Goal: Information Seeking & Learning: Learn about a topic

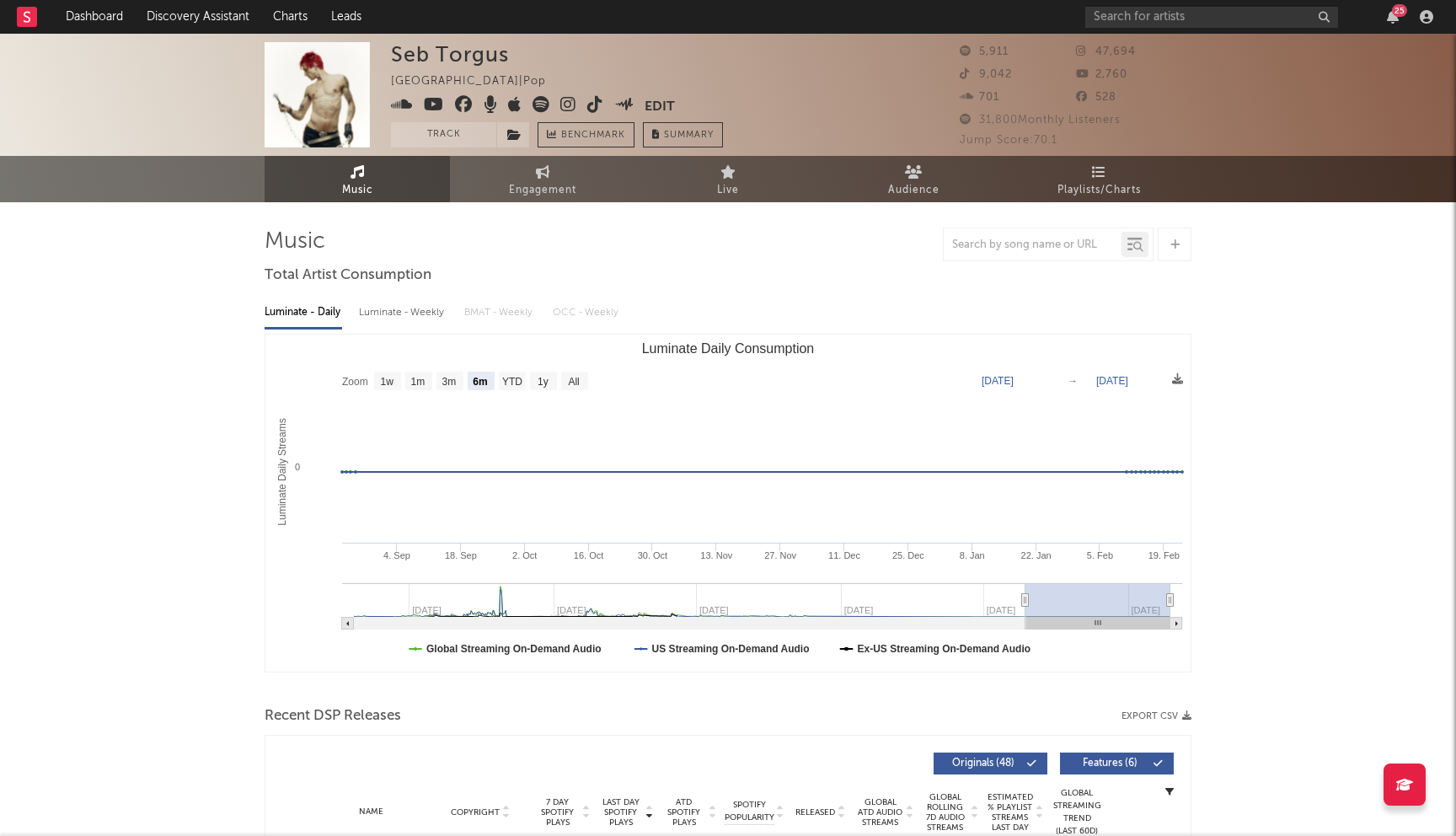
select select "6m"
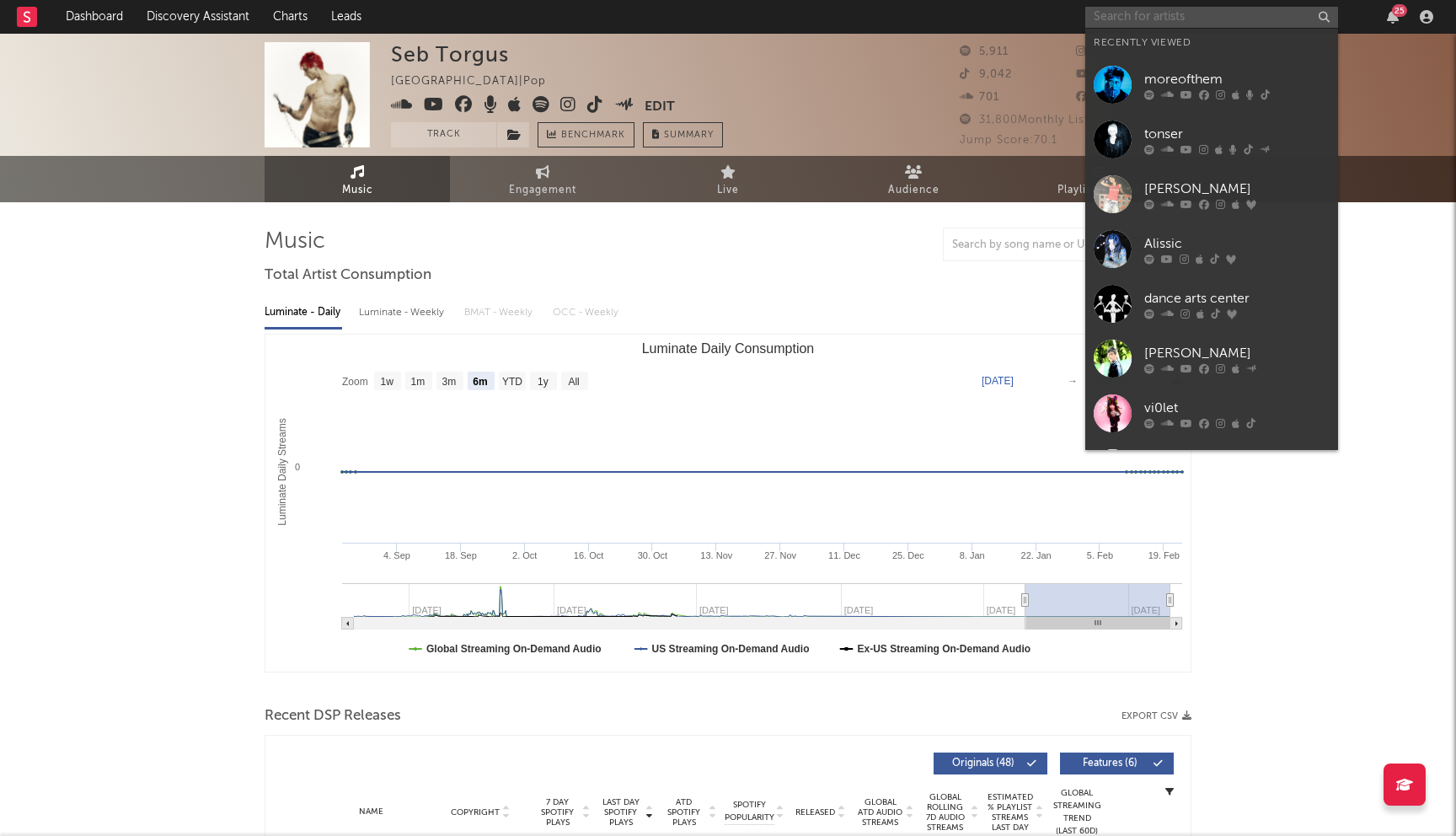
click at [1168, 23] on input "text" at bounding box center [1212, 17] width 253 height 21
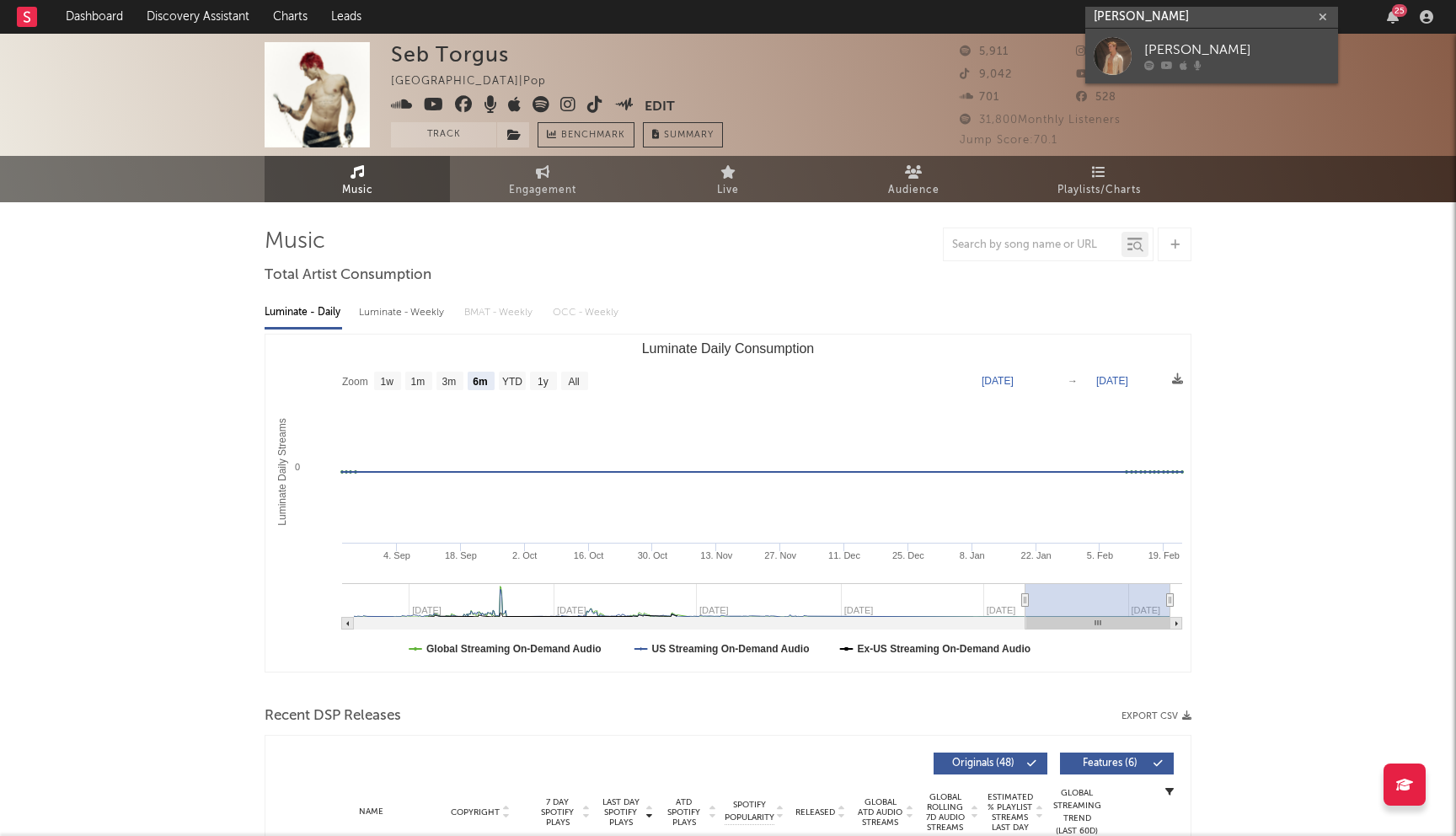
type input "greg duffy"
click at [1161, 61] on icon at bounding box center [1167, 66] width 12 height 10
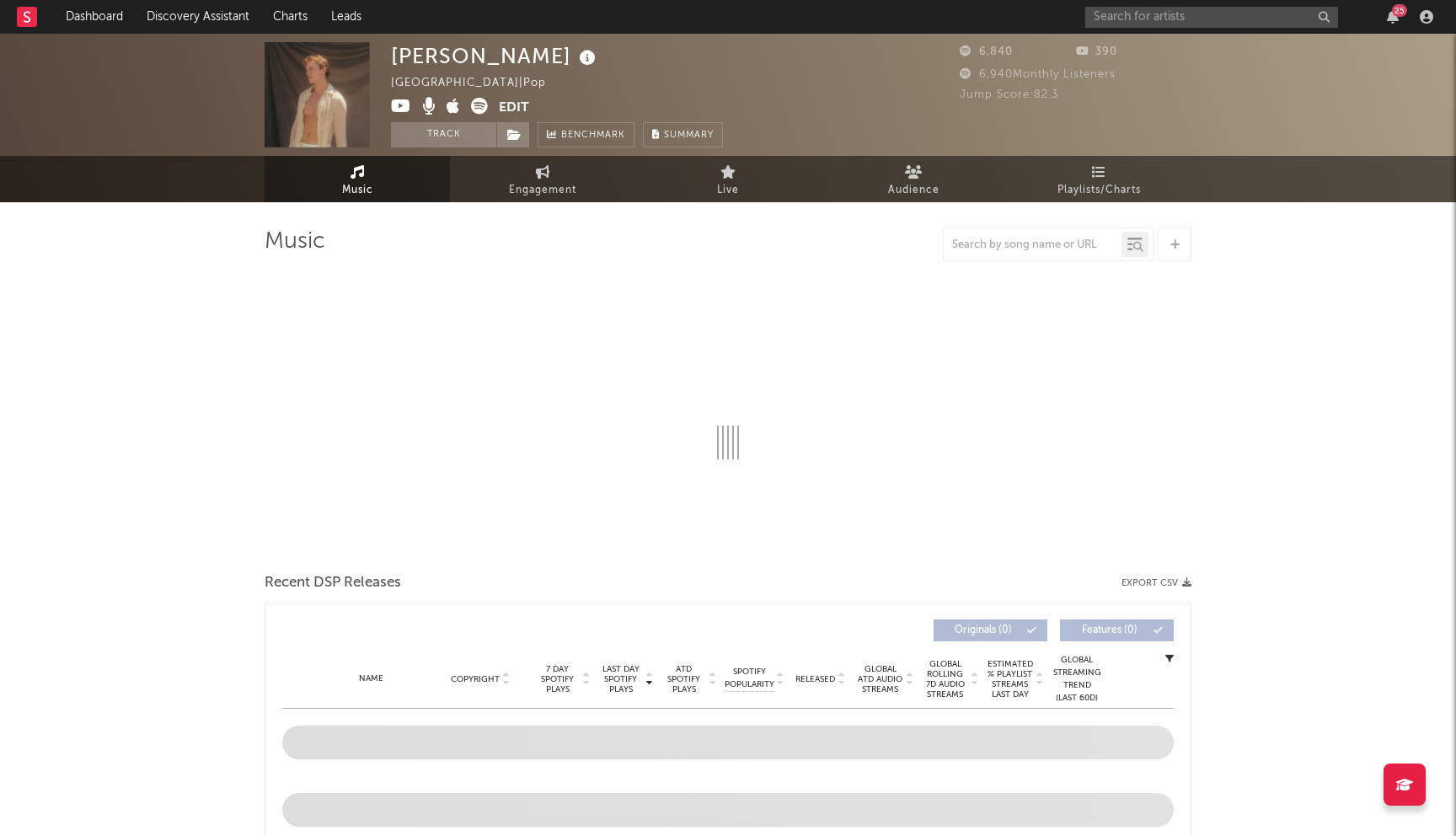
select select "1w"
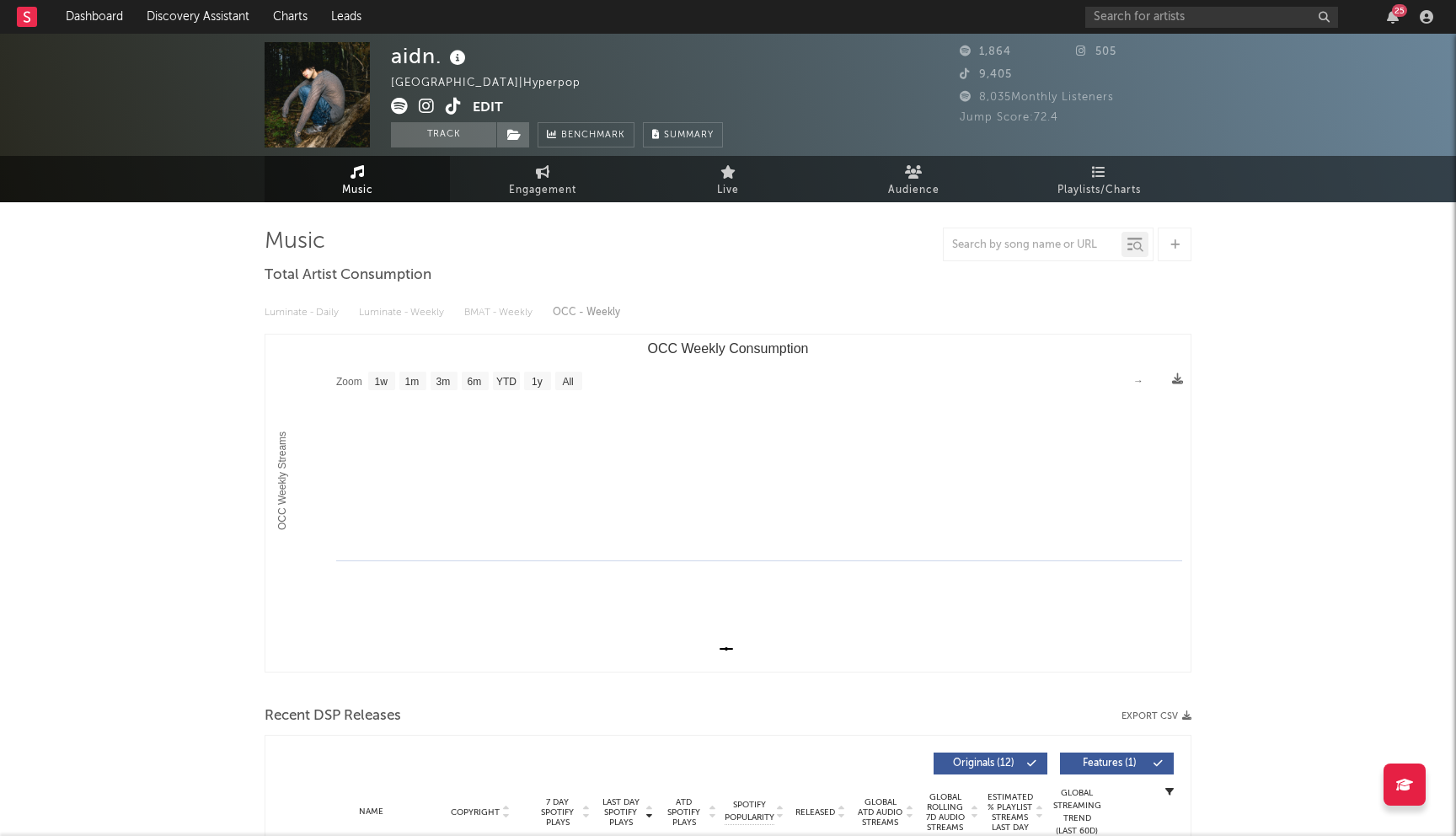
select select "1w"
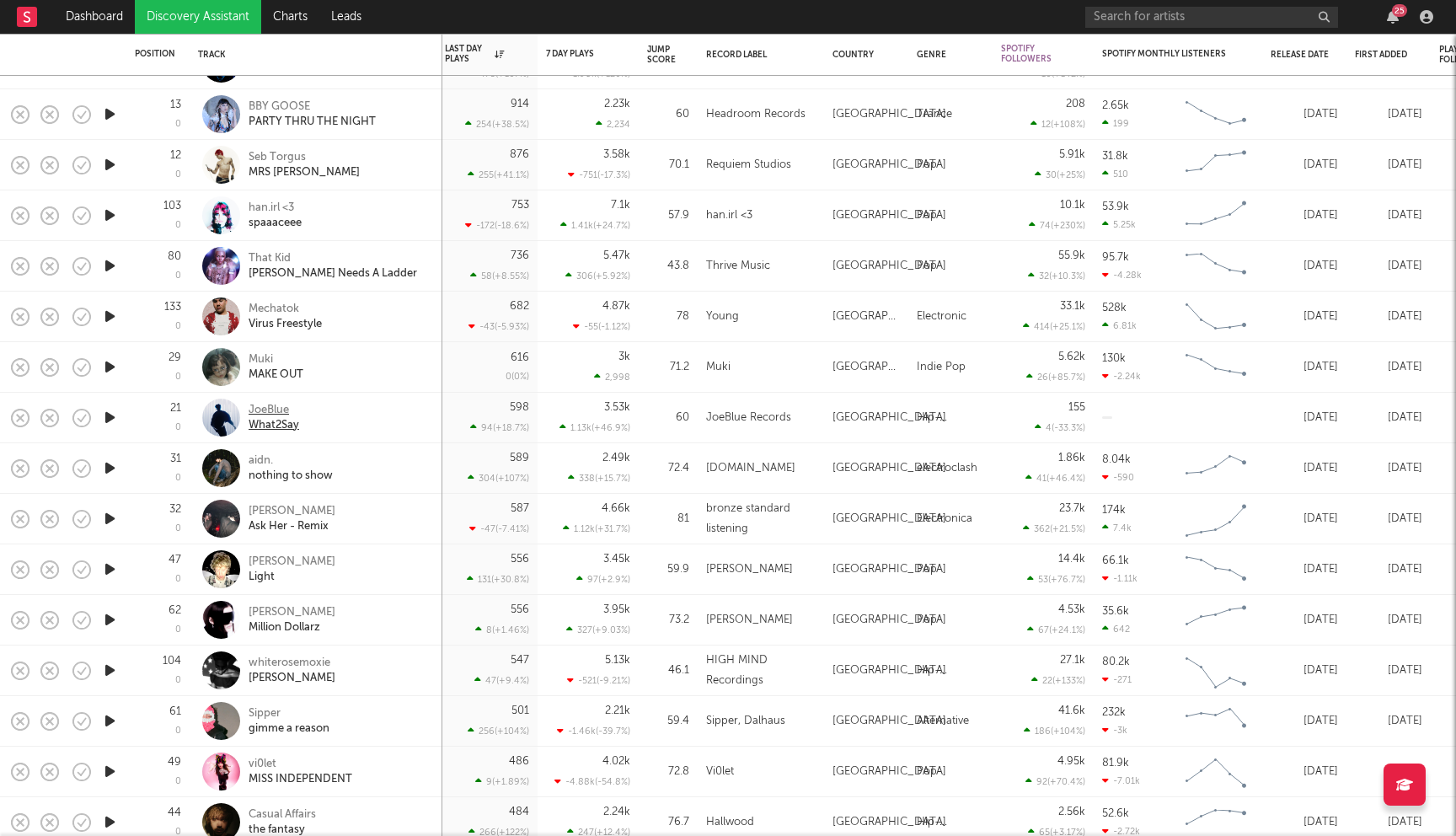
click at [273, 405] on div "JoeBlue" at bounding box center [273, 410] width 50 height 15
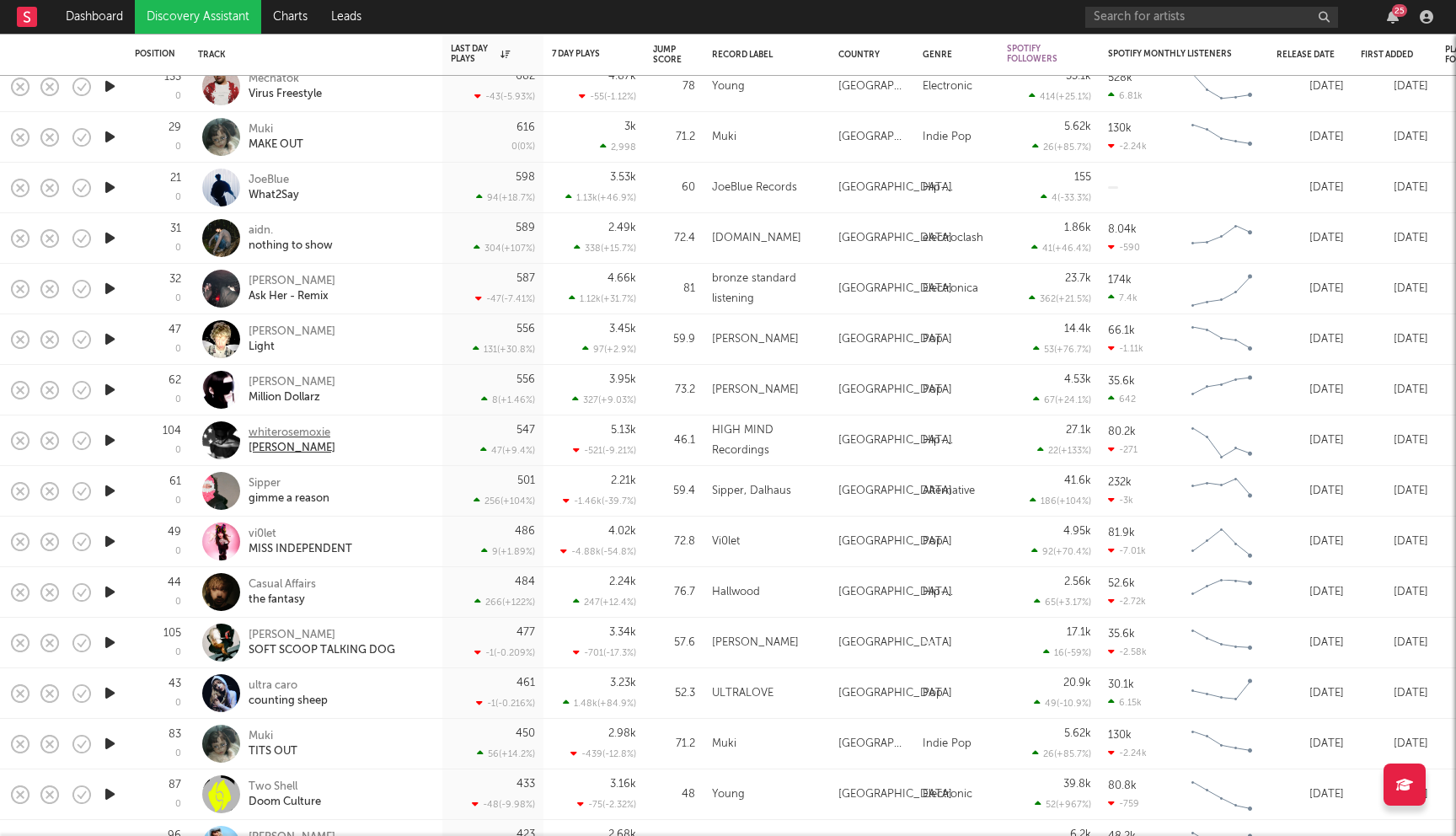
click at [308, 431] on div "whiterosemoxie" at bounding box center [292, 433] width 87 height 15
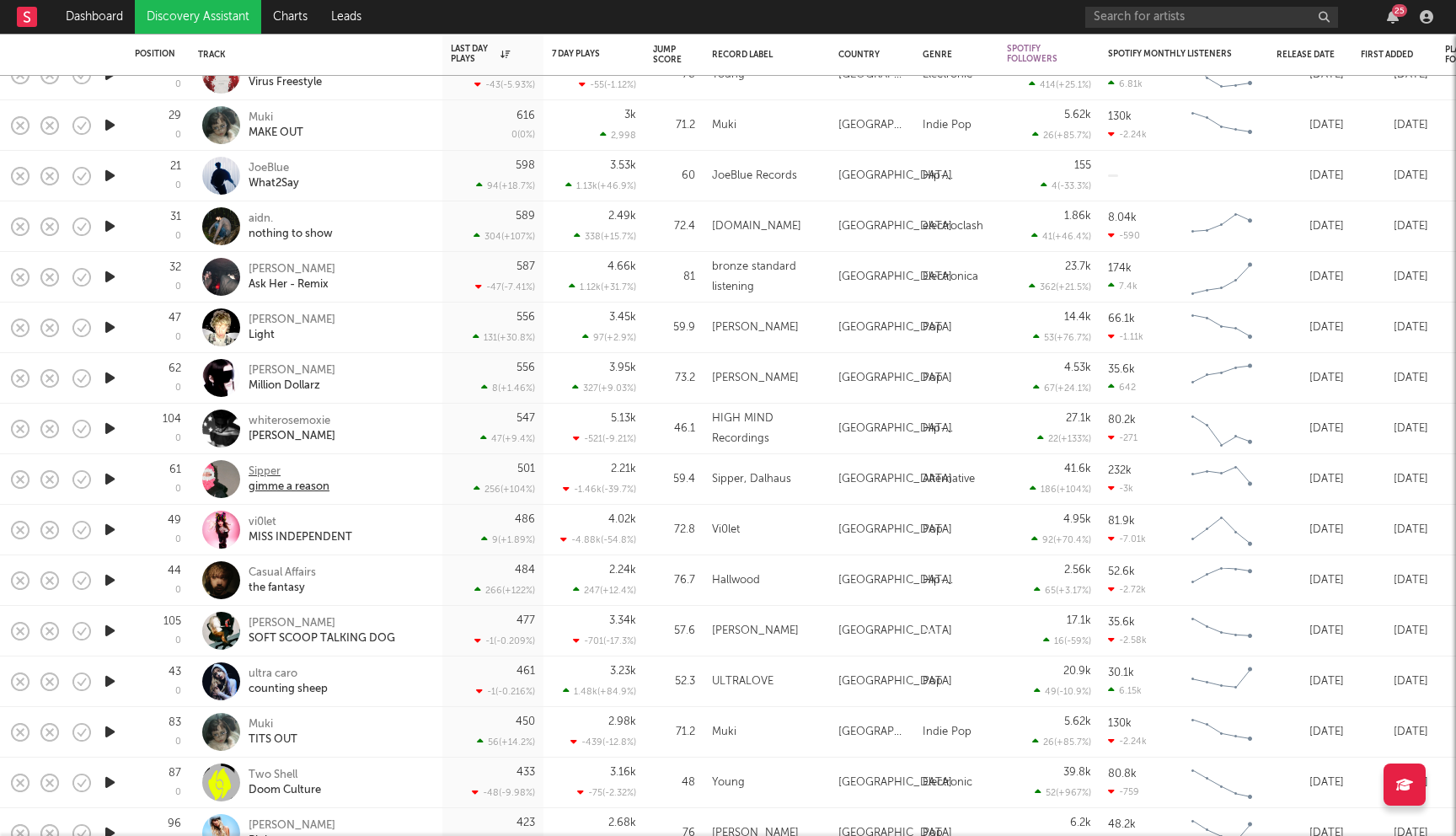
click at [271, 474] on div "Sipper" at bounding box center [289, 472] width 81 height 15
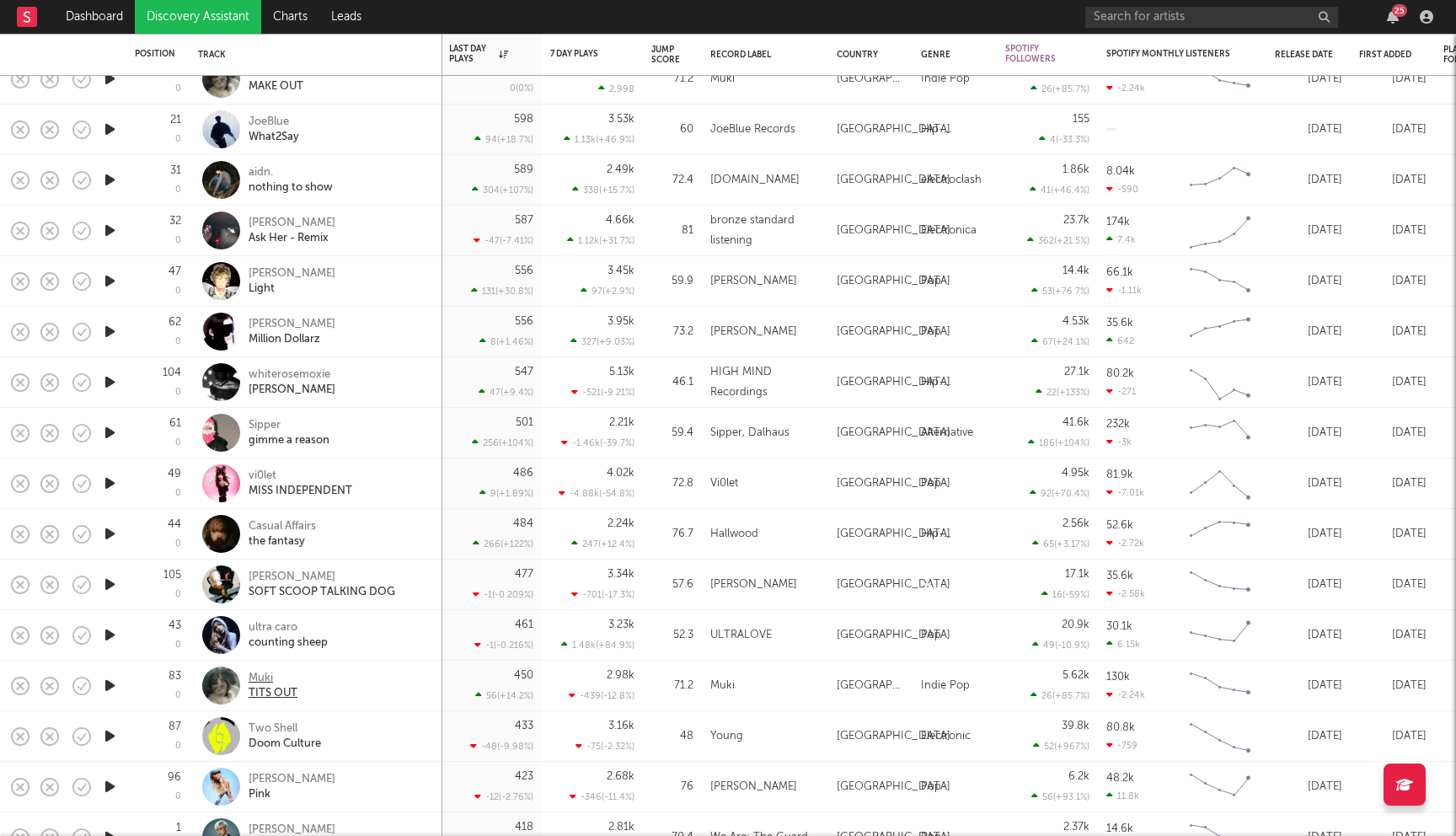
click at [261, 685] on div "Muki" at bounding box center [273, 679] width 49 height 15
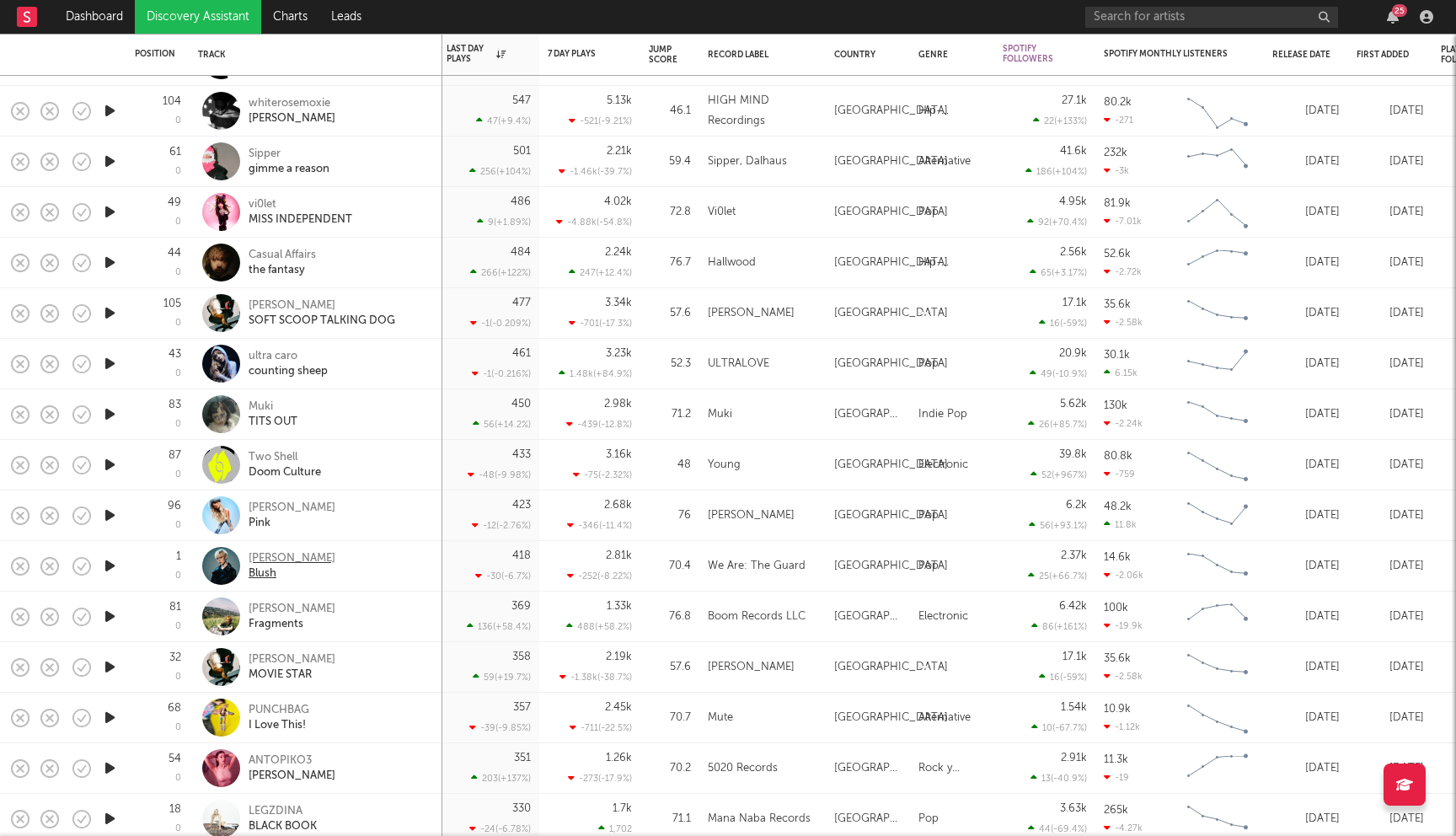
click at [288, 564] on div "Tommi Aura" at bounding box center [292, 559] width 87 height 15
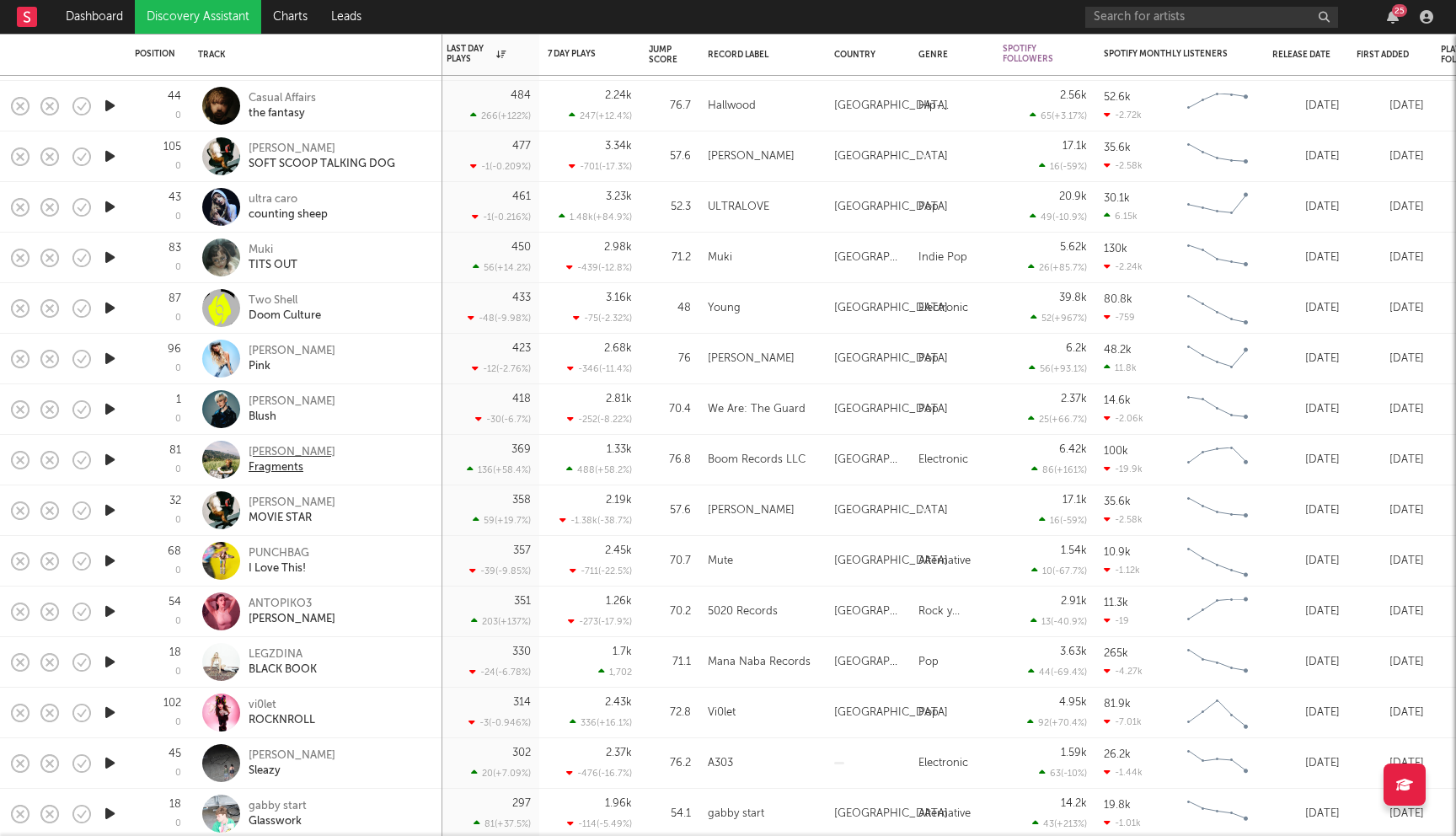
click at [279, 452] on div "Geller" at bounding box center [292, 453] width 87 height 15
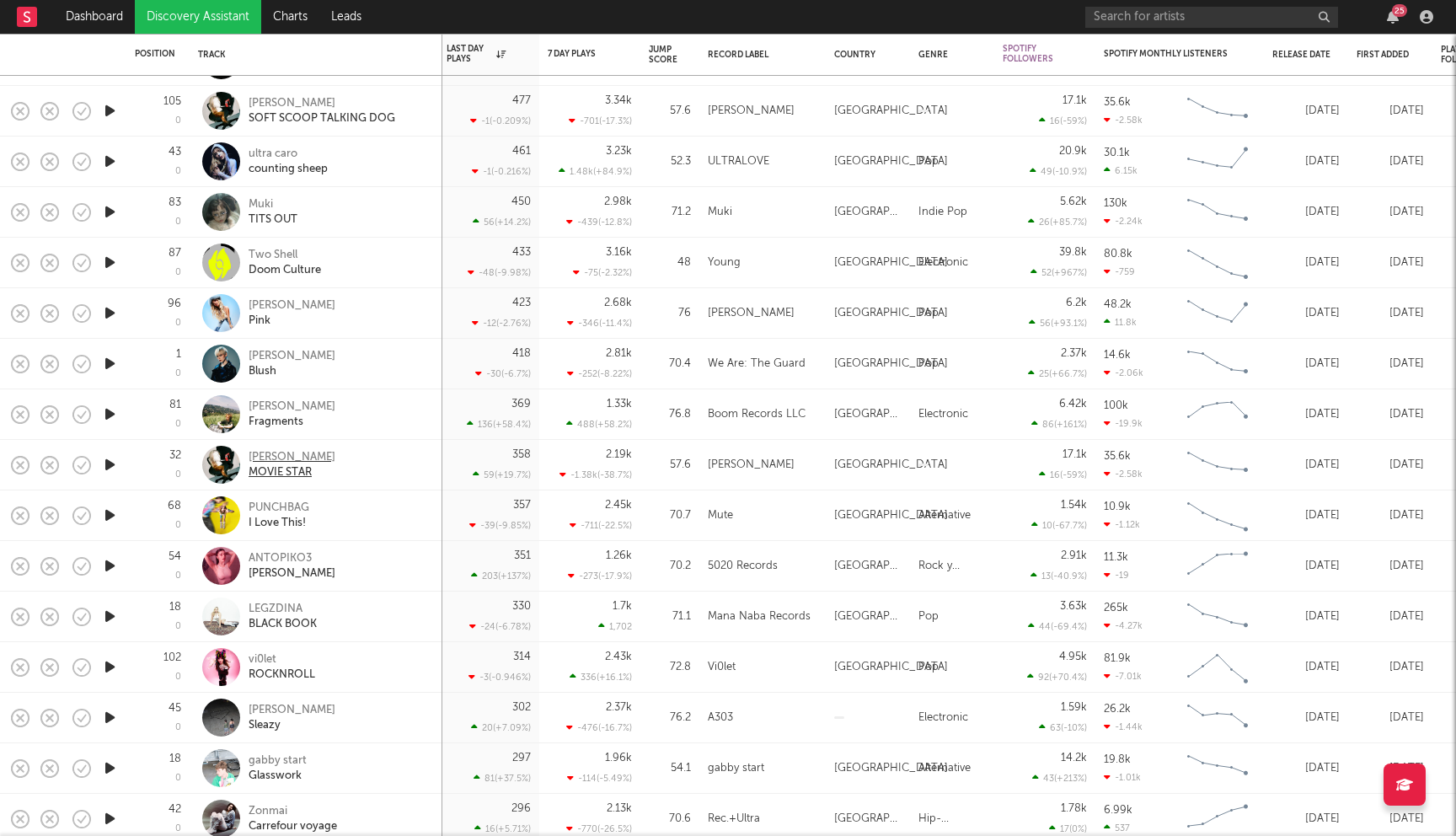
click at [289, 461] on div "Greta Isaac" at bounding box center [292, 458] width 87 height 15
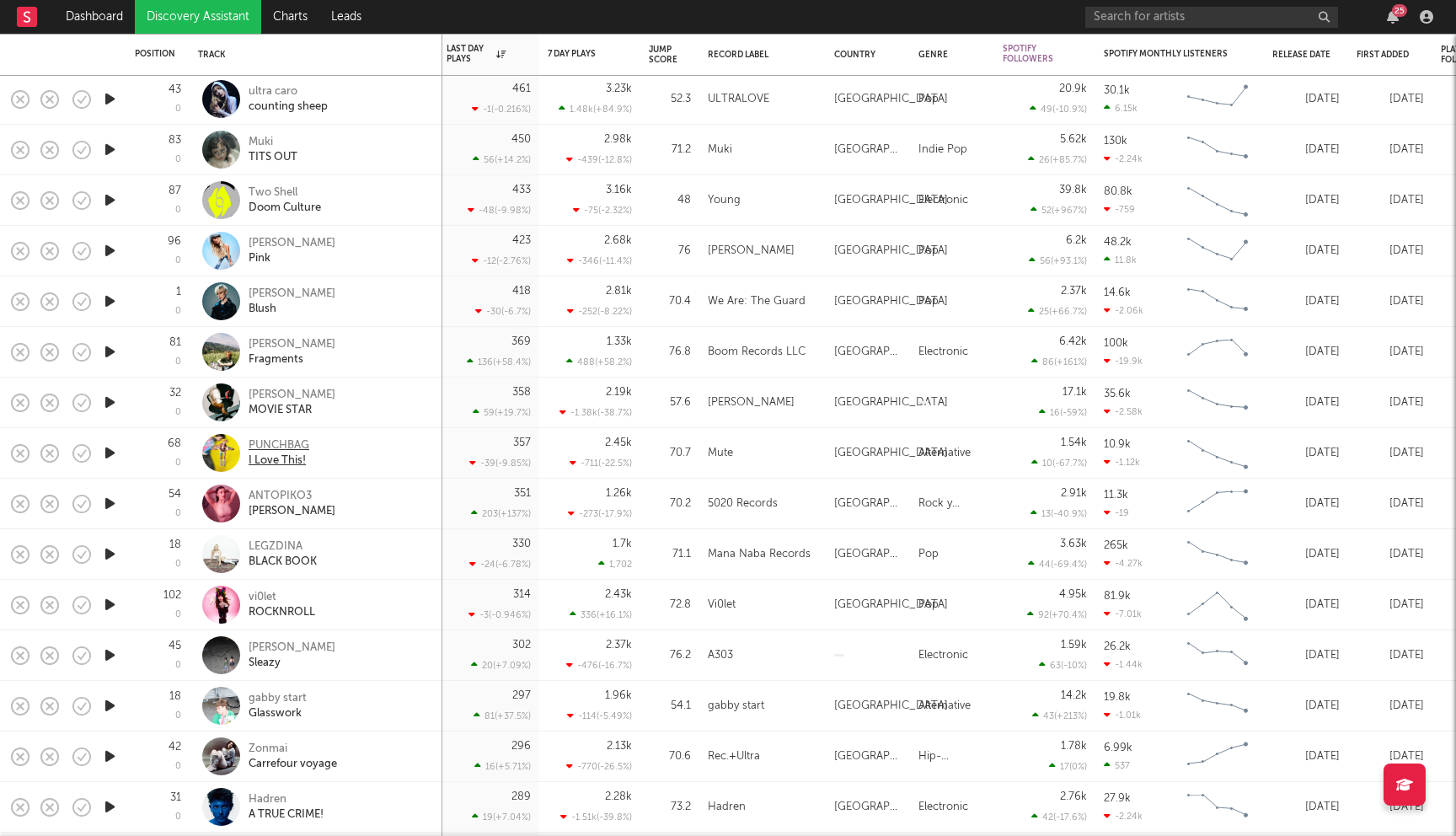
click at [290, 440] on div "PUNCHBAG" at bounding box center [279, 446] width 61 height 15
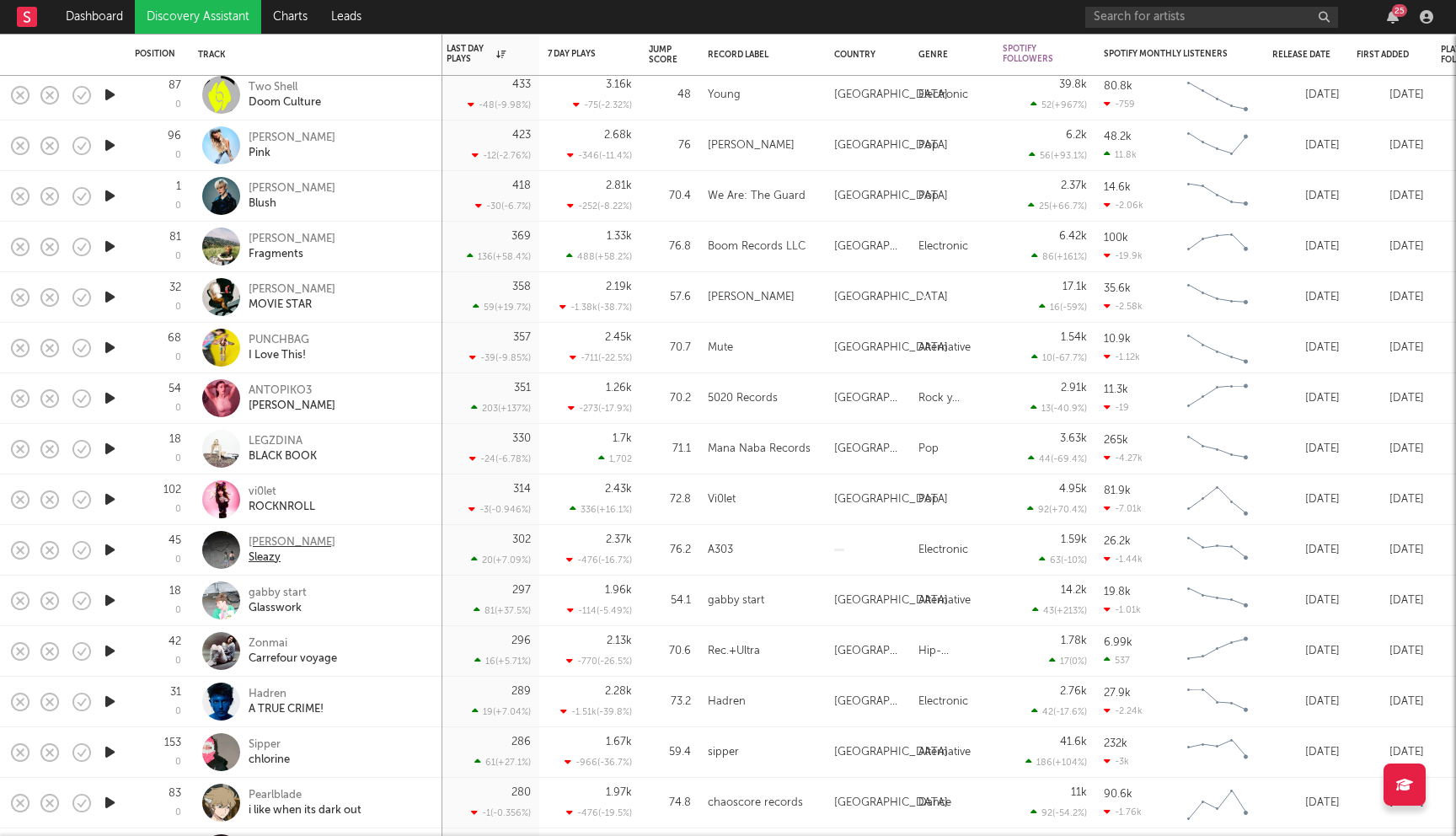
click at [271, 544] on div "Tracey" at bounding box center [292, 543] width 87 height 15
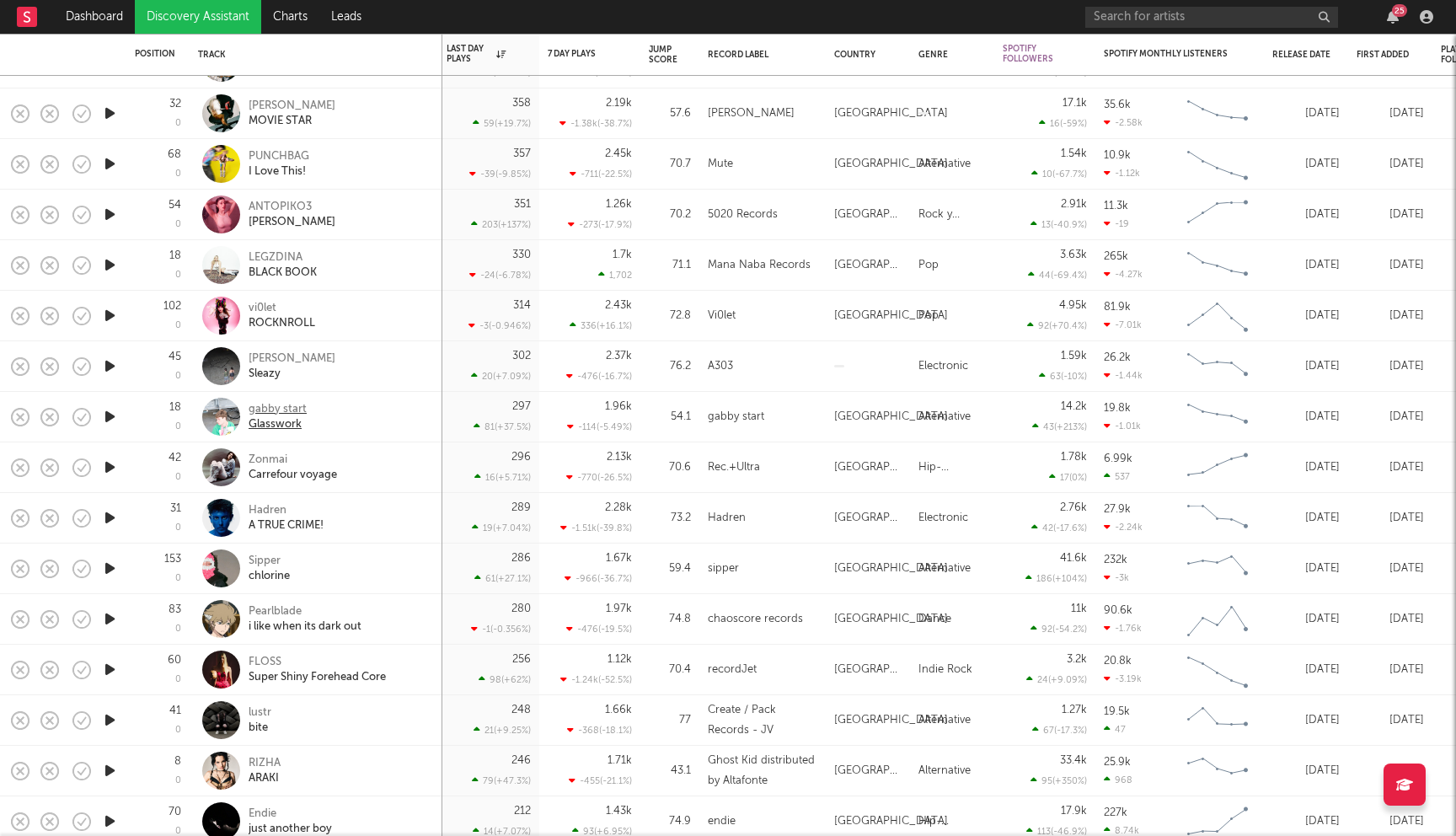
click at [273, 407] on div "gabby start" at bounding box center [278, 409] width 58 height 15
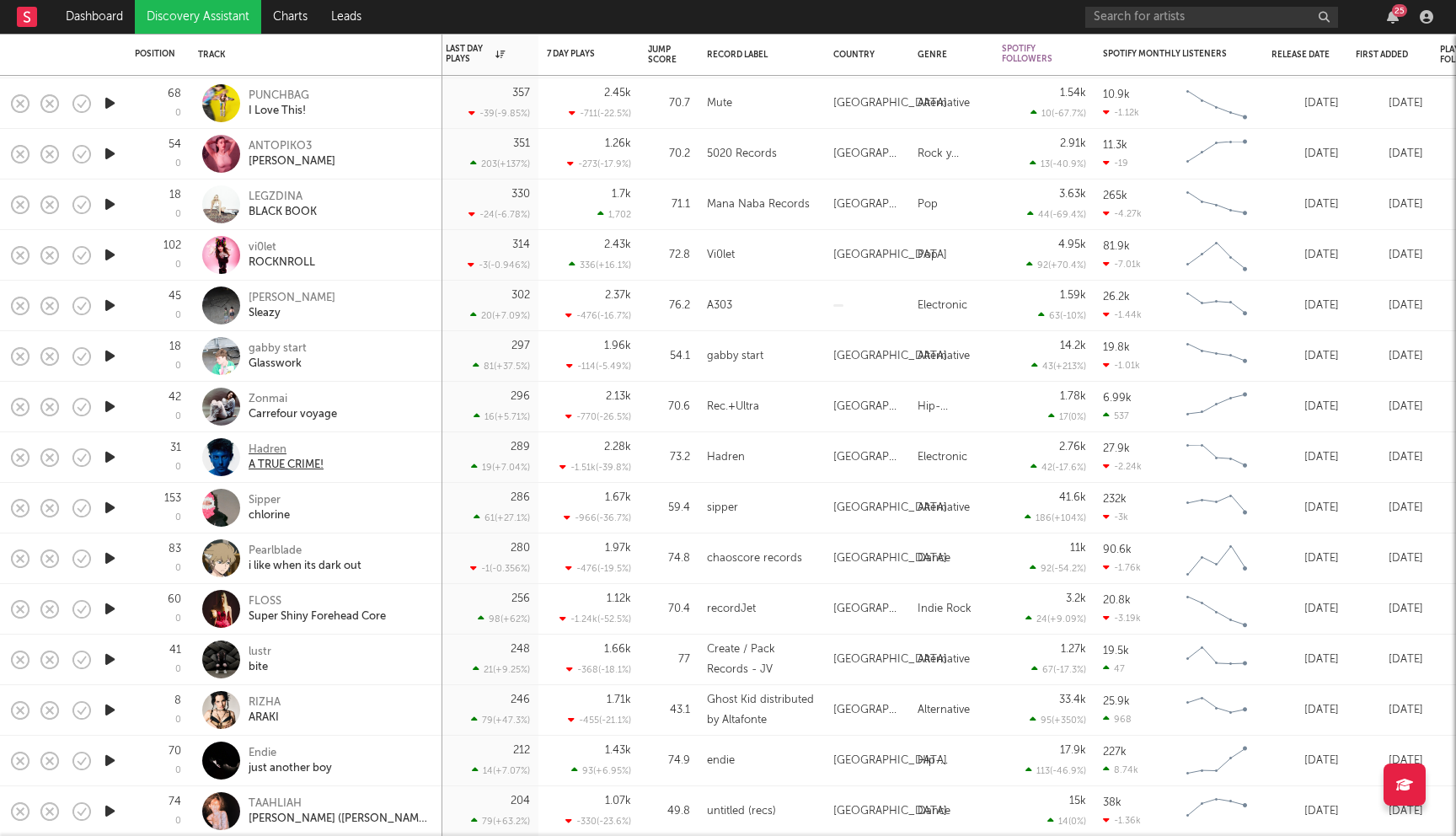
click at [253, 450] on div "Hadren" at bounding box center [286, 450] width 75 height 15
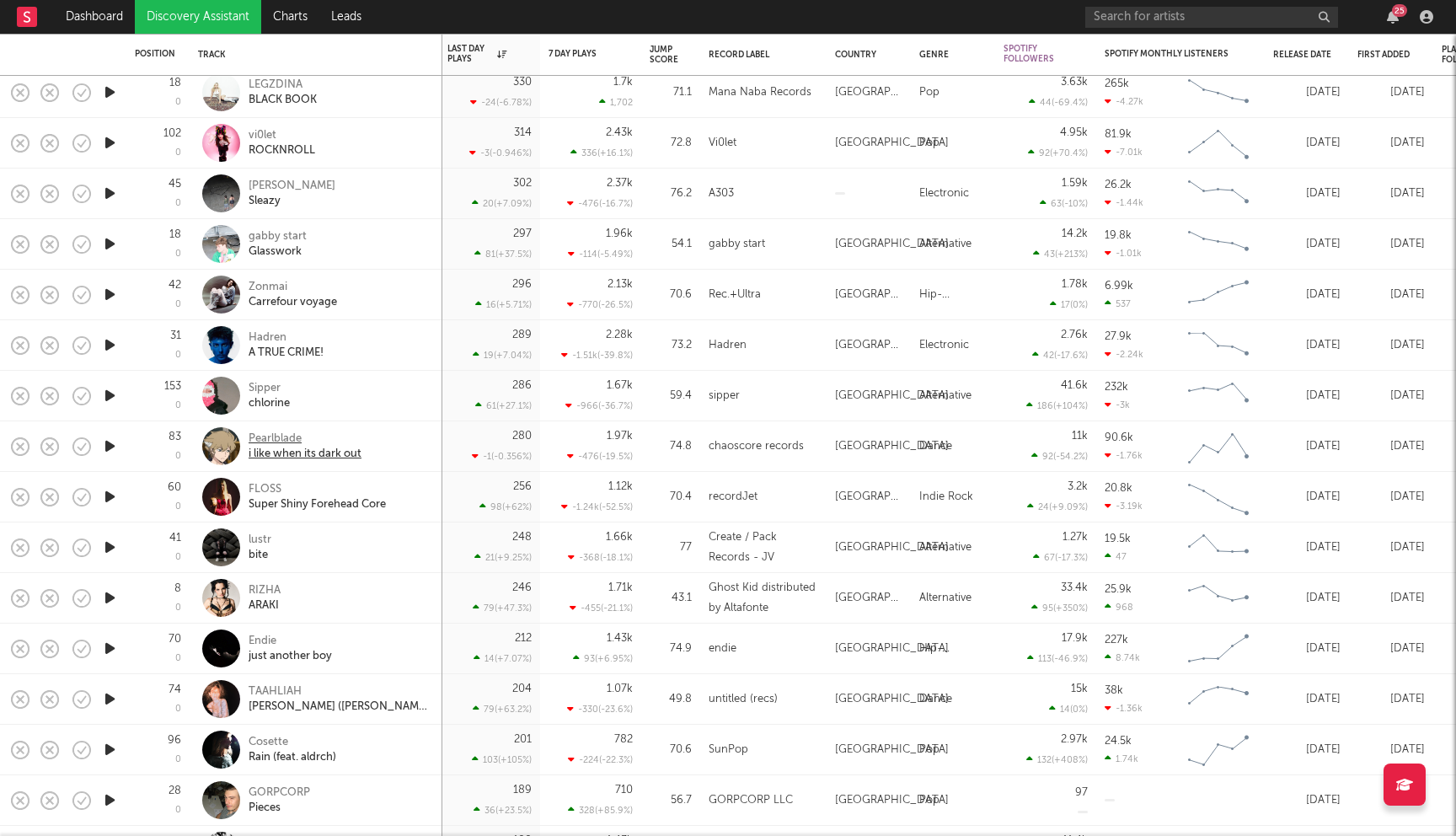
click at [272, 440] on div "Pearlblade" at bounding box center [305, 439] width 113 height 15
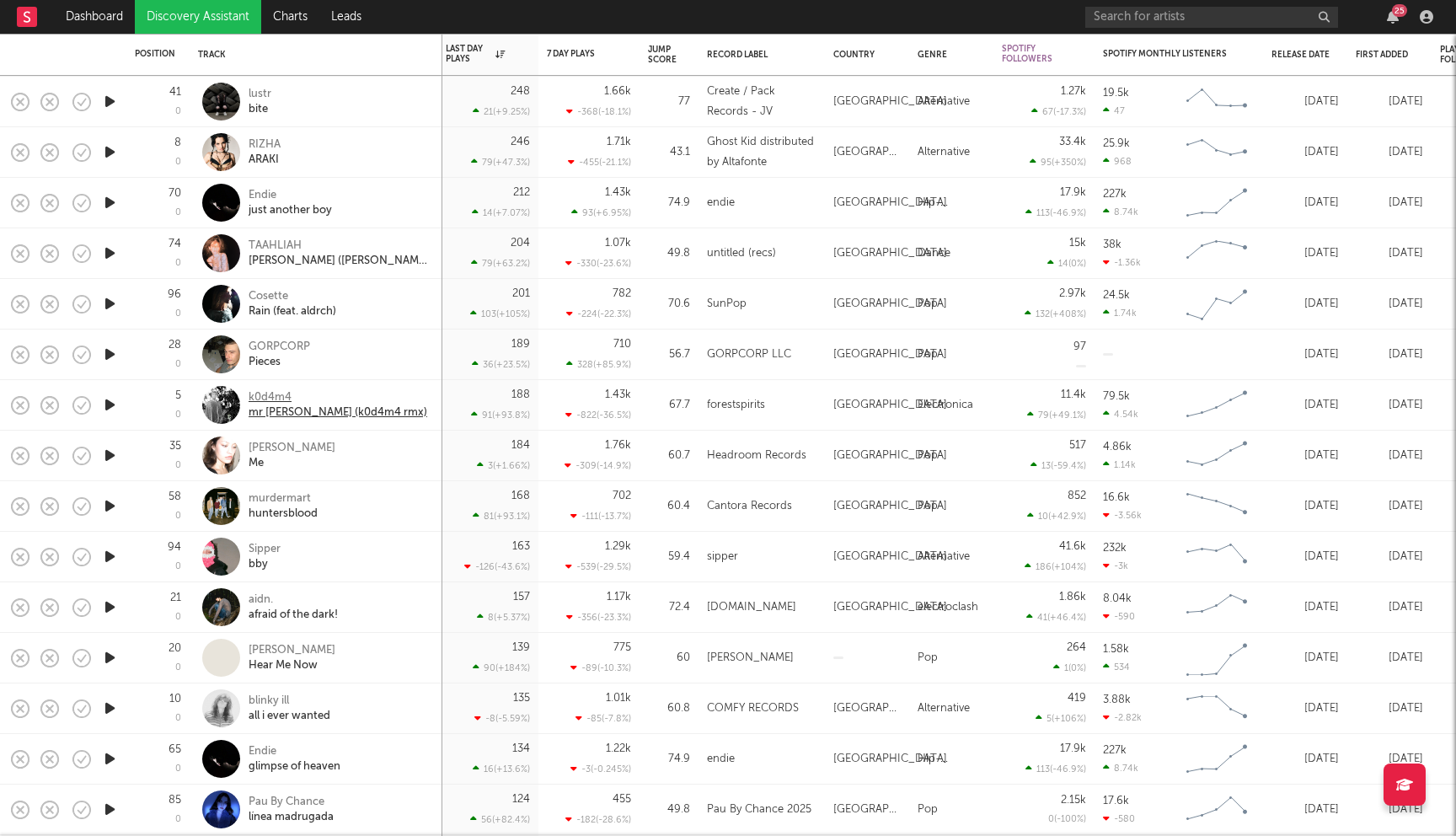
click at [272, 398] on div "k0d4m4" at bounding box center [338, 398] width 179 height 15
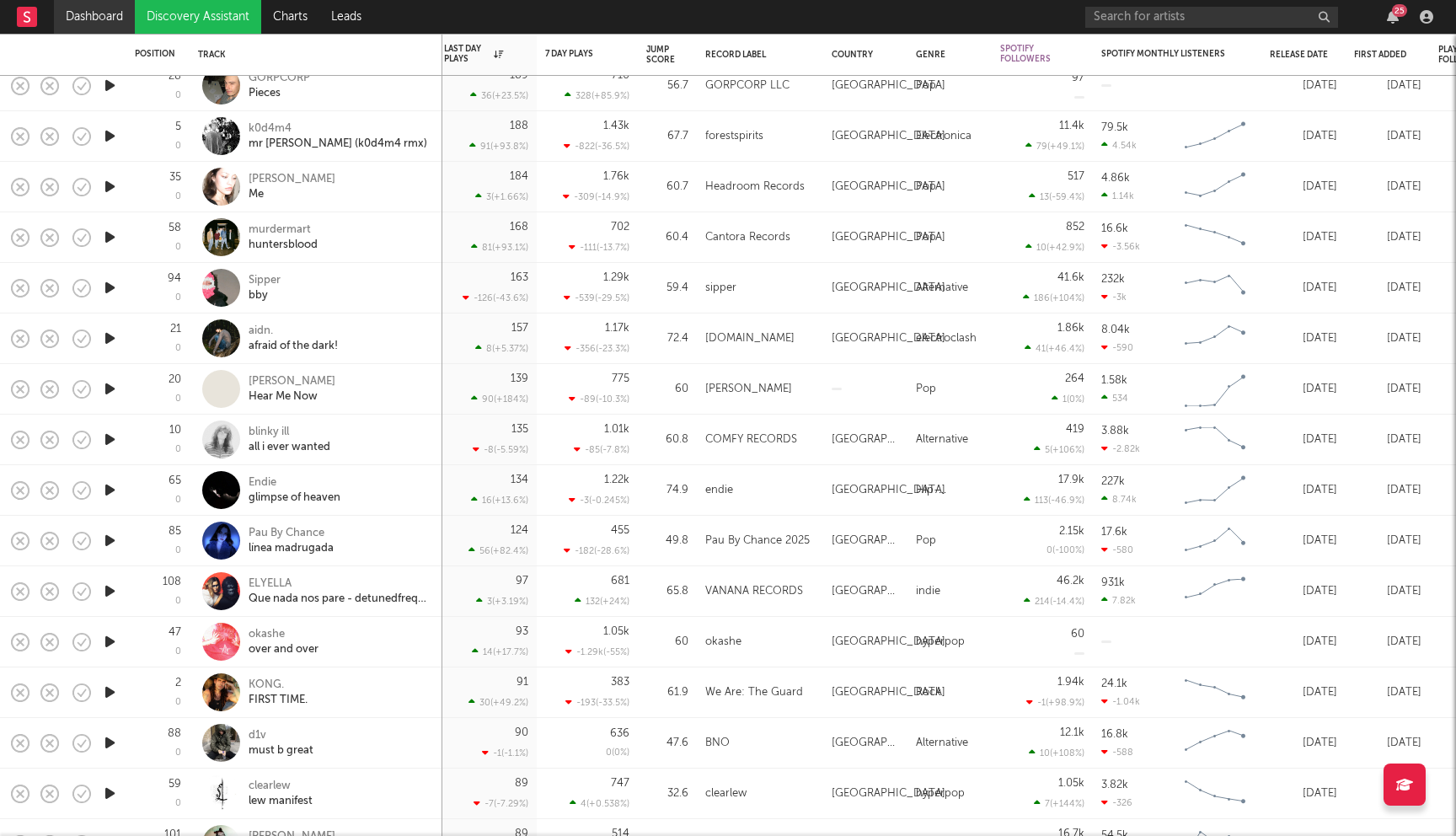
click at [97, 13] on link "Dashboard" at bounding box center [94, 16] width 81 height 33
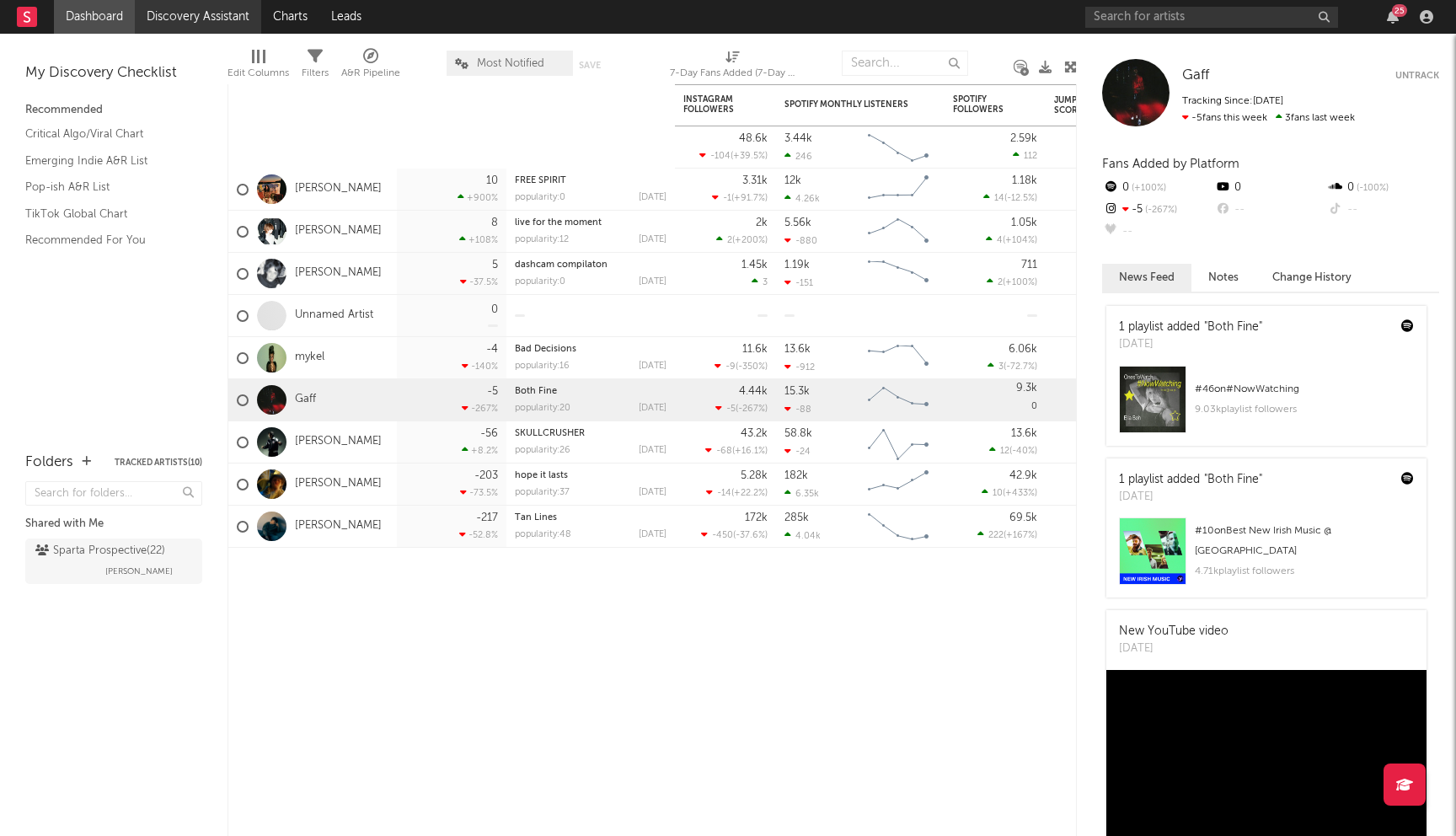
click at [202, 26] on link "Discovery Assistant" at bounding box center [198, 16] width 126 height 33
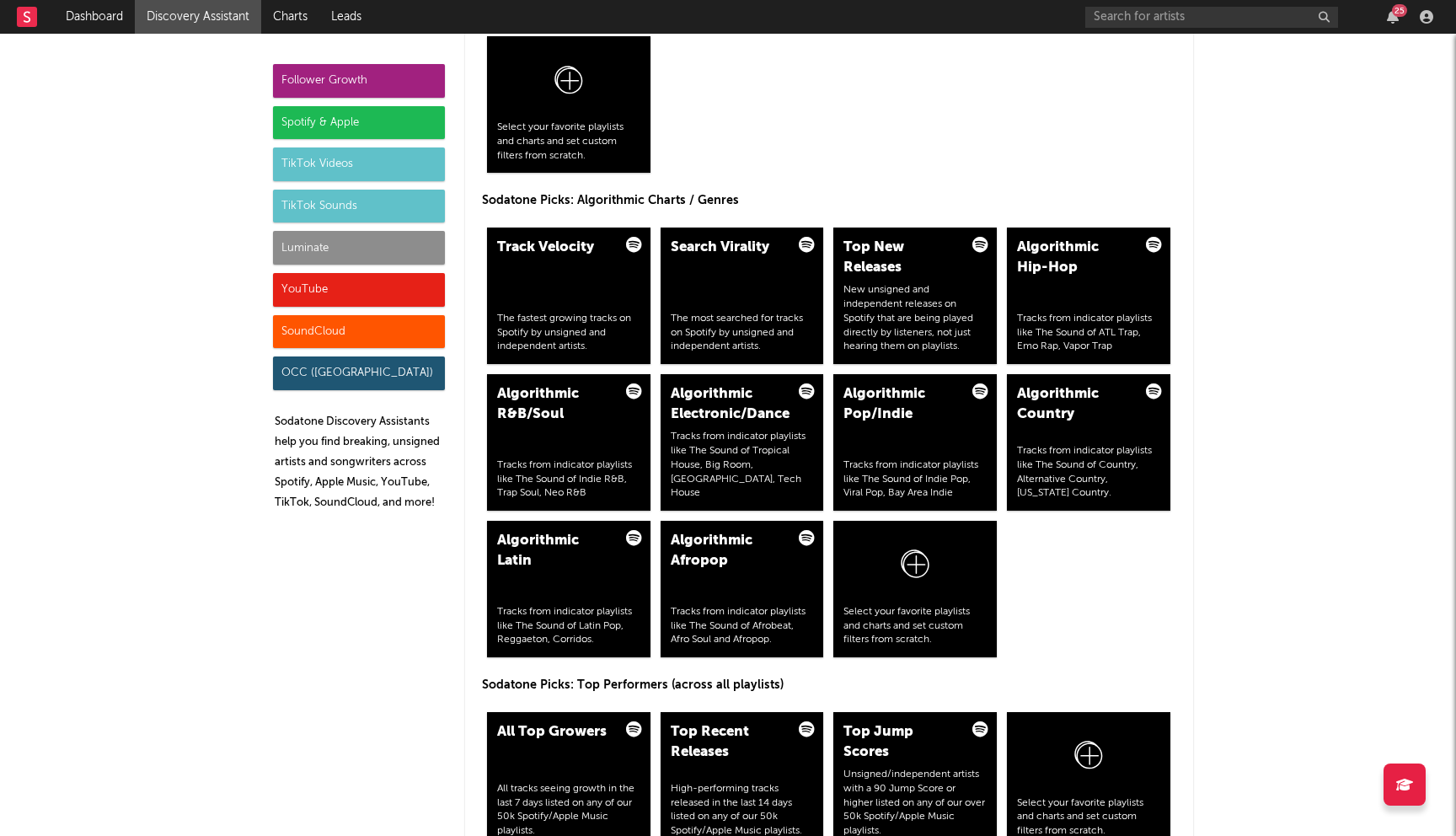
scroll to position [2110, 0]
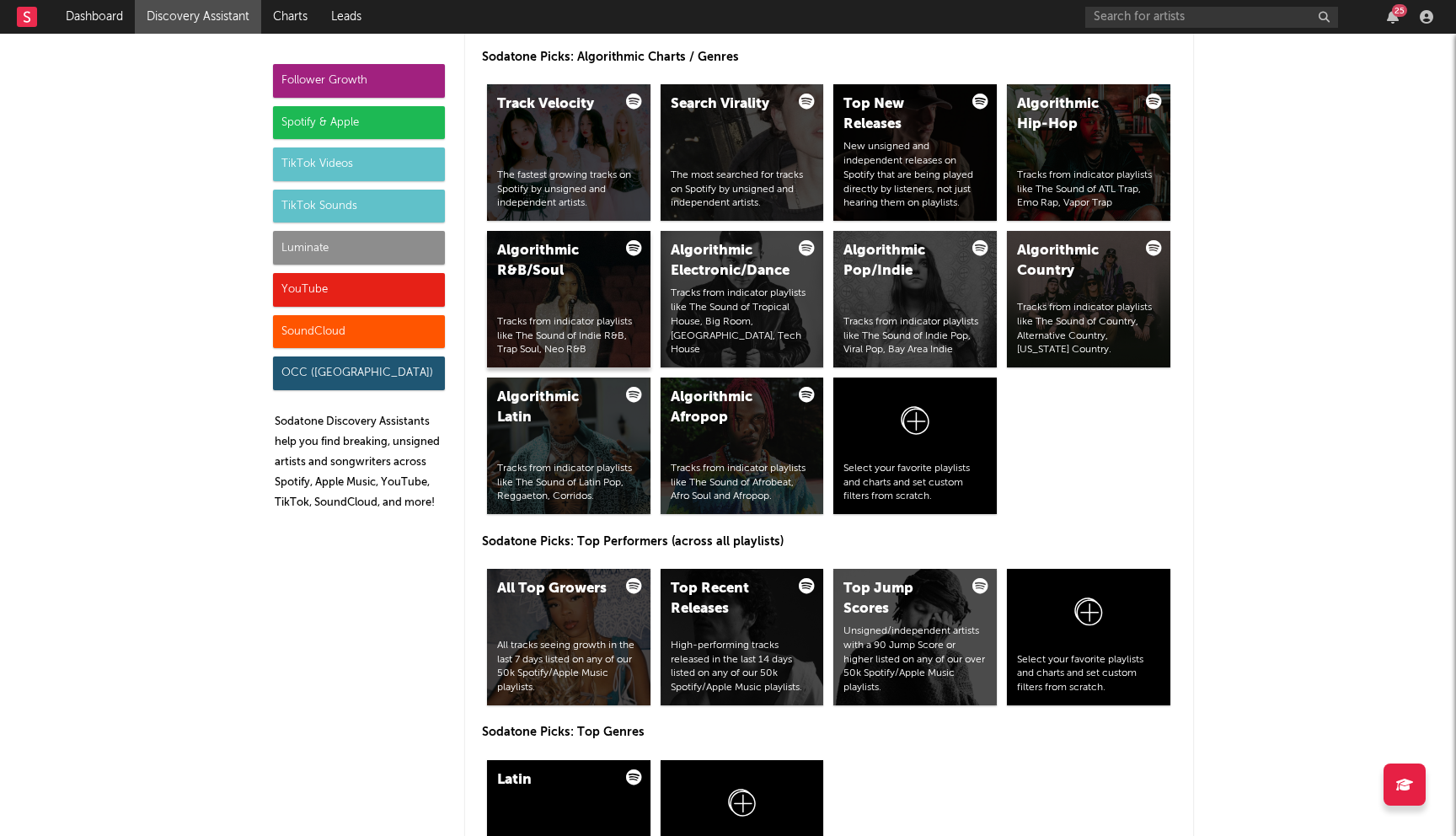
click at [613, 285] on div "Algorithmic R&B/Soul Tracks from indicator playlists like The Sound of Indie R&…" at bounding box center [568, 299] width 163 height 137
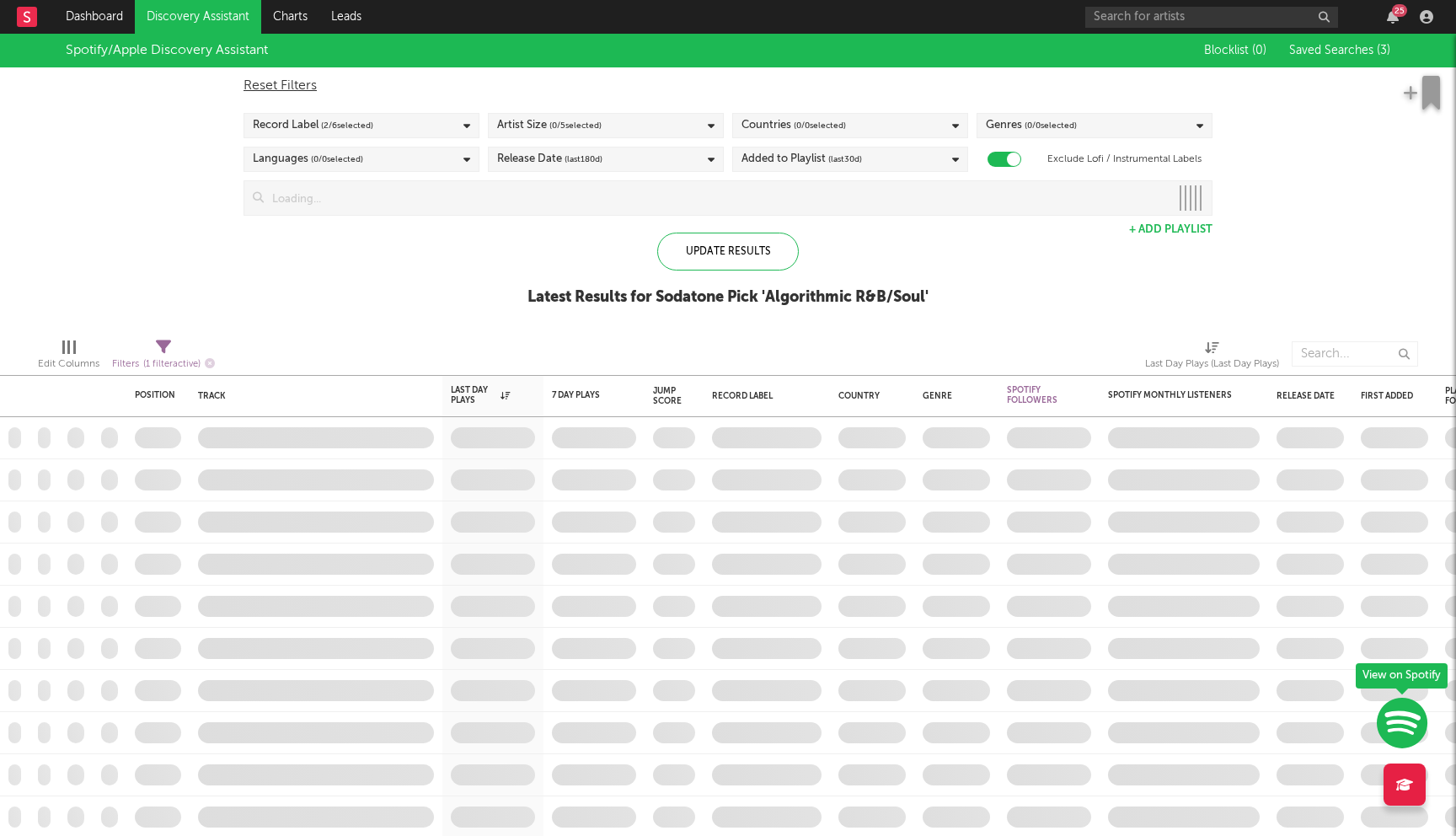
checkbox input "true"
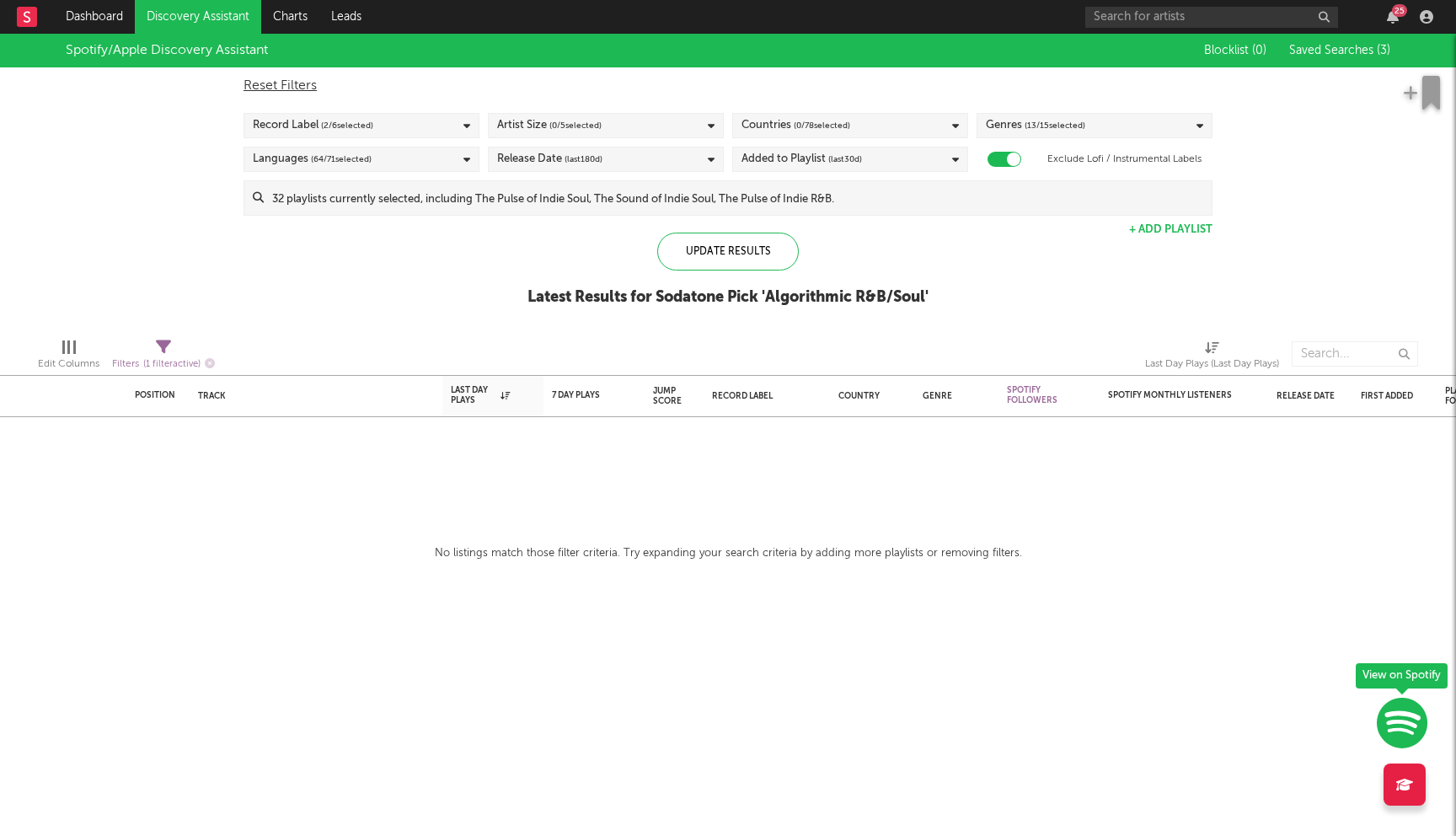
click at [525, 205] on input at bounding box center [738, 197] width 948 height 33
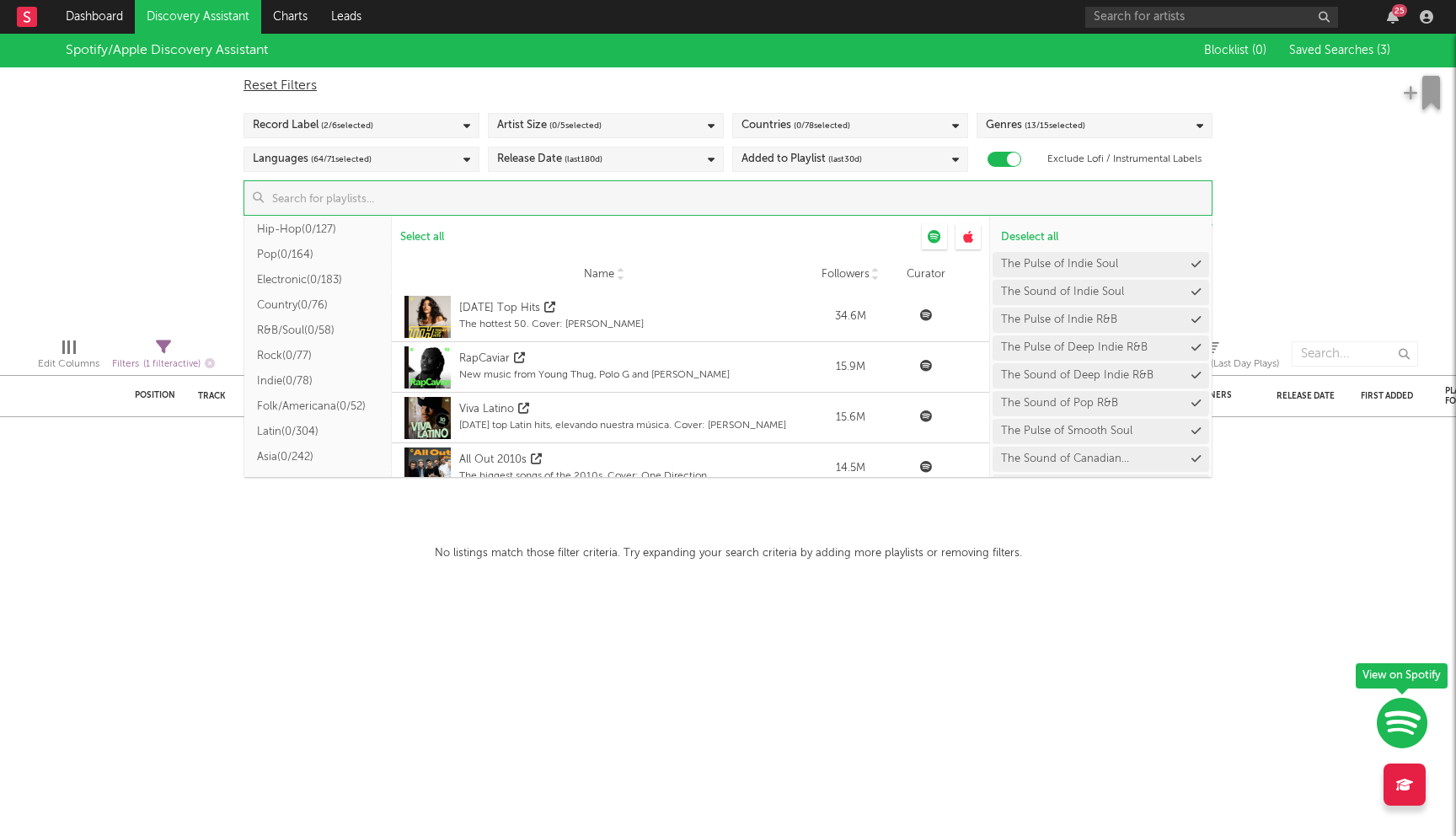
scroll to position [150, 0]
click at [306, 371] on button "Rock ( 0/77 )" at bounding box center [318, 365] width 148 height 26
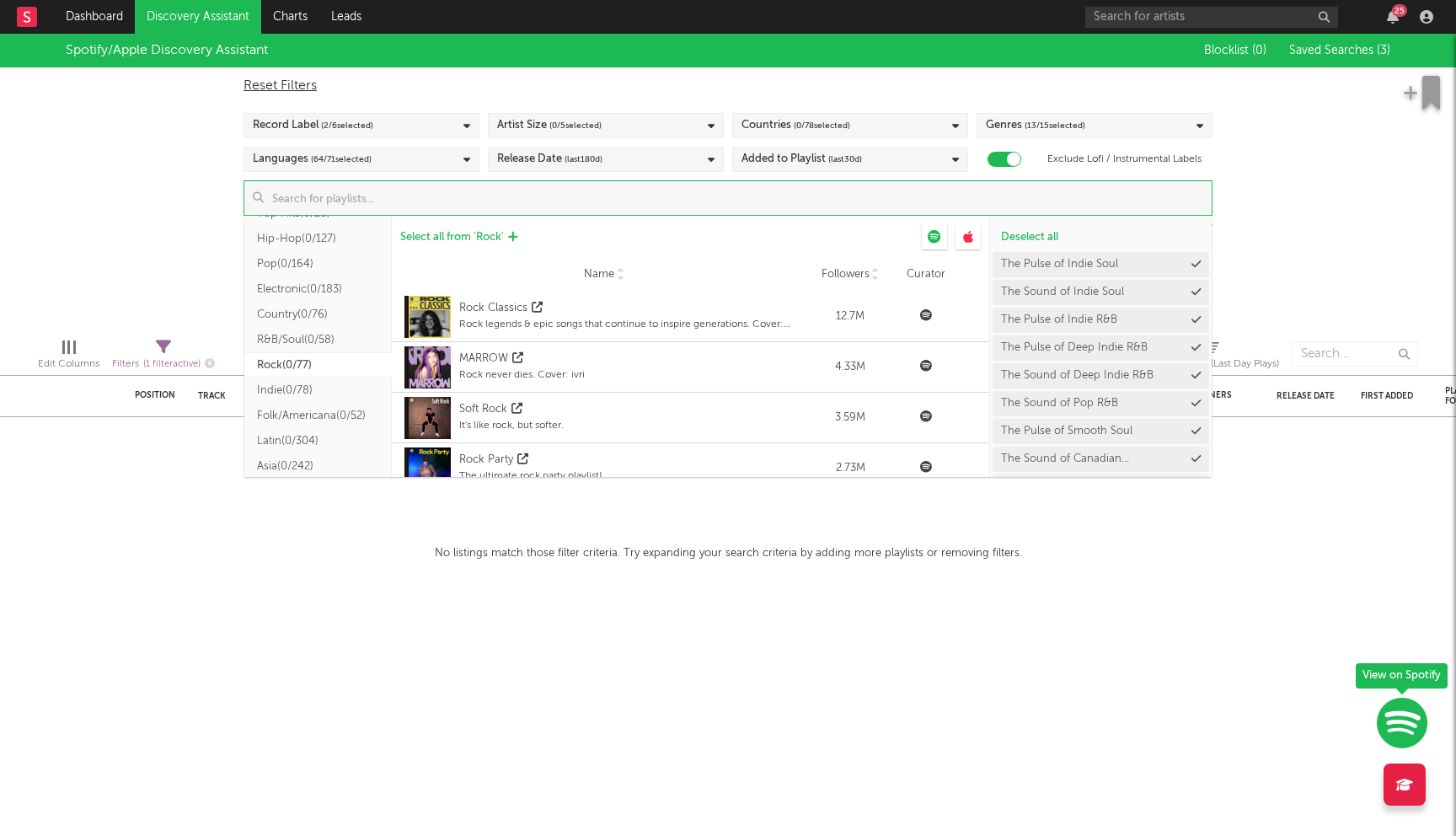
click at [473, 226] on button "Select all from ' Rock '" at bounding box center [459, 237] width 134 height 26
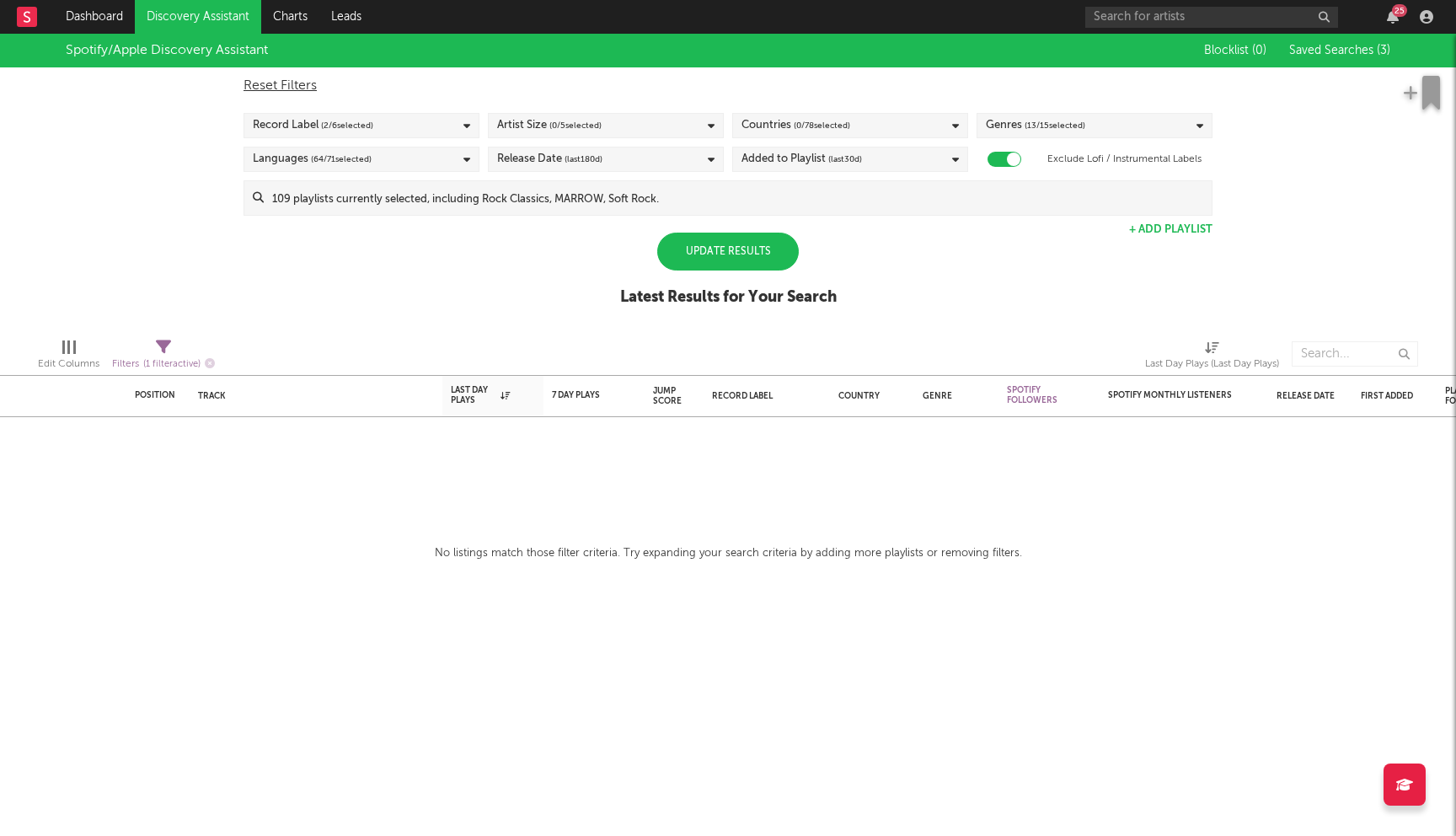
click at [161, 198] on div "Spotify/Apple Discovery Assistant Blocklist ( 0 ) Saved Searches ( 3 ) Reset Fi…" at bounding box center [728, 179] width 1456 height 291
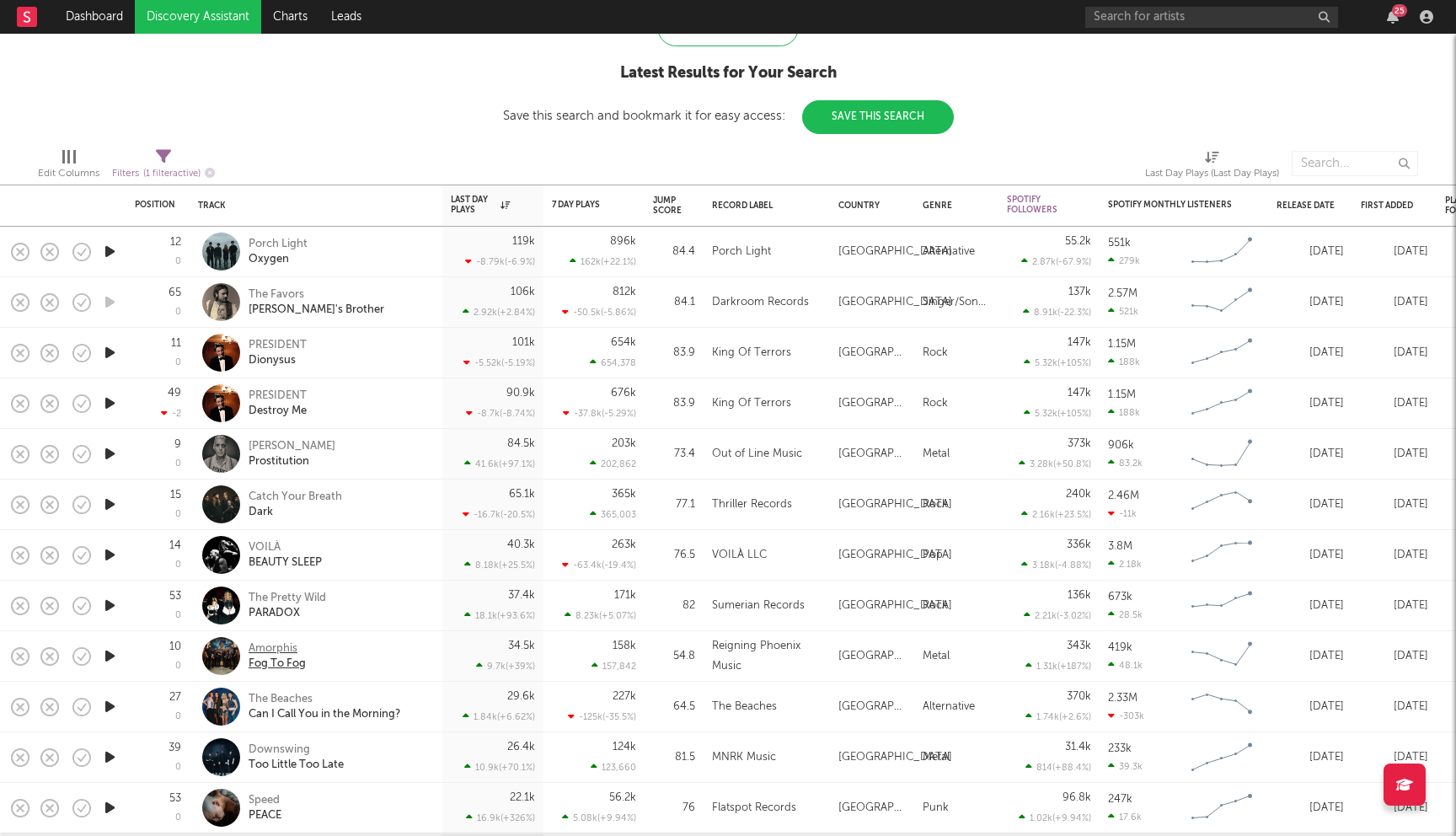
click at [296, 648] on div "Amorphis" at bounding box center [277, 650] width 57 height 15
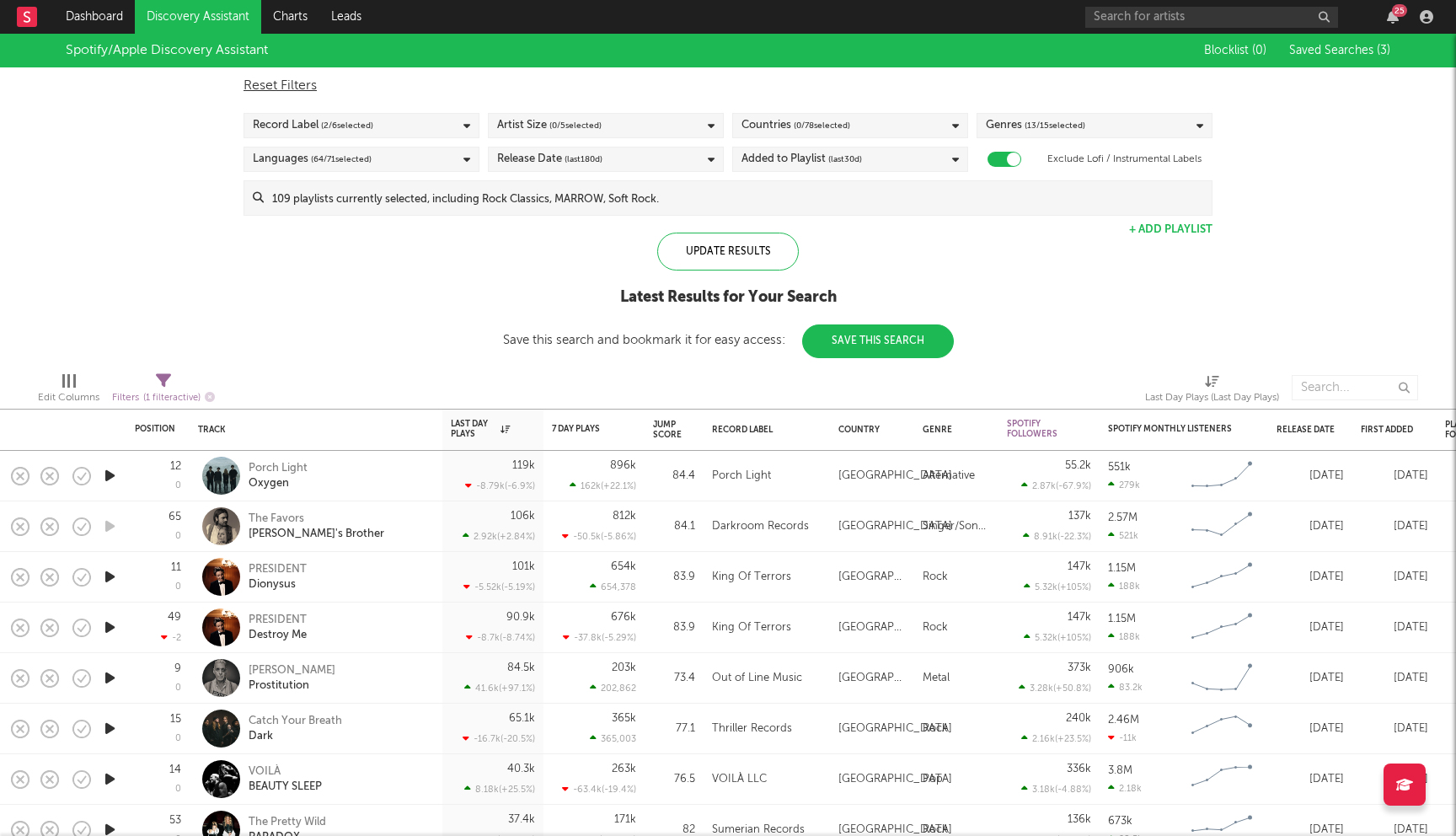
click at [428, 199] on input at bounding box center [738, 197] width 948 height 33
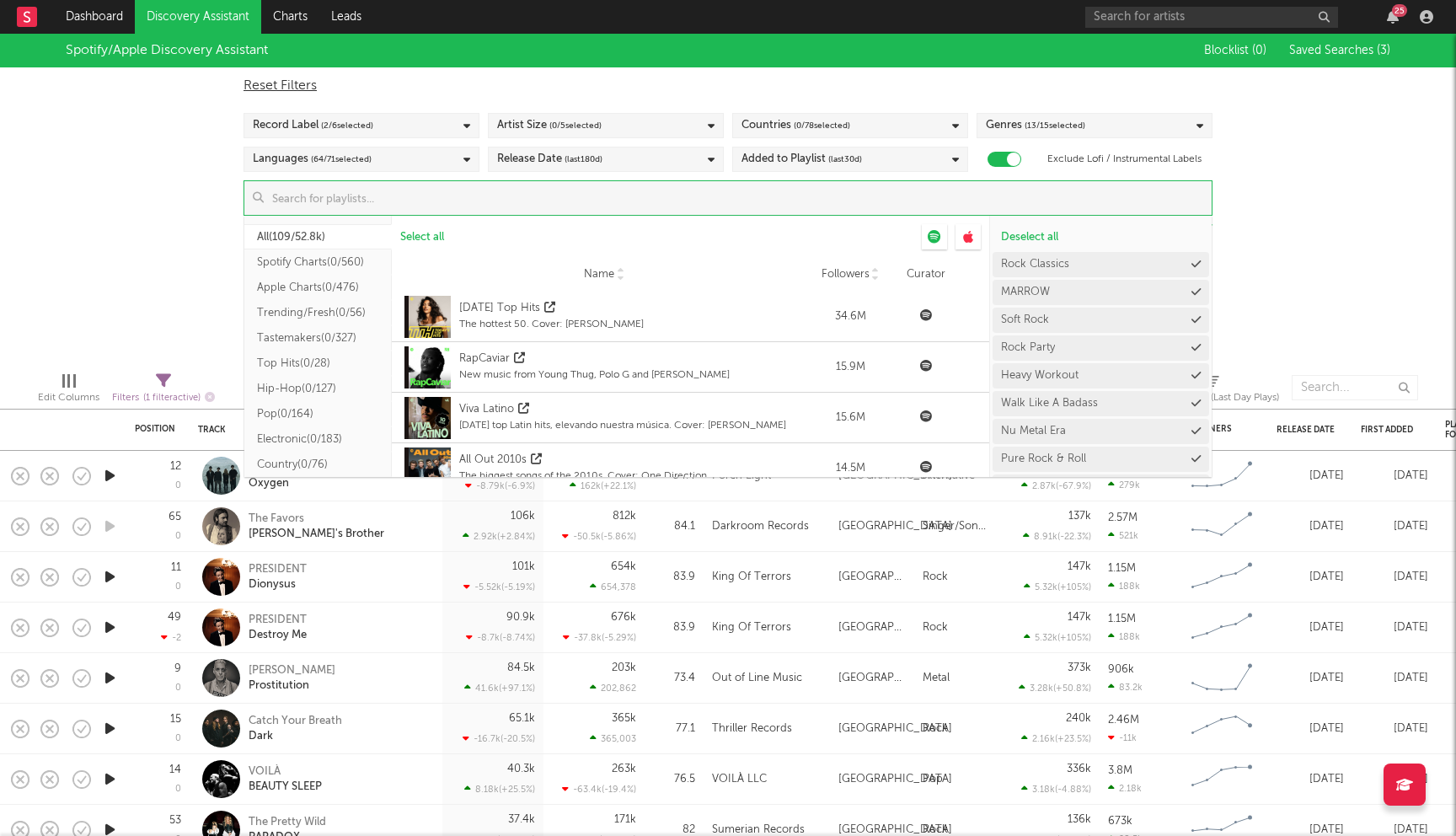
click at [346, 234] on button "All ( 109/52.8k )" at bounding box center [318, 237] width 148 height 26
click at [326, 350] on button "Rock ( 77/77 )" at bounding box center [318, 356] width 148 height 26
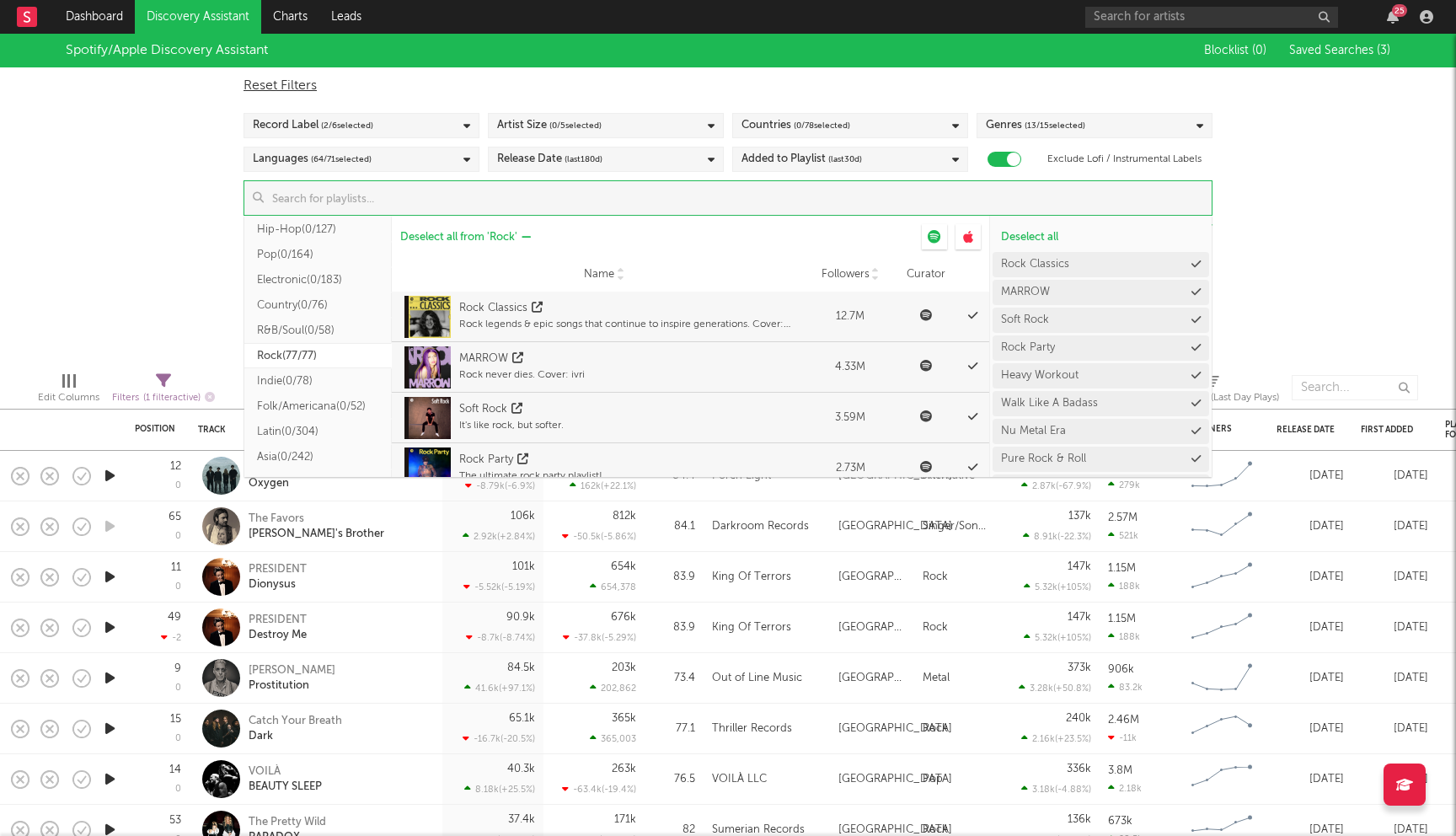
click at [458, 240] on span "Deselect all from ' Rock '" at bounding box center [459, 237] width 117 height 11
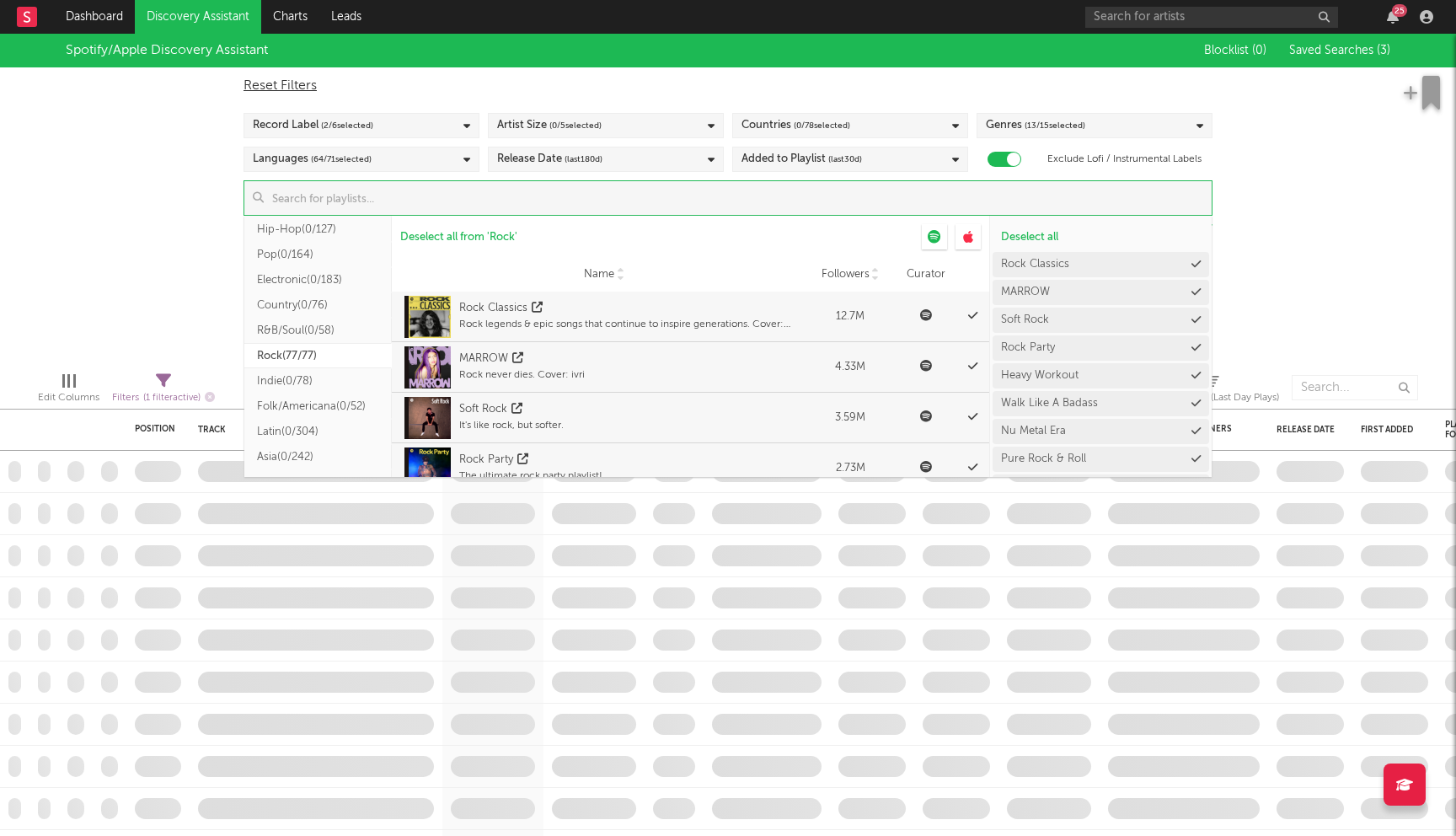
click at [345, 197] on input at bounding box center [738, 197] width 948 height 33
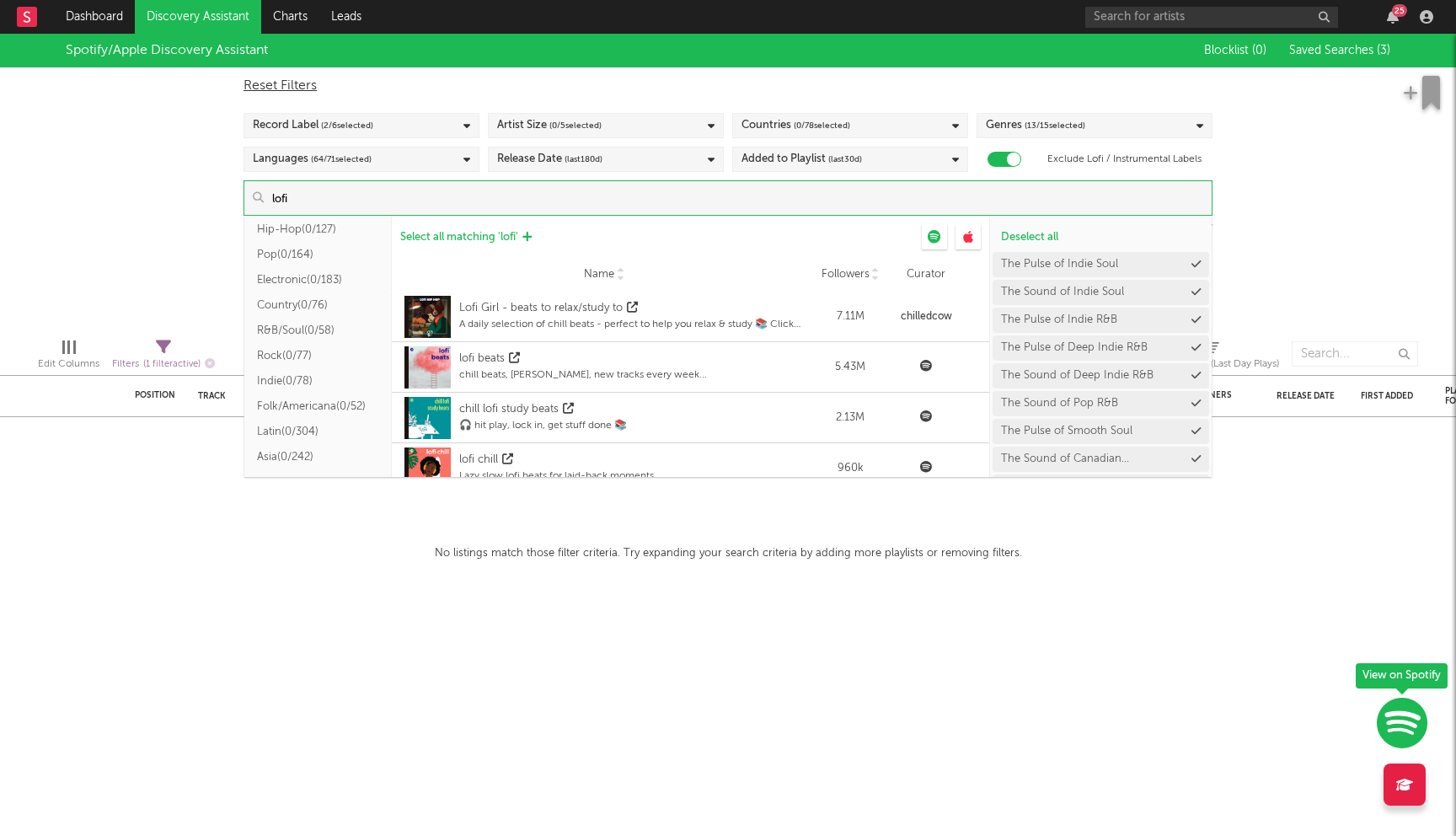
type input "lofi"
click at [478, 237] on span "Select all matching ' lofi '" at bounding box center [460, 237] width 118 height 11
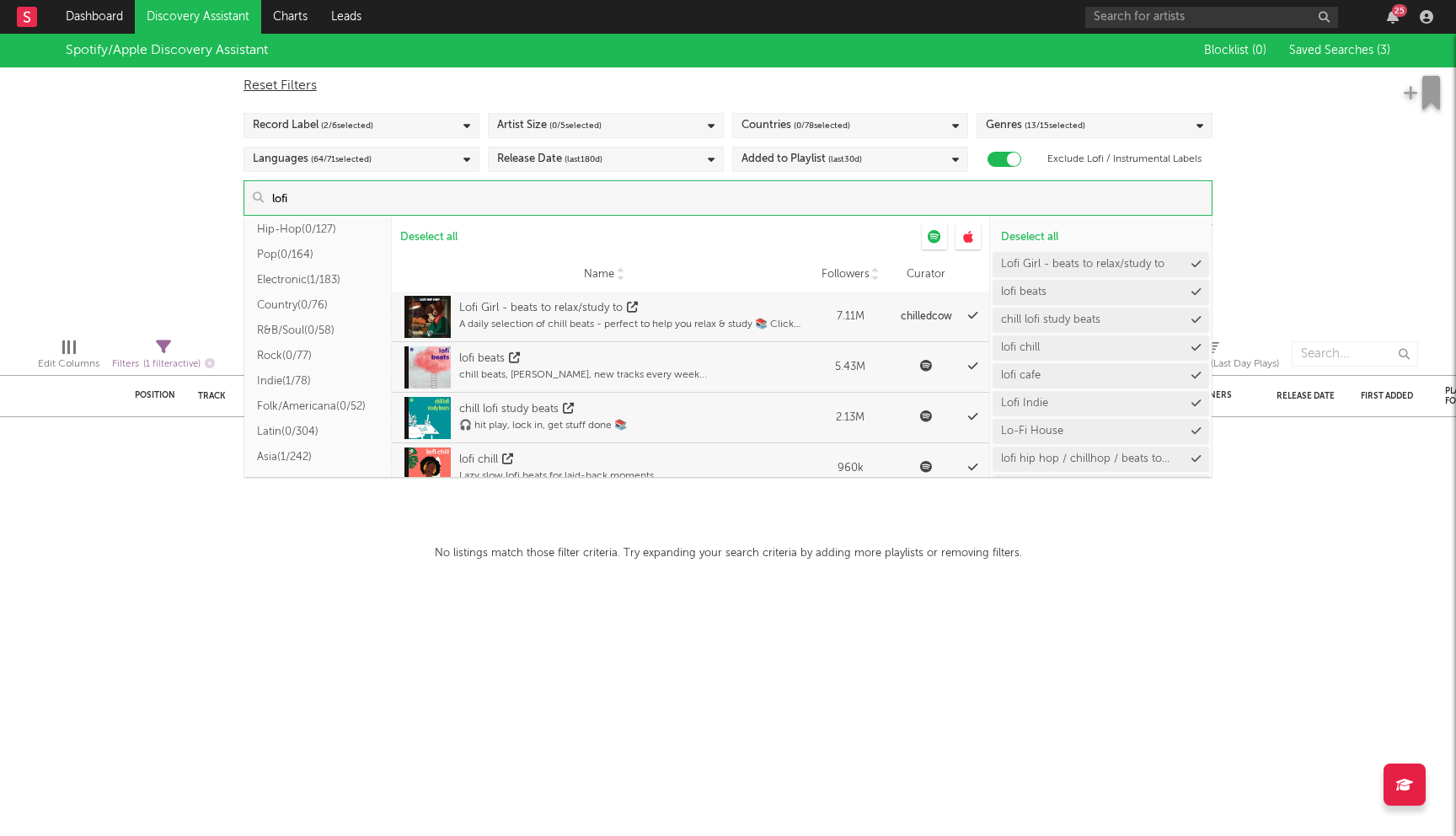
click at [185, 199] on div "Spotify/Apple Discovery Assistant Blocklist ( 0 ) Saved Searches ( 3 ) Reset Fi…" at bounding box center [728, 179] width 1456 height 291
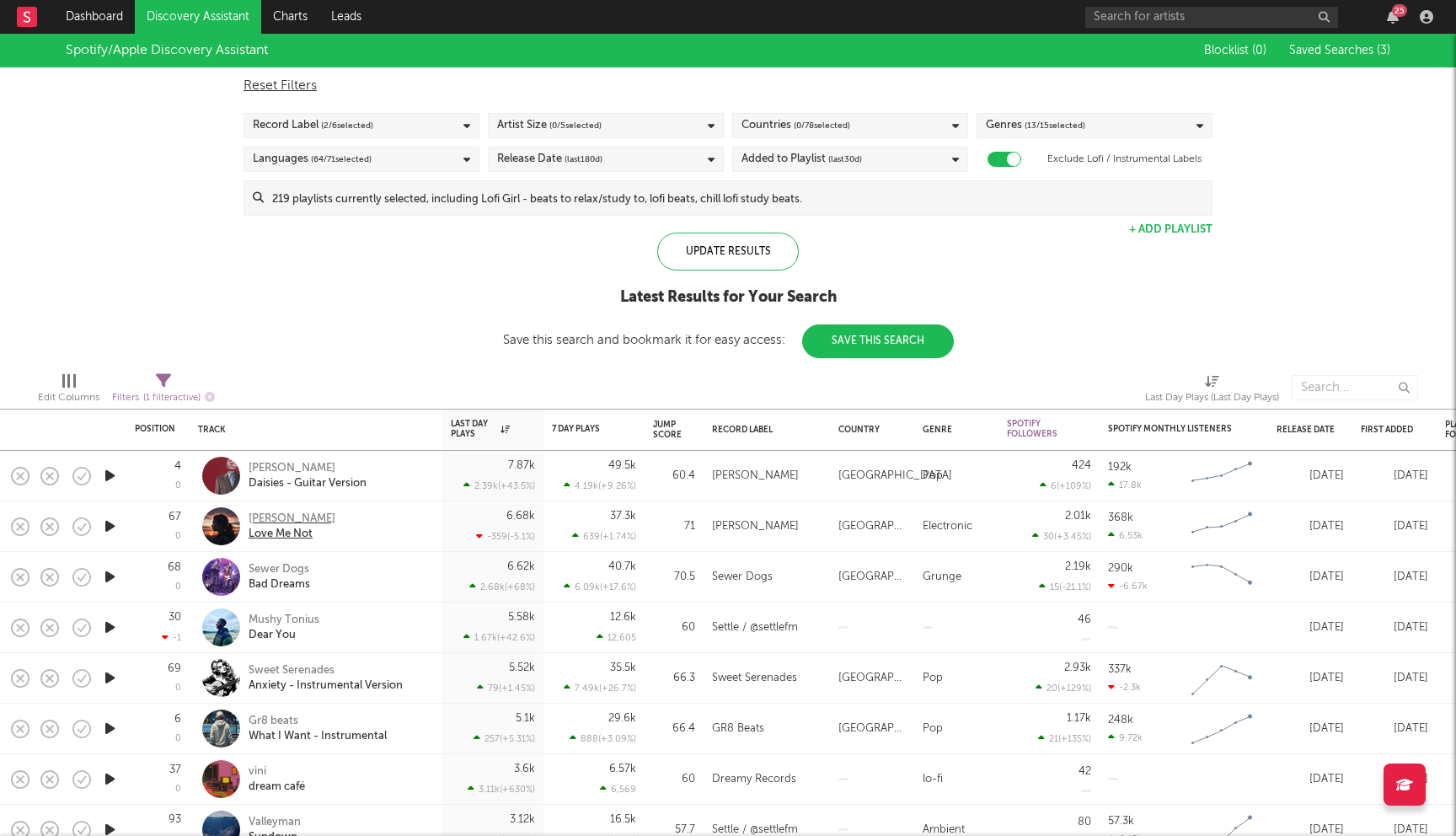
click at [275, 525] on div "[PERSON_NAME]" at bounding box center [292, 520] width 87 height 15
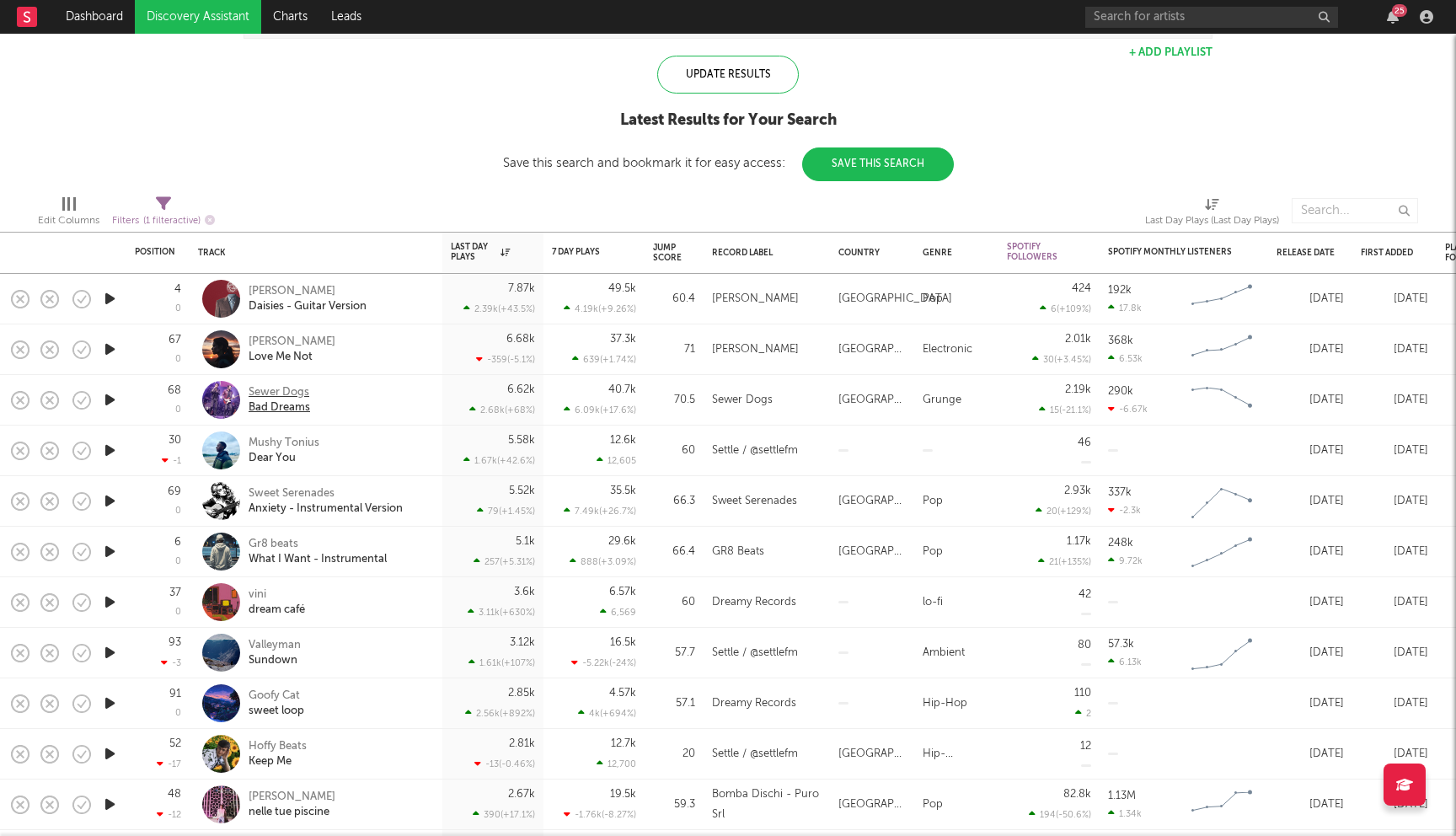
click at [291, 397] on div "Sewer Dogs" at bounding box center [279, 393] width 62 height 15
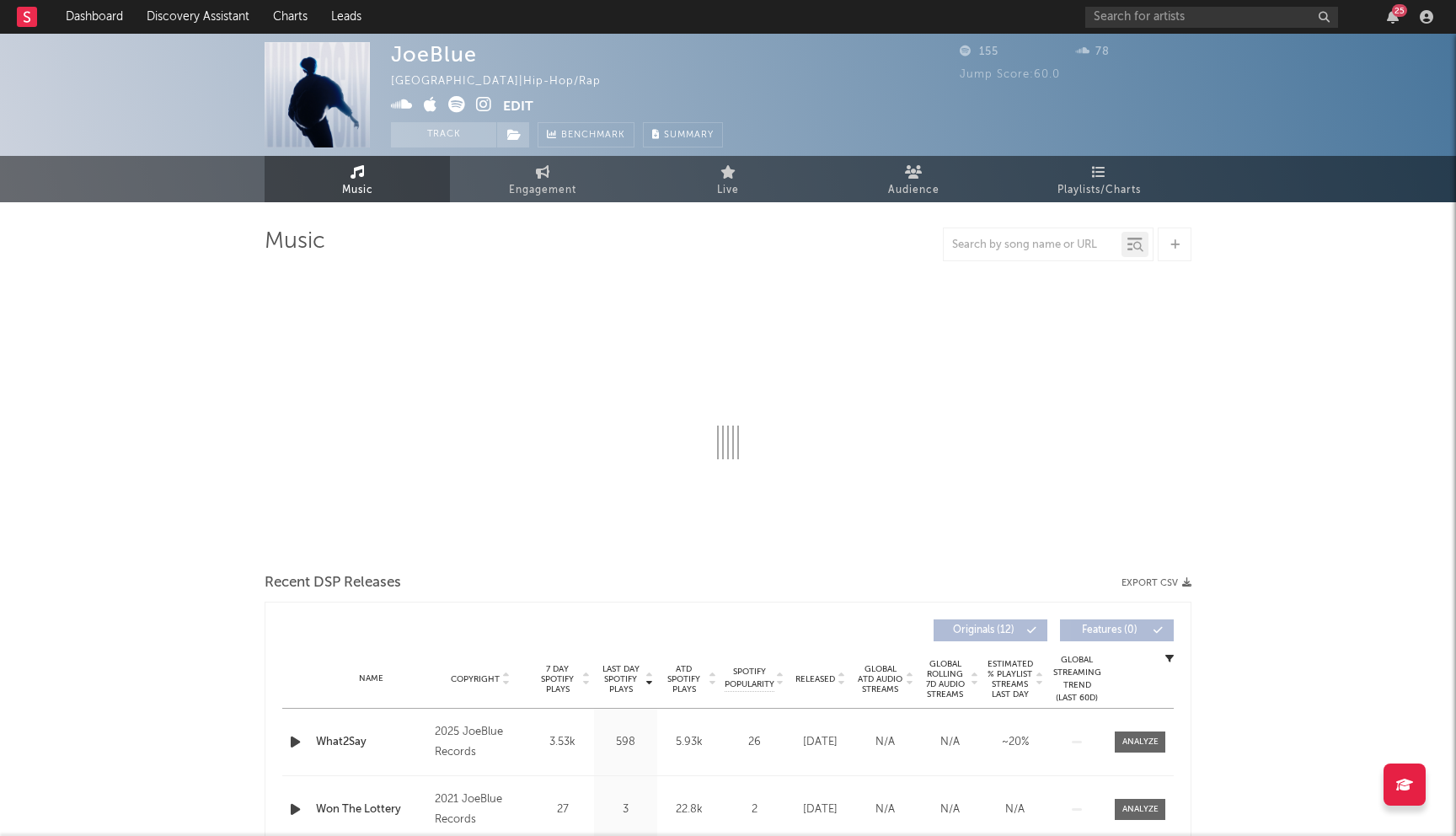
select select "1w"
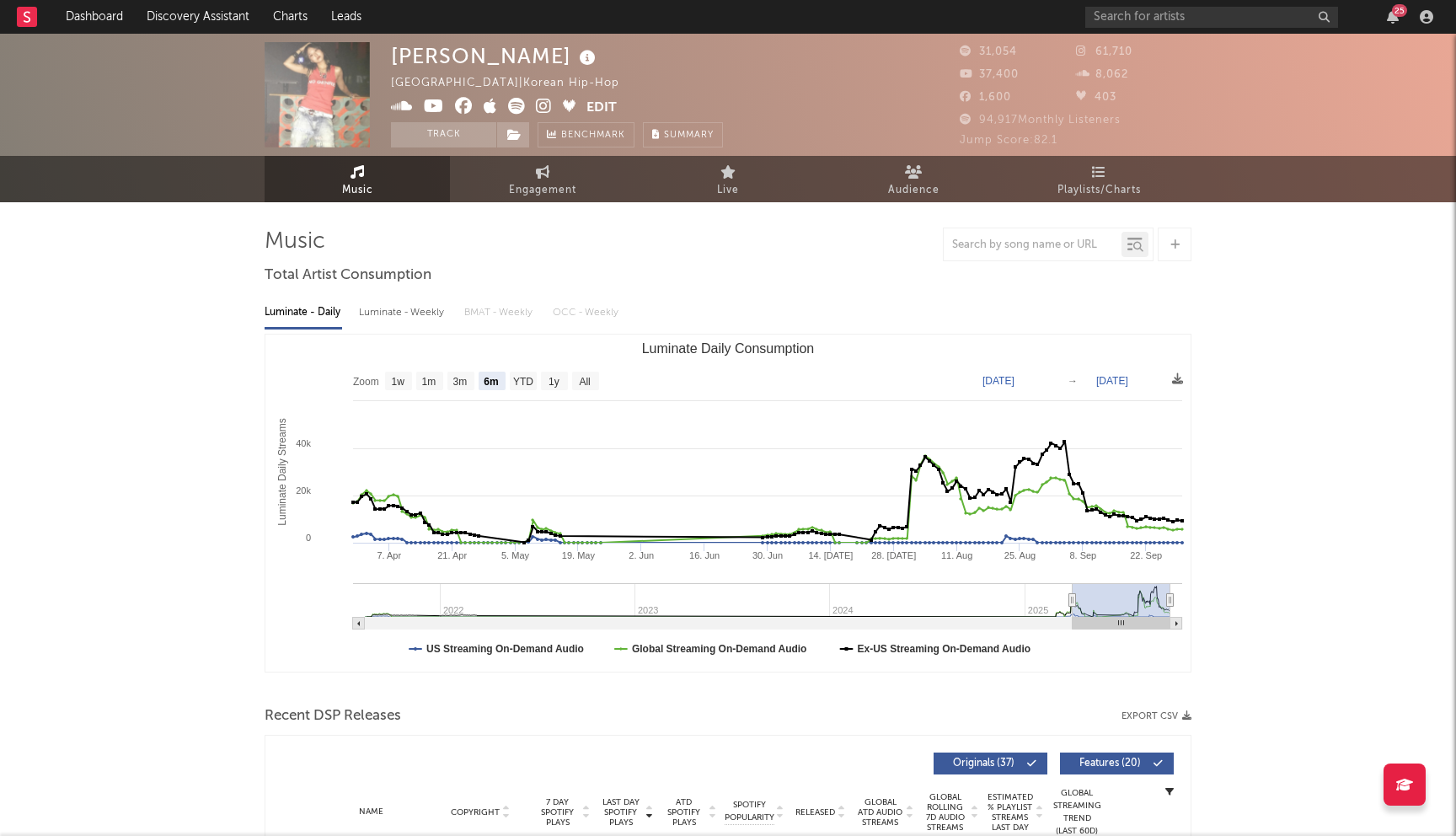
select select "6m"
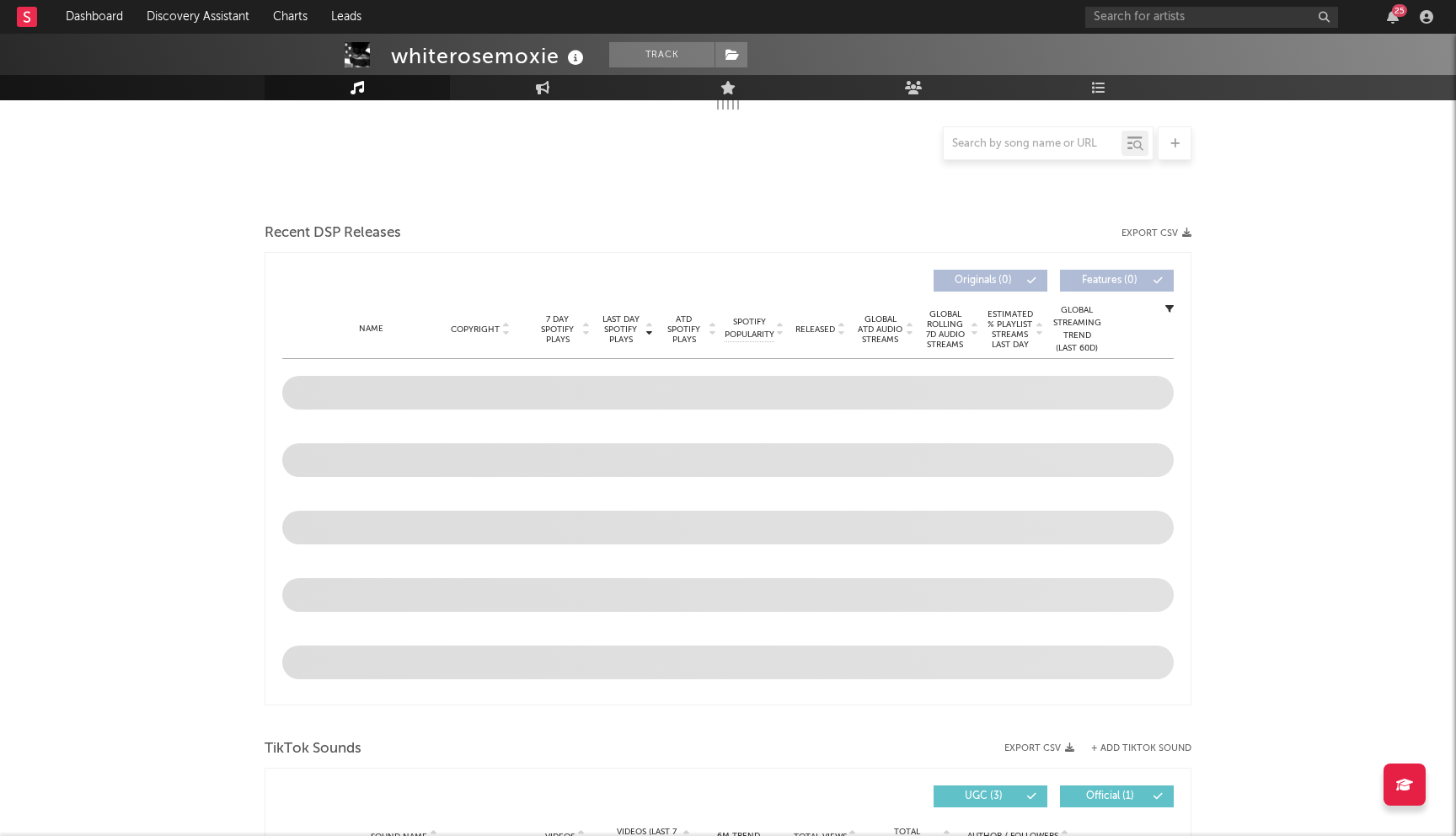
select select "6m"
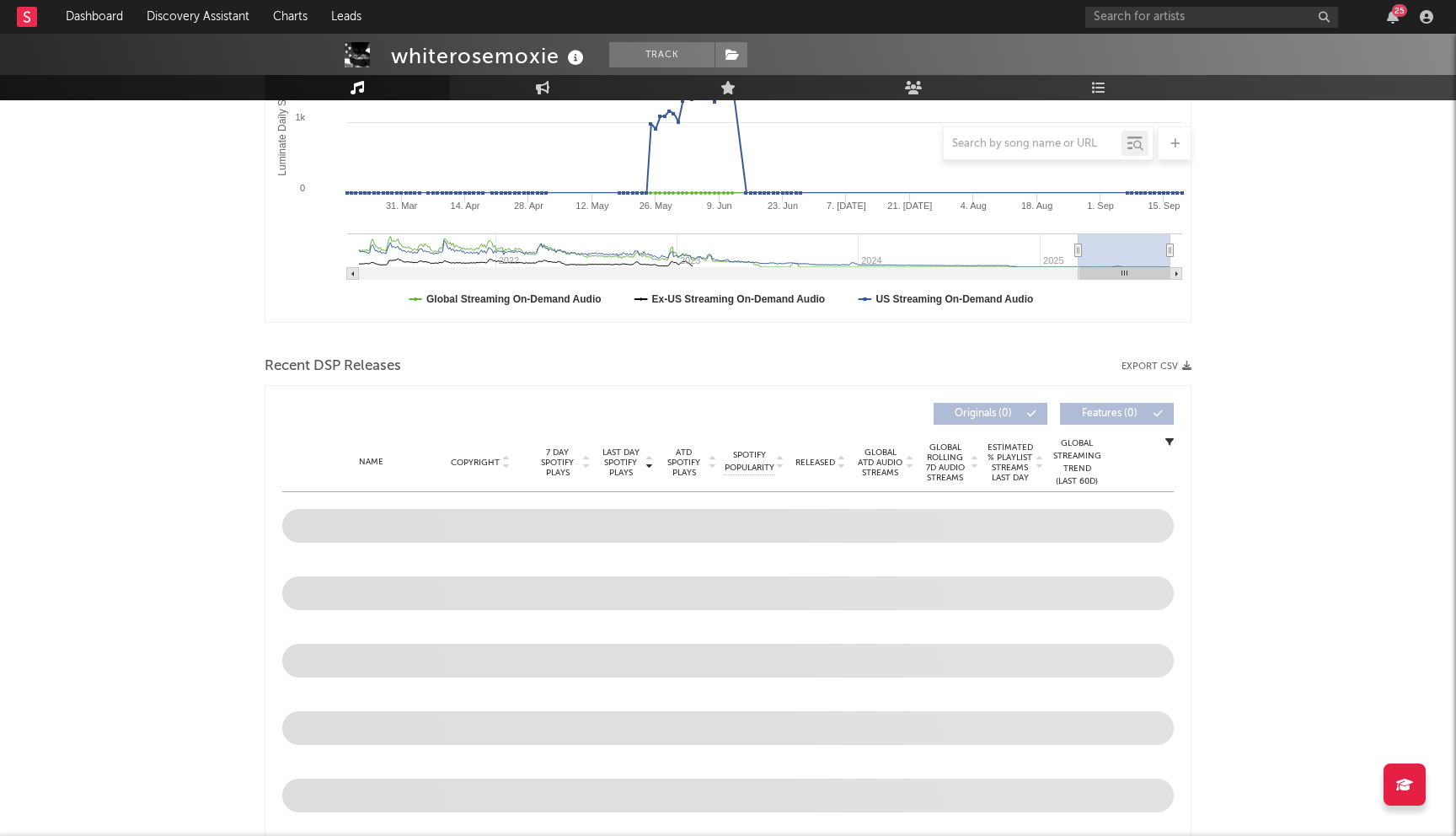
scroll to position [483, 0]
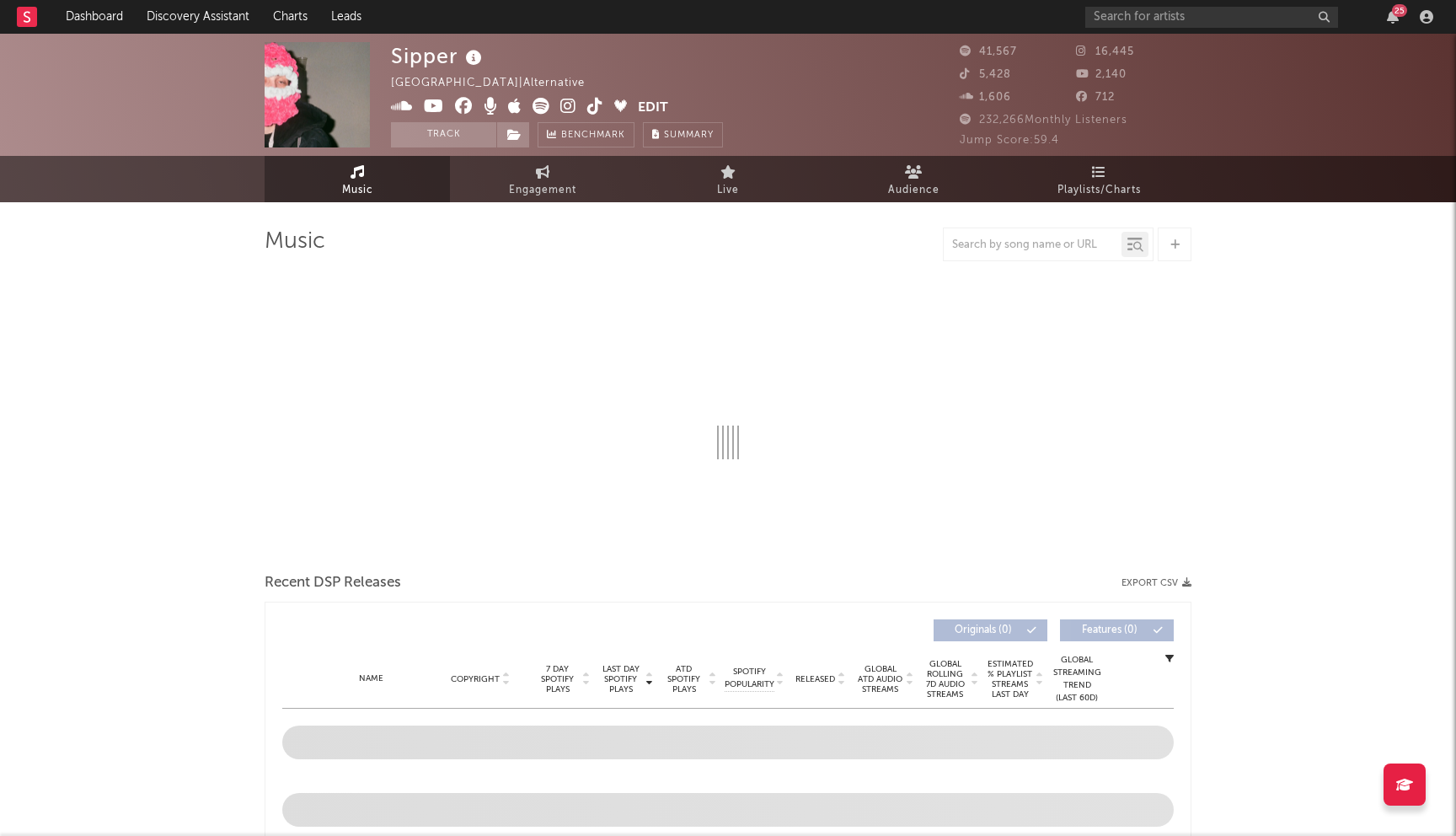
select select "6m"
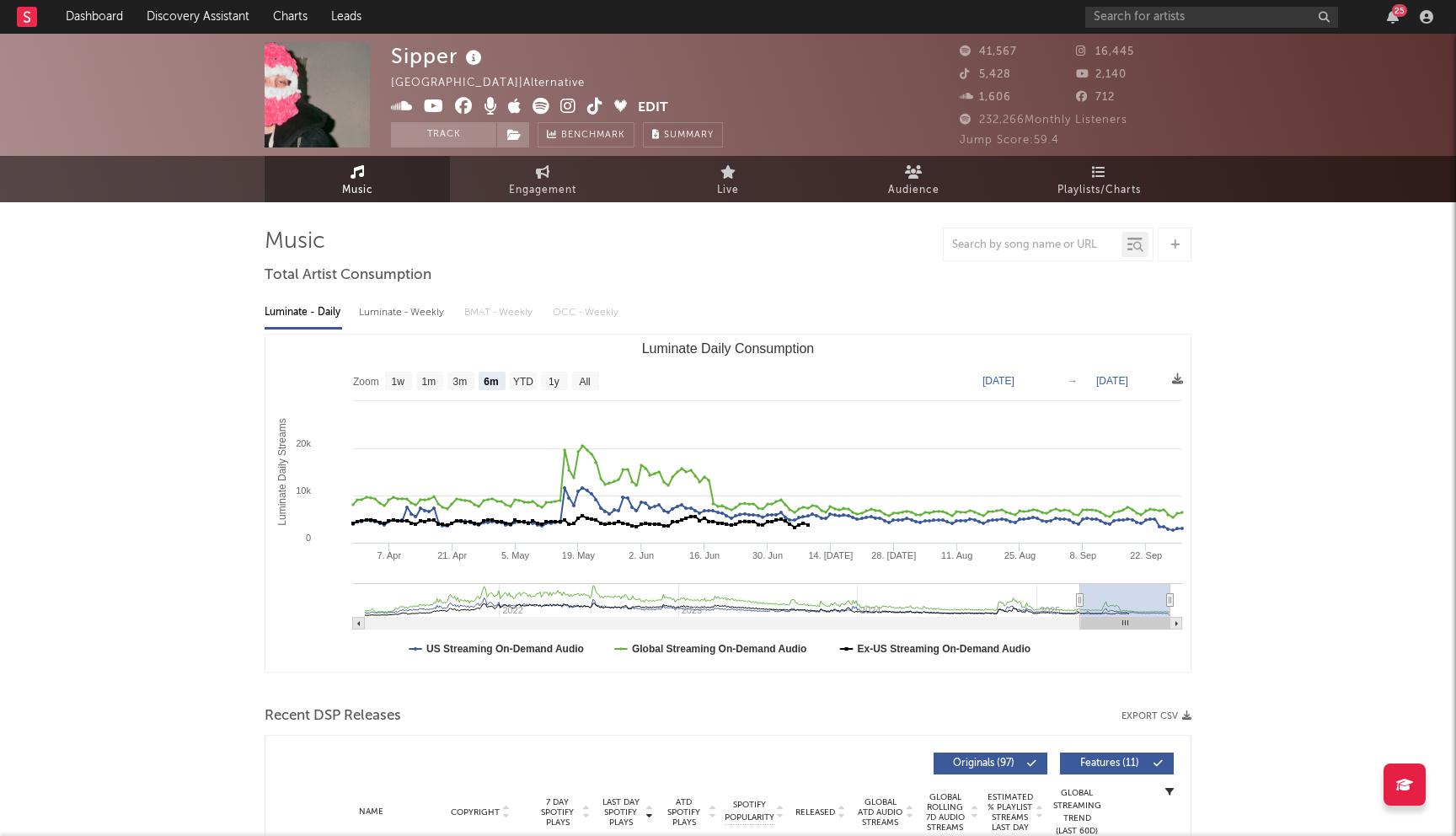
click at [464, 104] on icon at bounding box center [464, 106] width 18 height 17
click at [437, 108] on icon at bounding box center [434, 106] width 21 height 17
click at [567, 103] on icon at bounding box center [568, 106] width 16 height 17
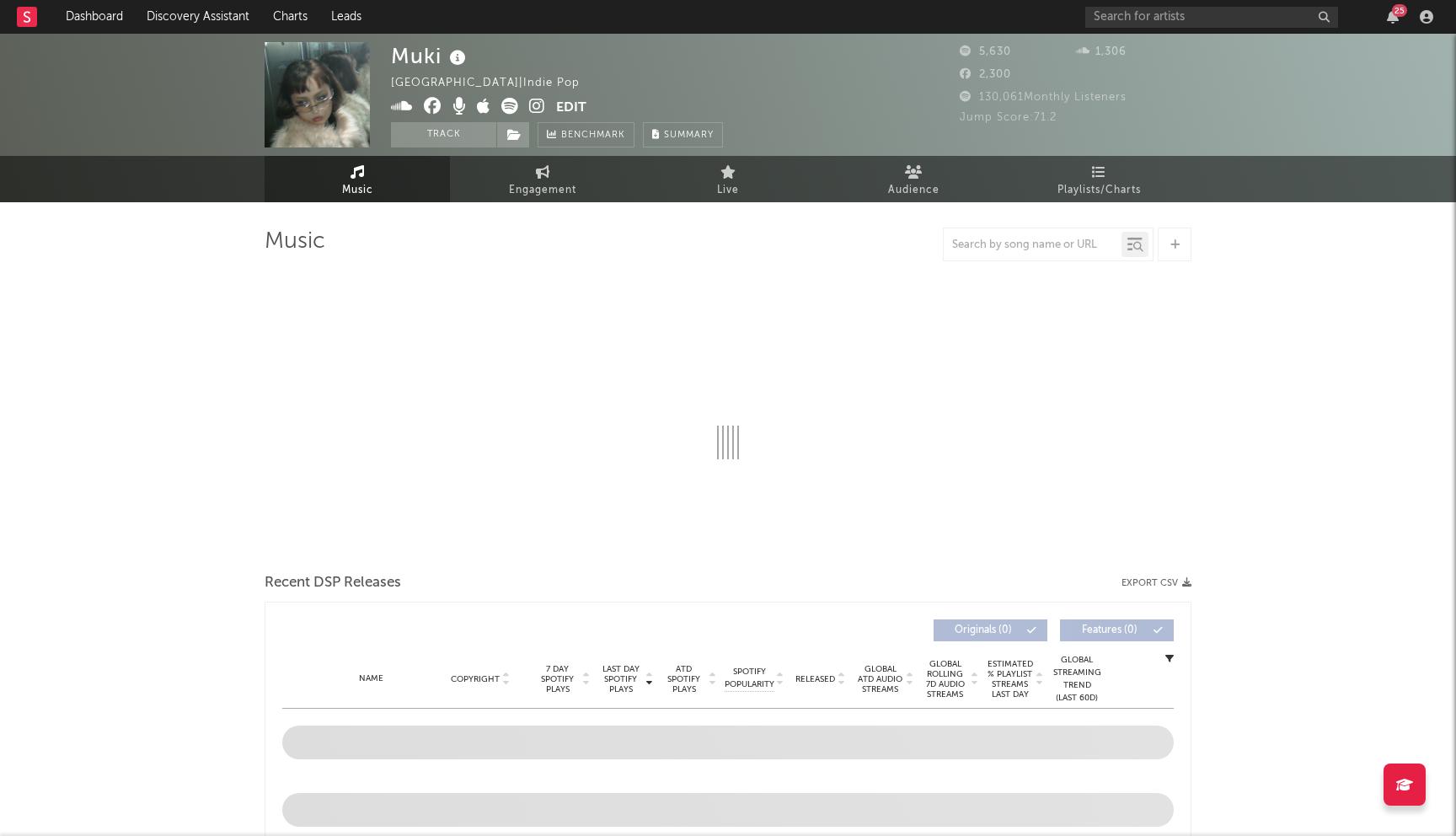
select select "6m"
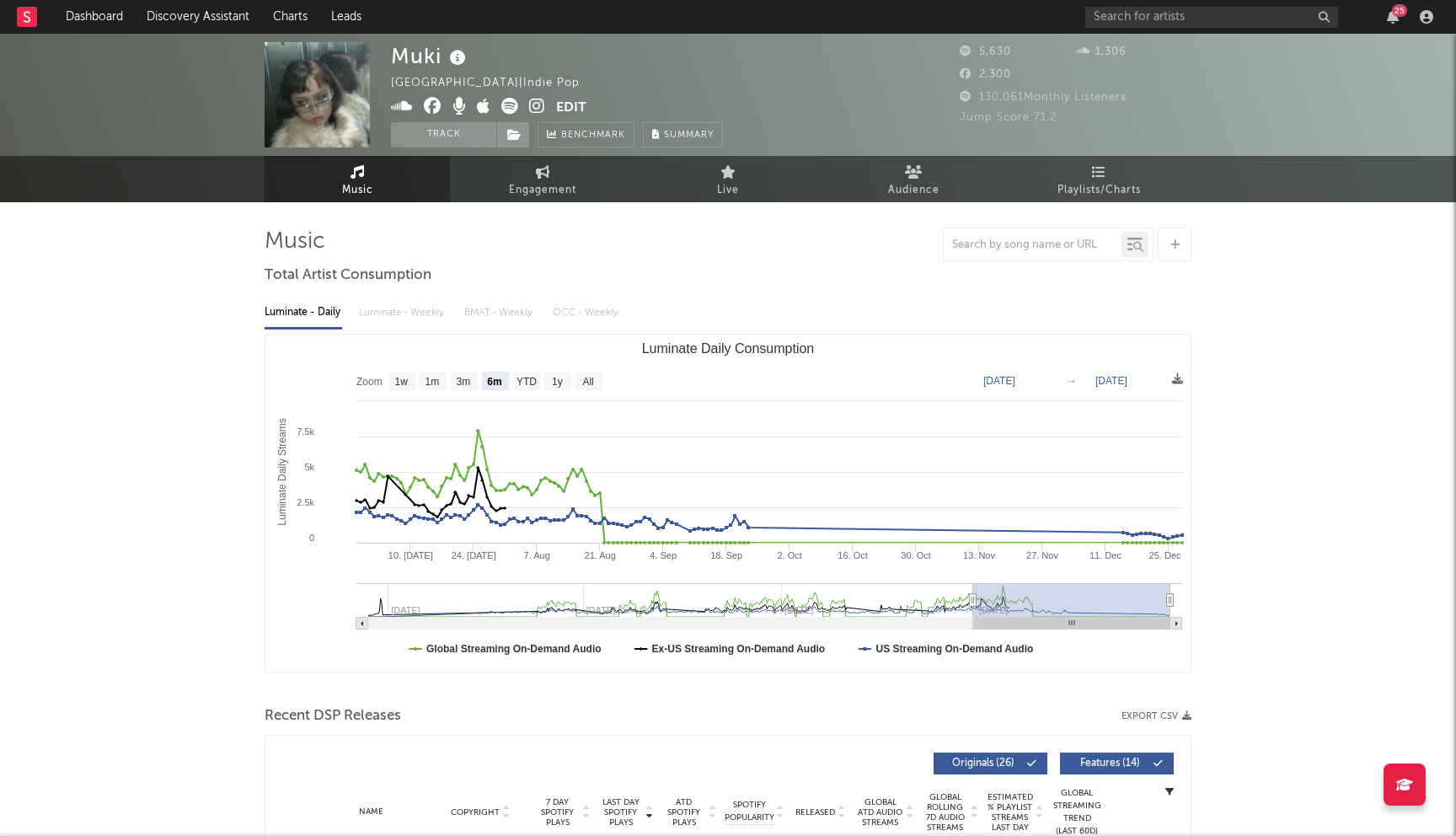
click at [433, 107] on icon at bounding box center [432, 106] width 18 height 17
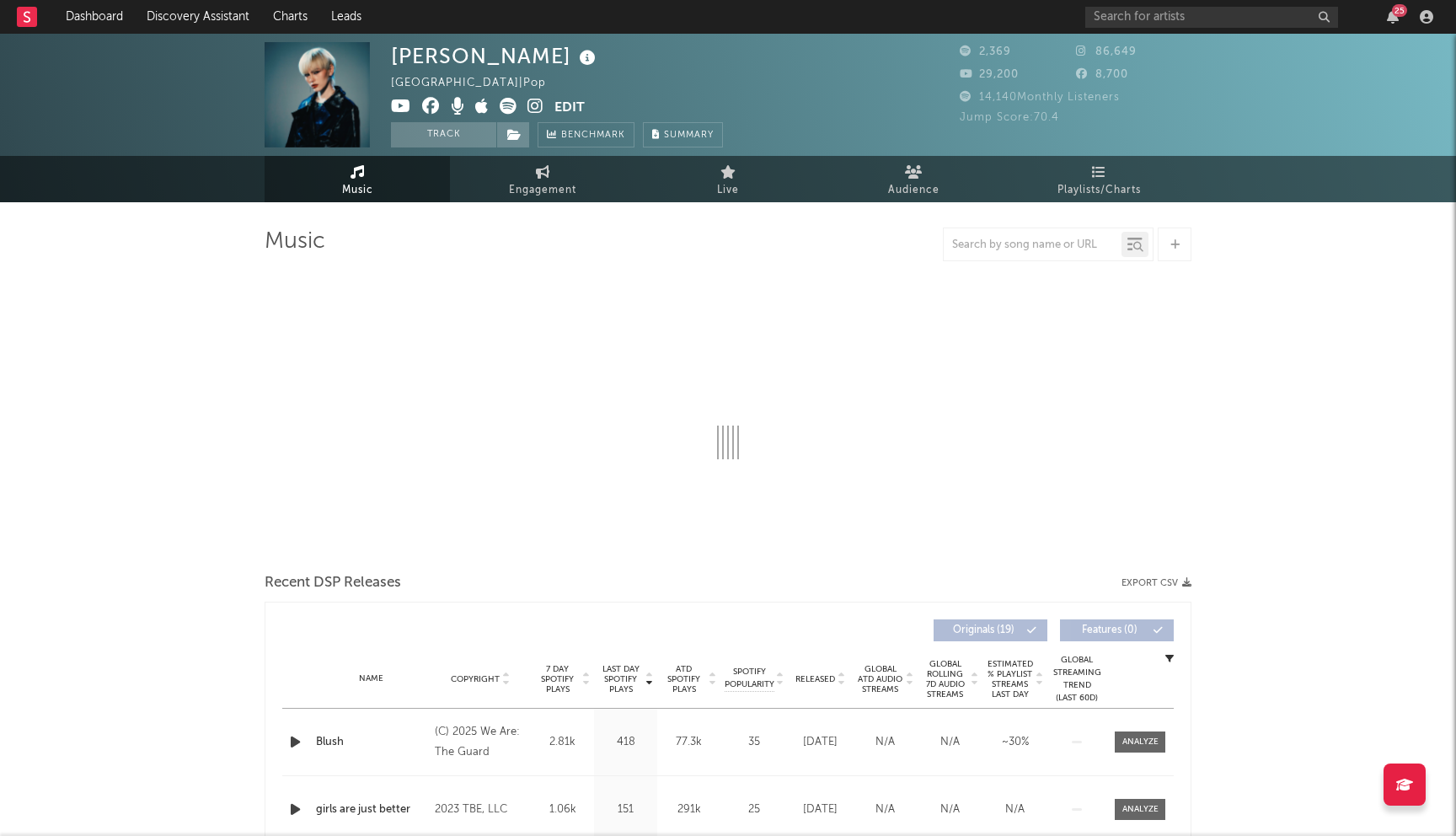
select select "6m"
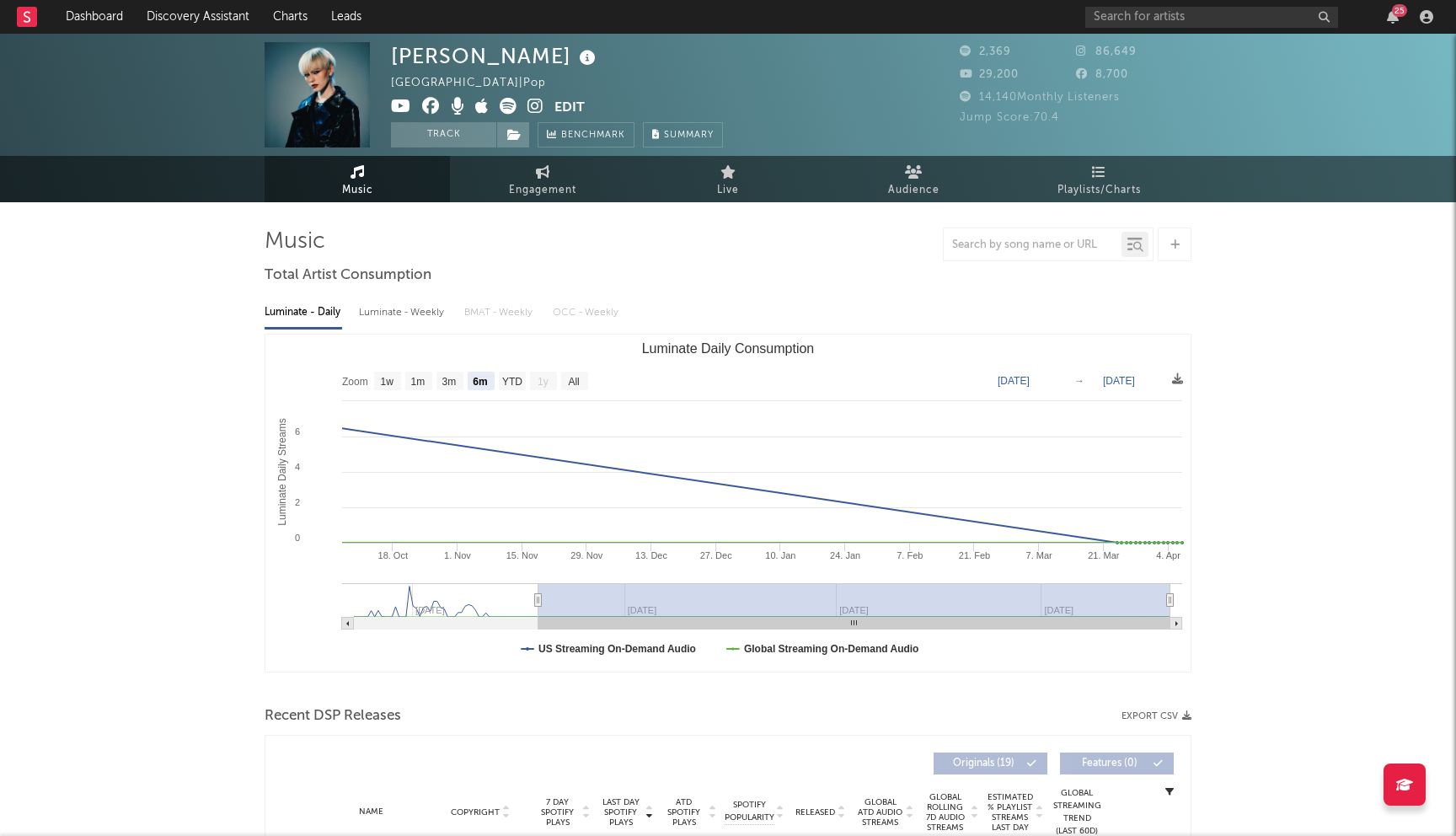
click at [433, 101] on icon at bounding box center [431, 106] width 18 height 17
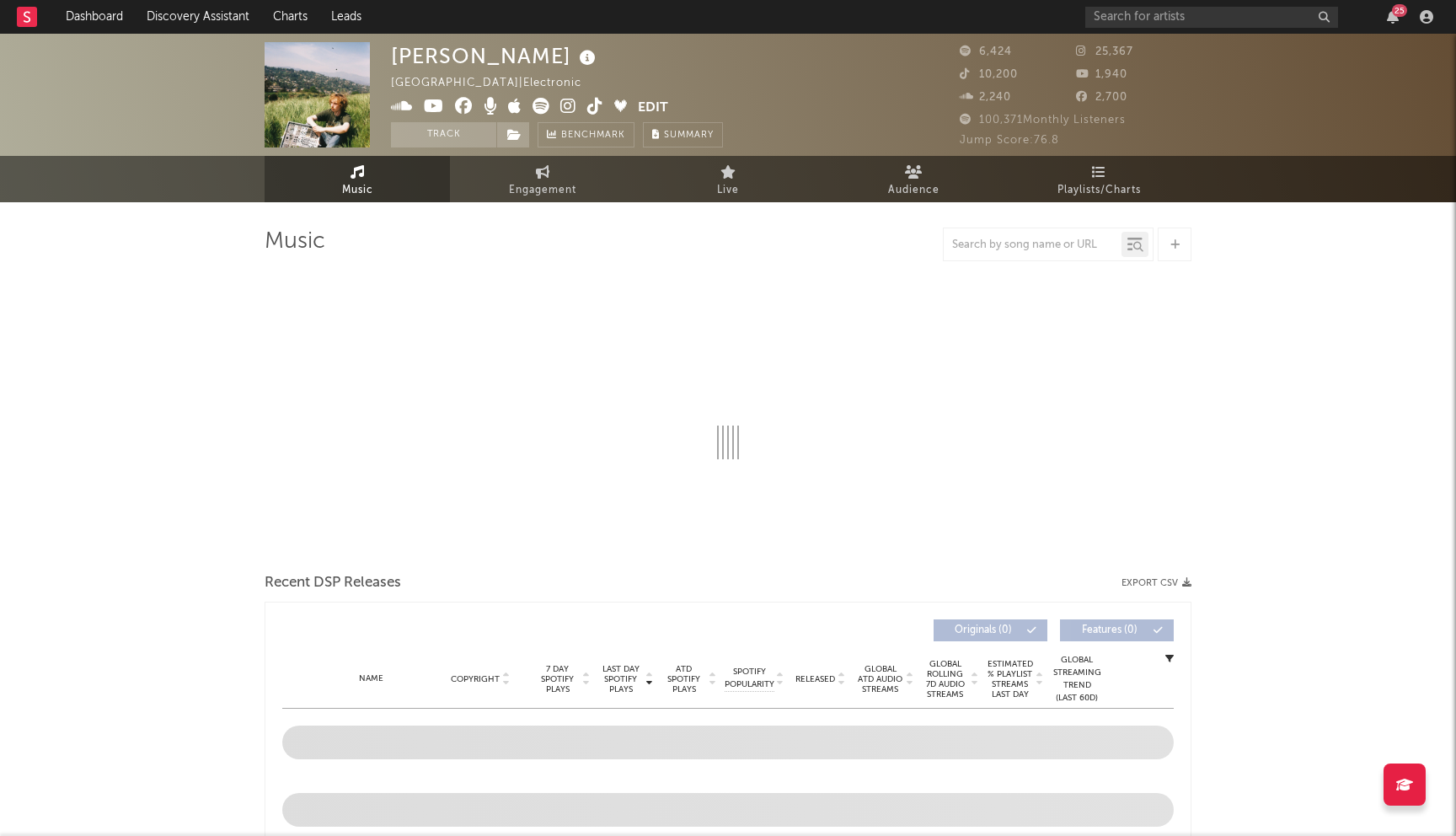
select select "6m"
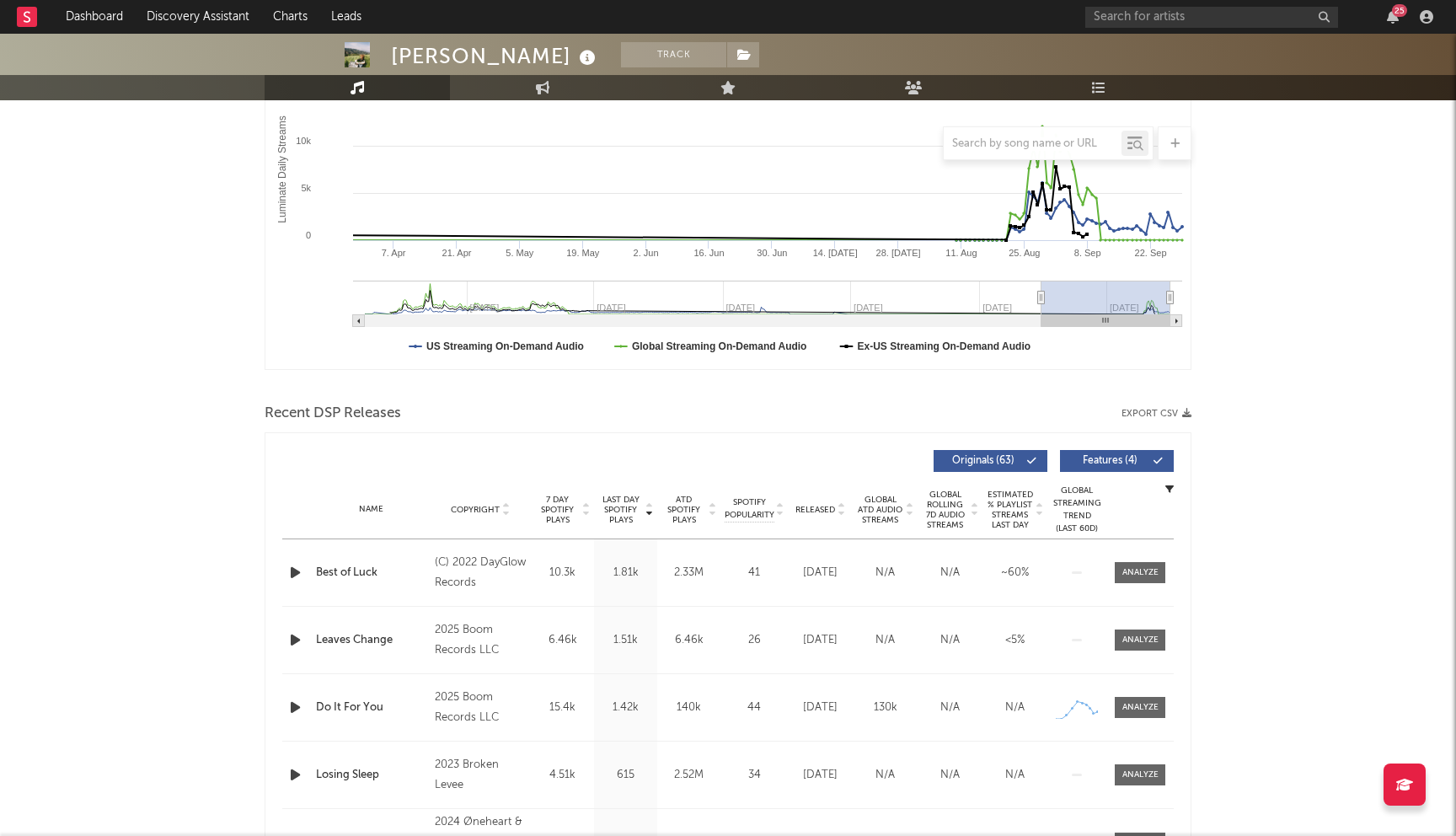
scroll to position [362, 0]
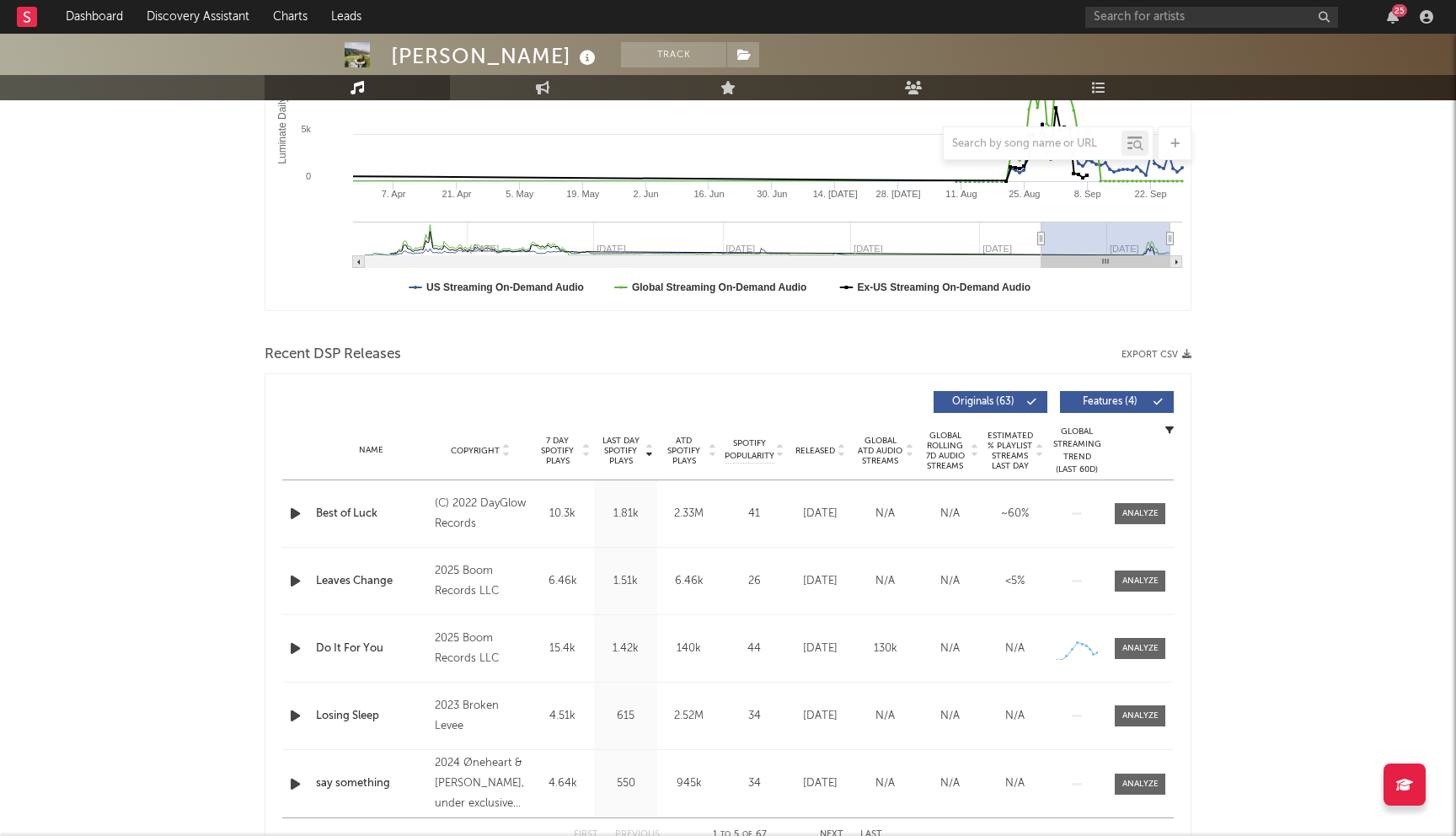
click at [627, 449] on span "Last Day Spotify Plays" at bounding box center [620, 451] width 44 height 31
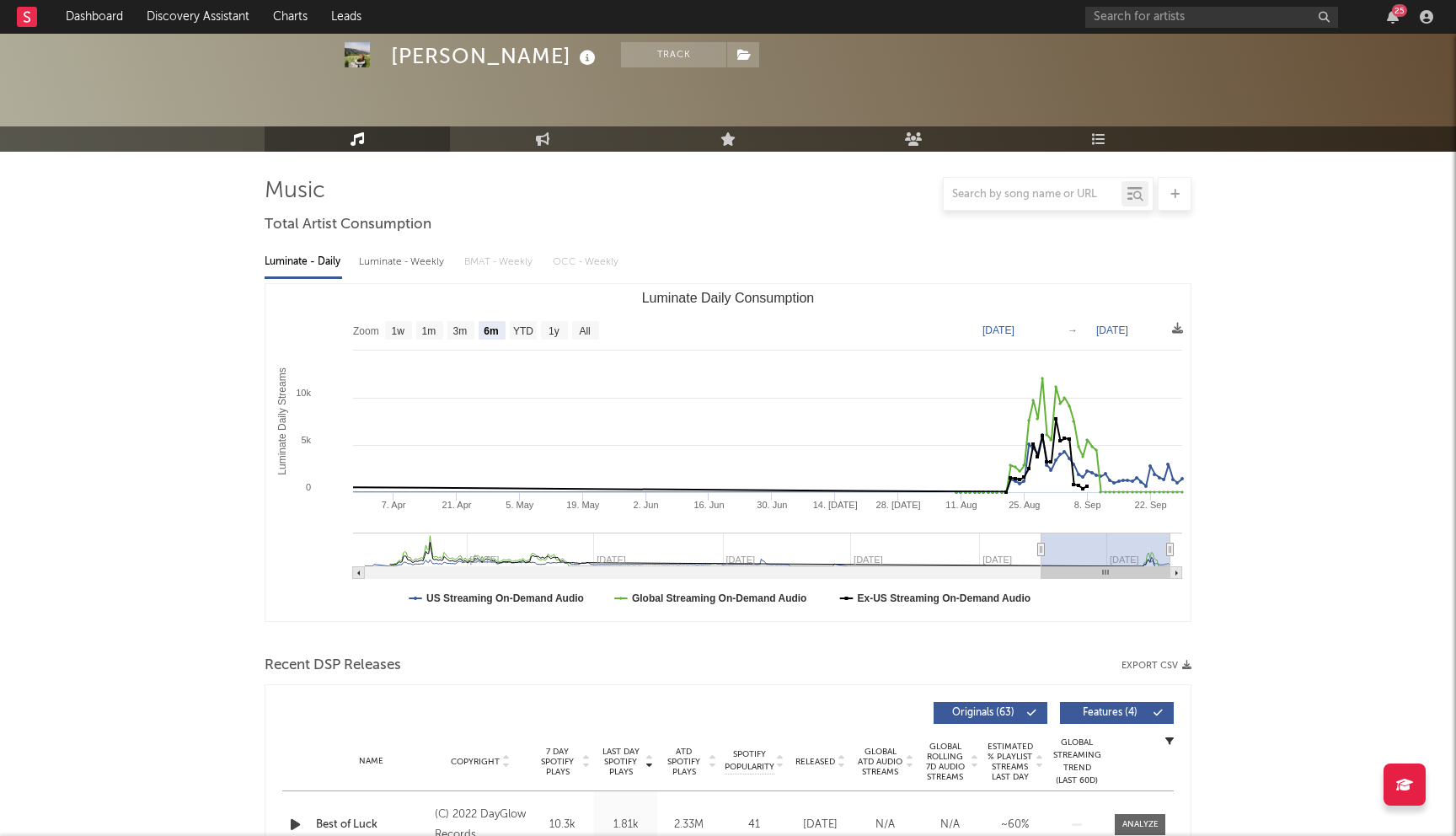
scroll to position [0, 0]
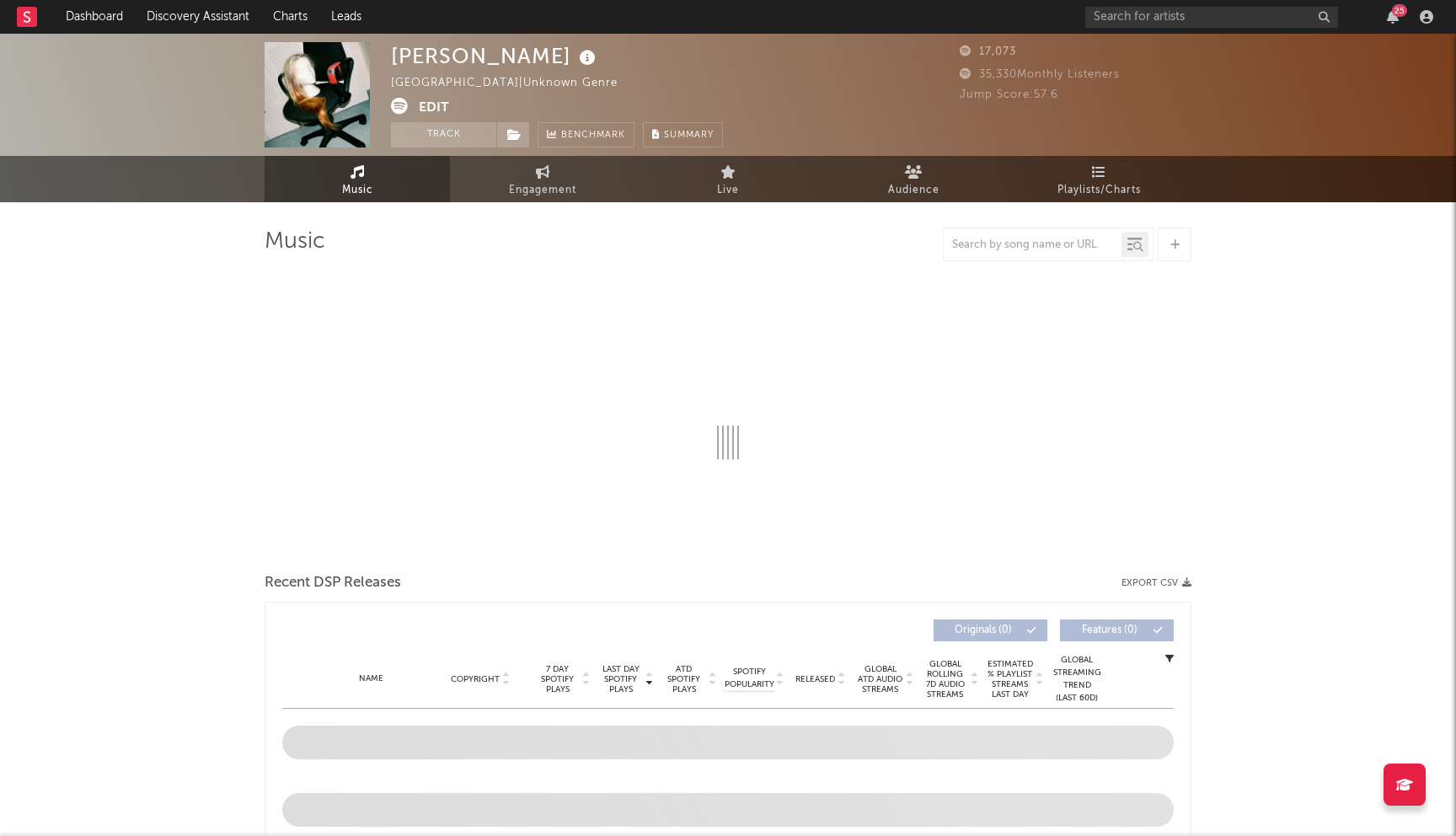
select select "6m"
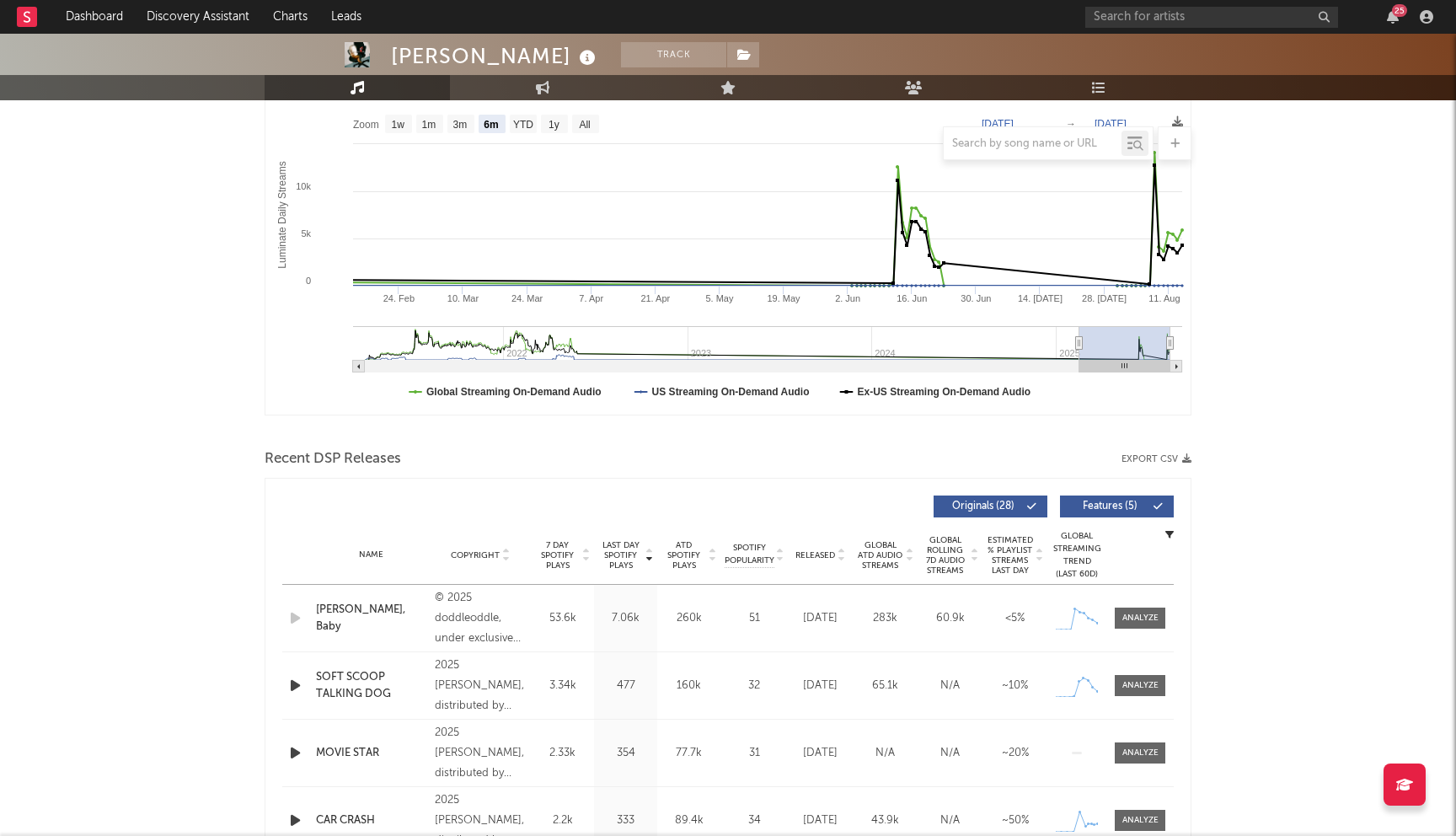
scroll to position [45, 0]
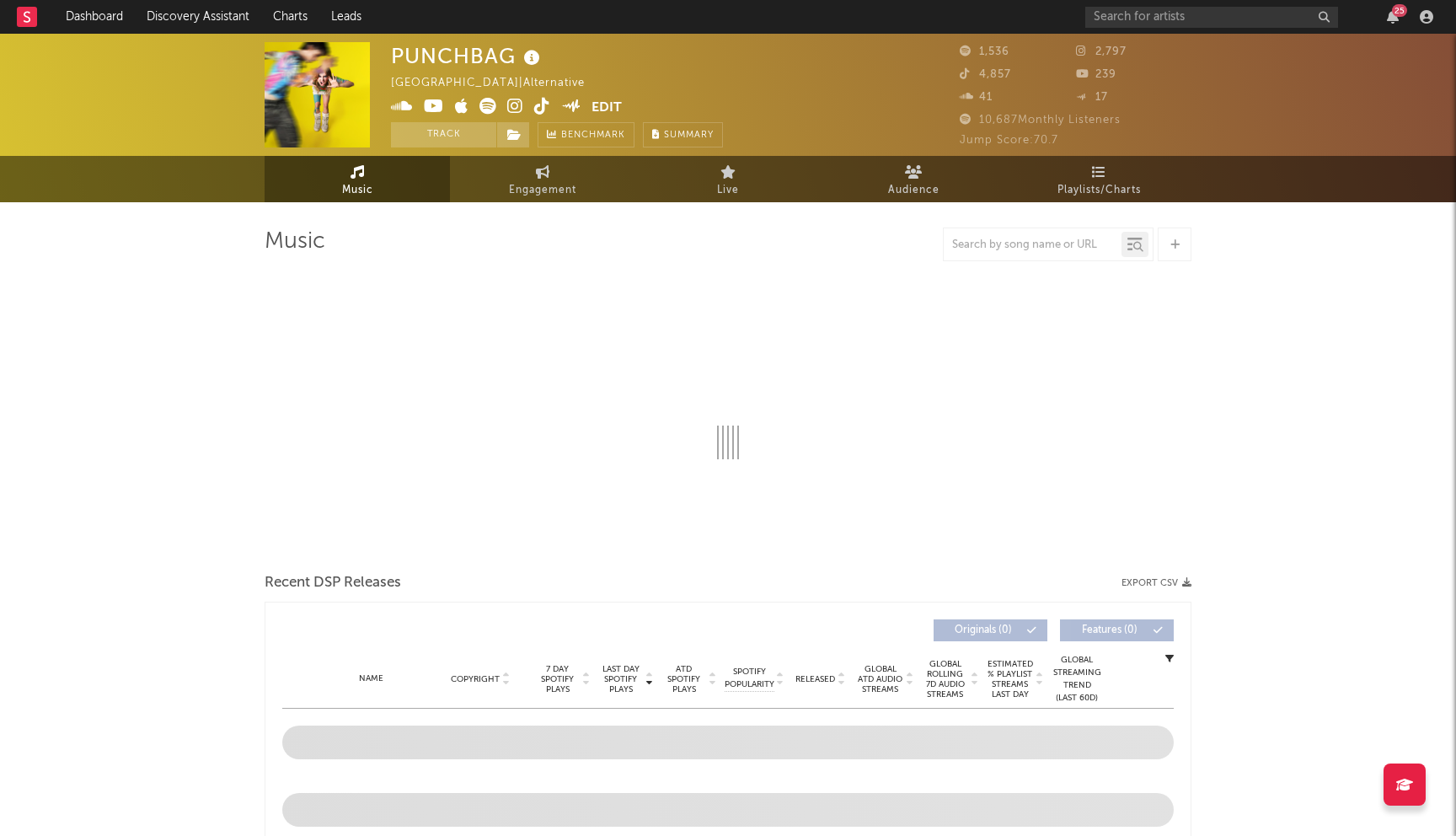
select select "1w"
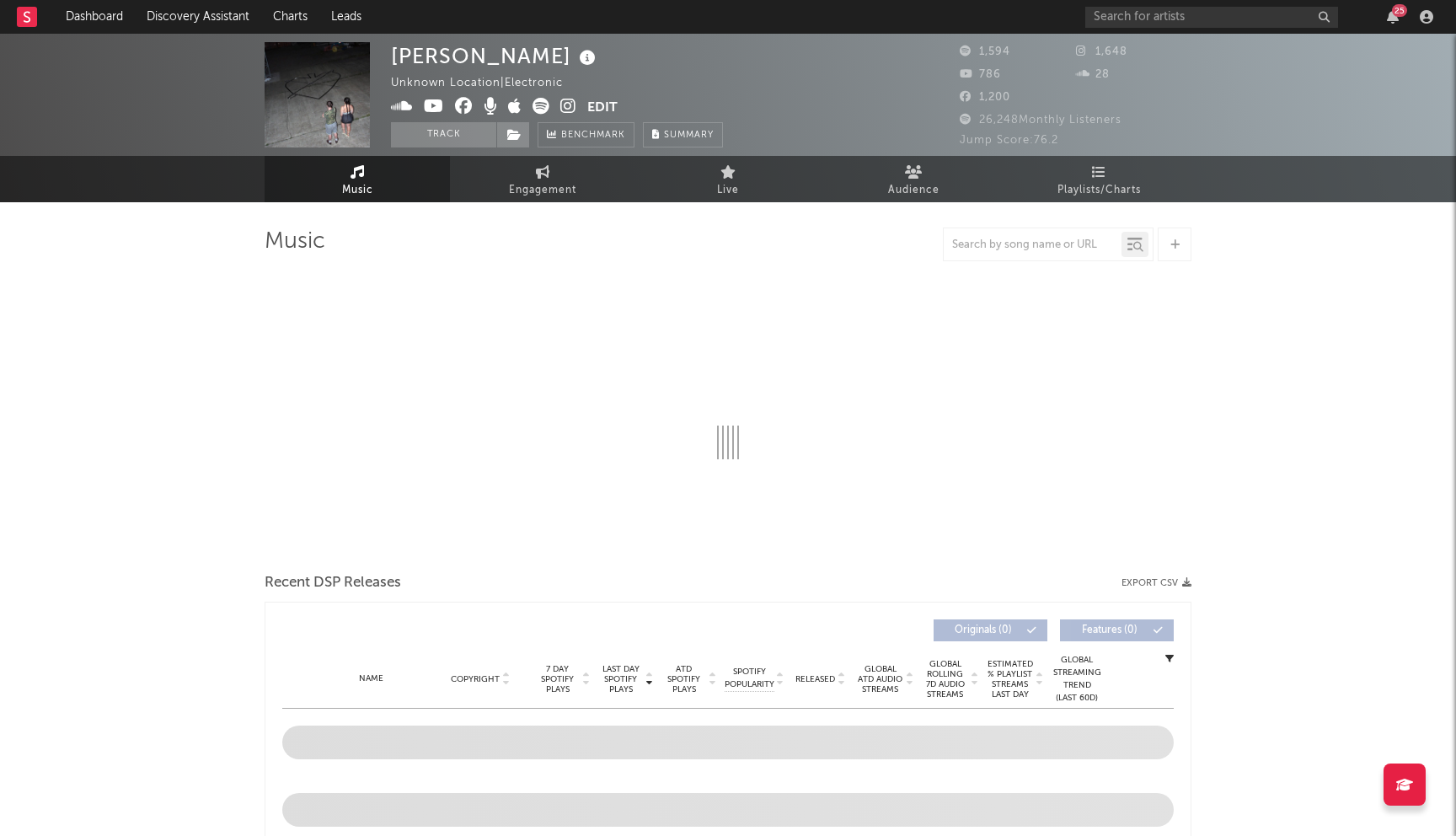
select select "6m"
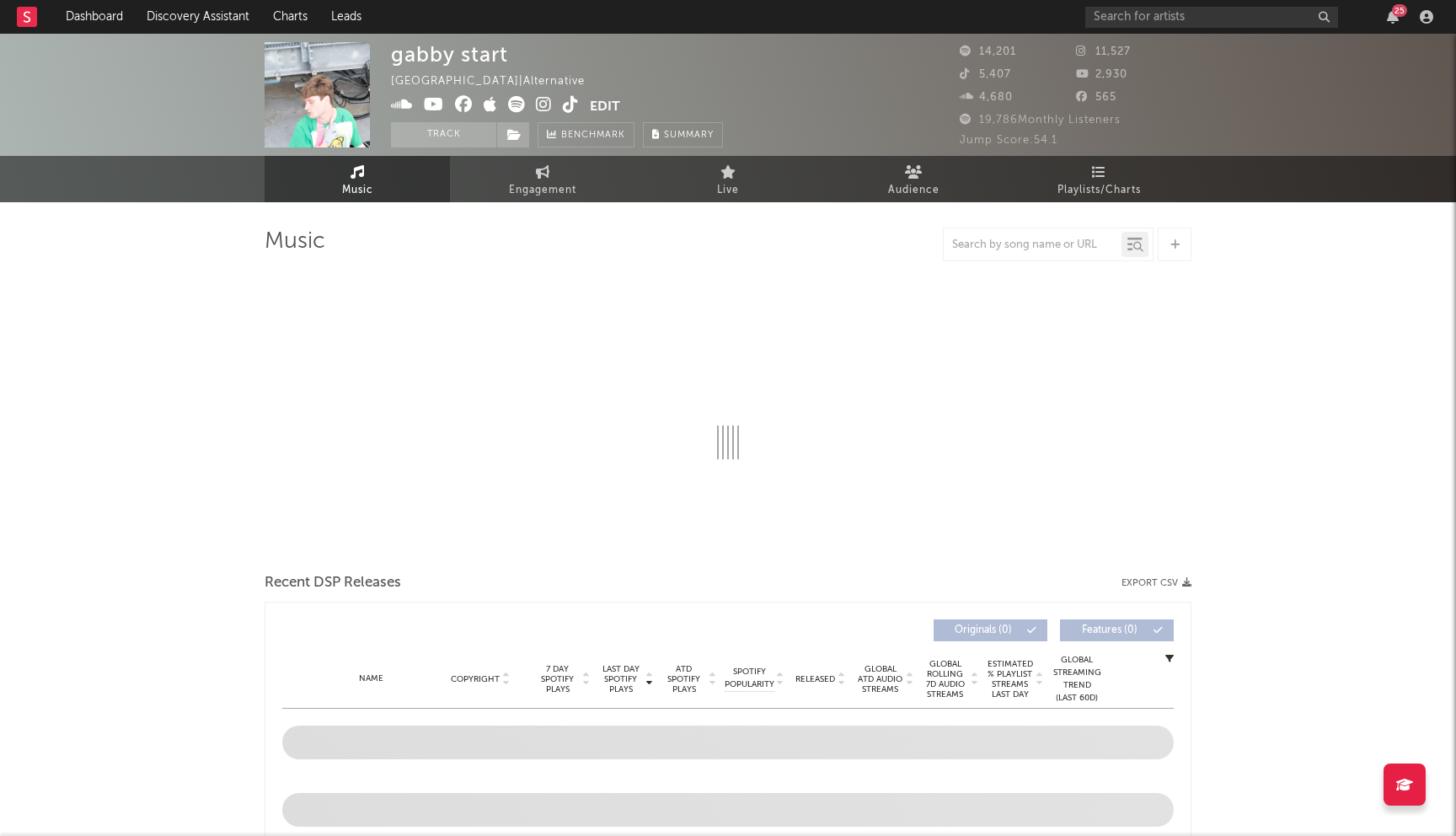
select select "6m"
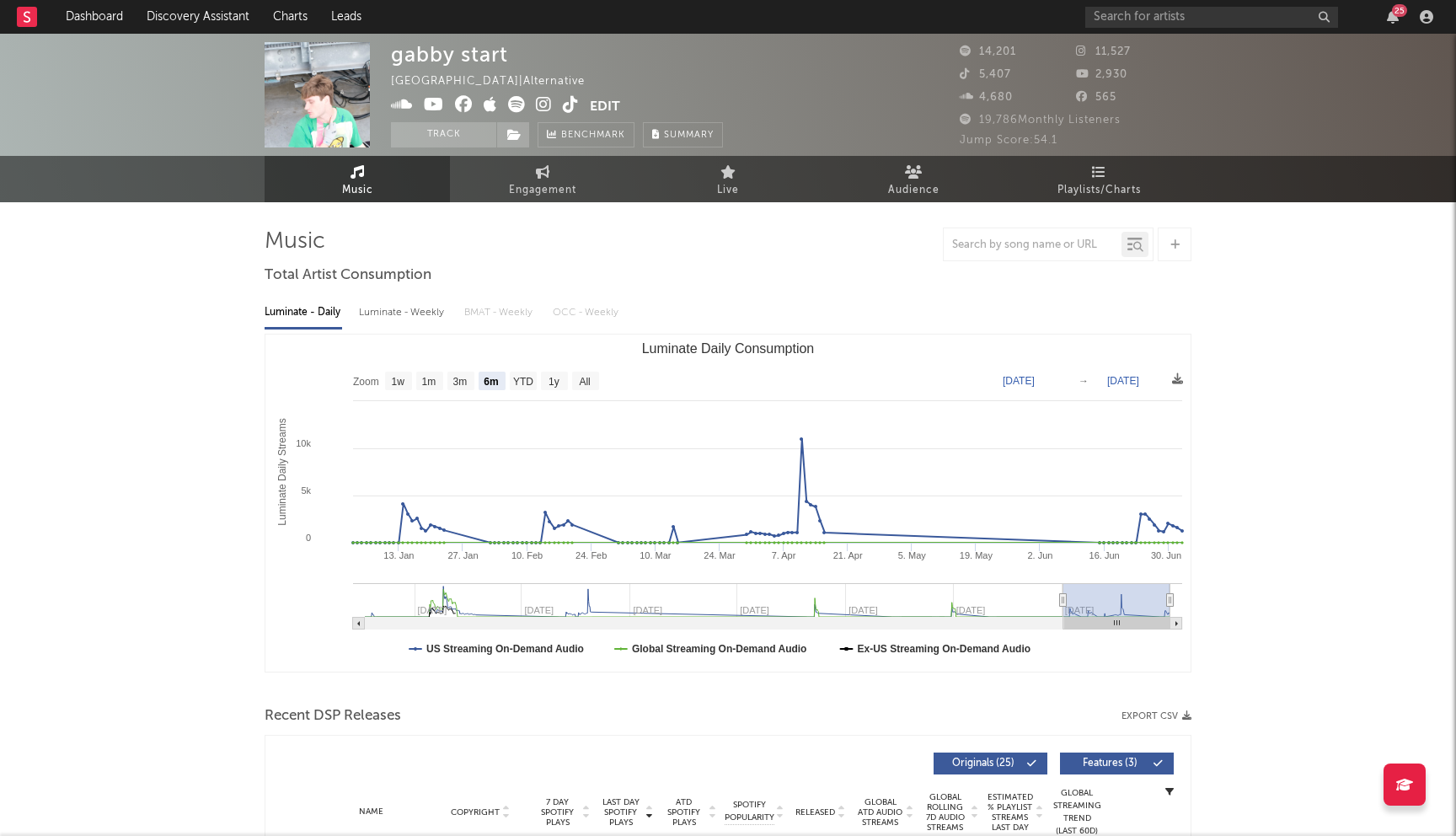
click at [513, 106] on icon at bounding box center [517, 104] width 17 height 17
click at [464, 106] on icon at bounding box center [464, 104] width 18 height 17
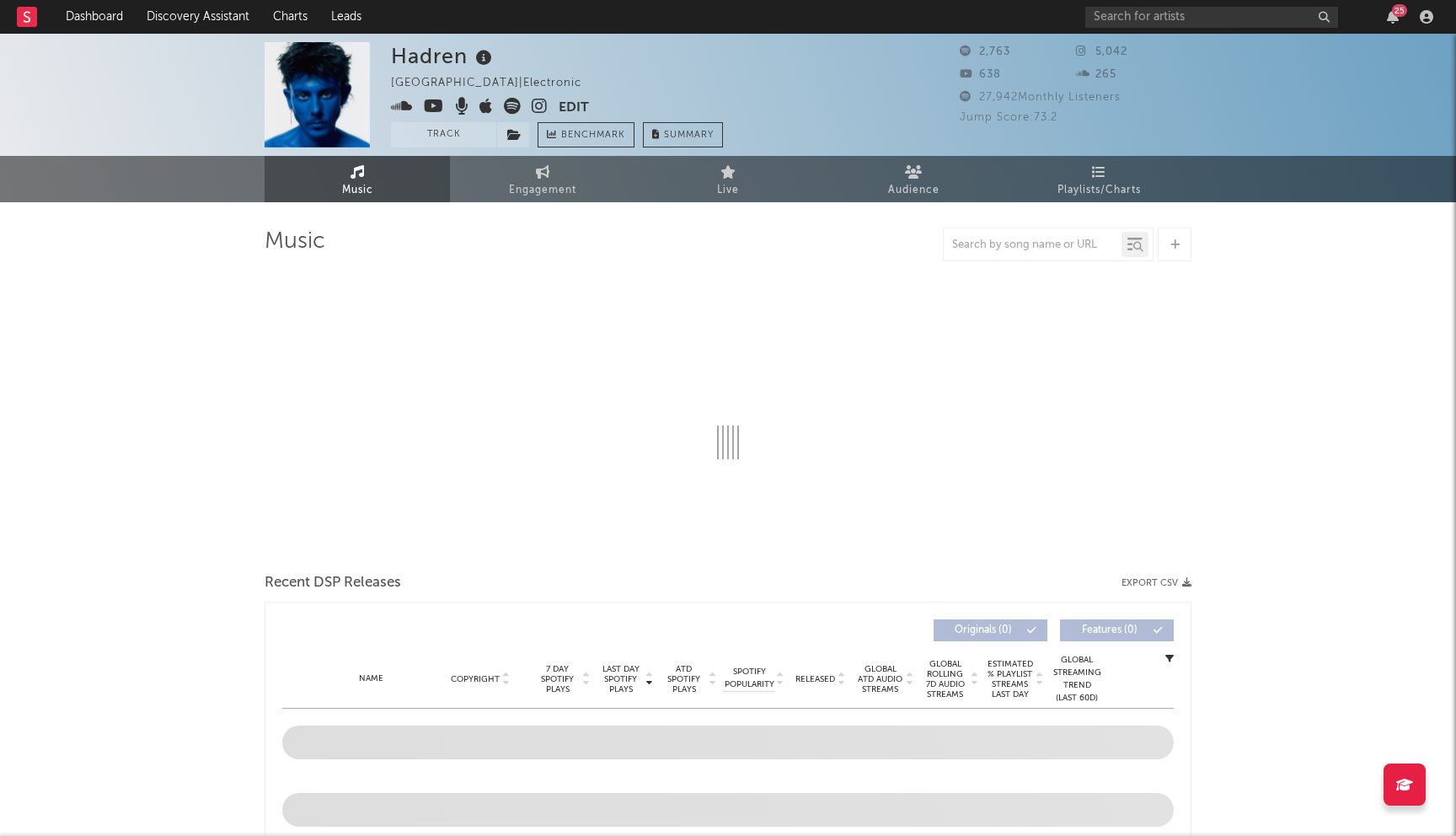
select select "6m"
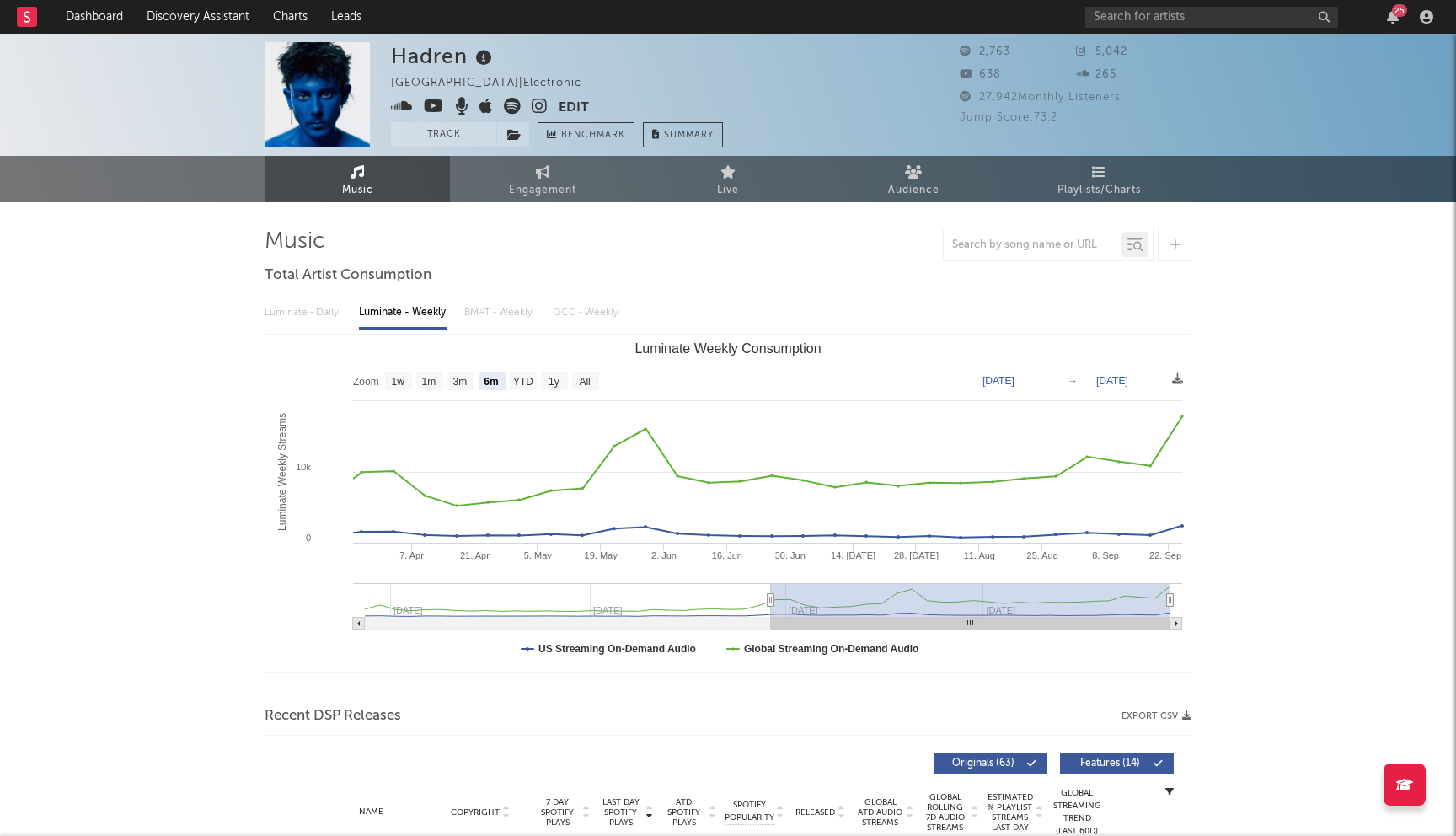
click at [543, 105] on icon at bounding box center [539, 106] width 16 height 17
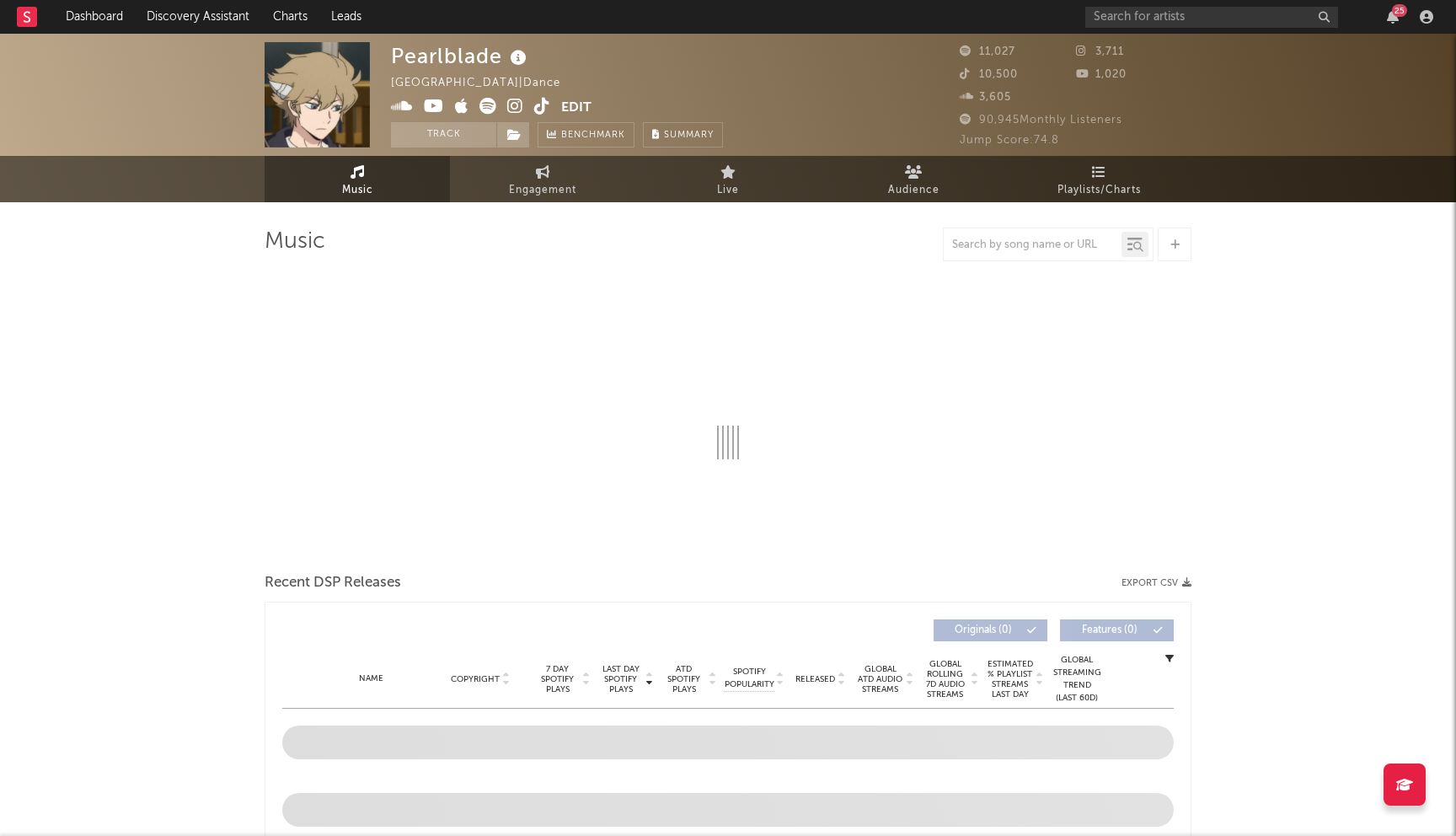
select select "6m"
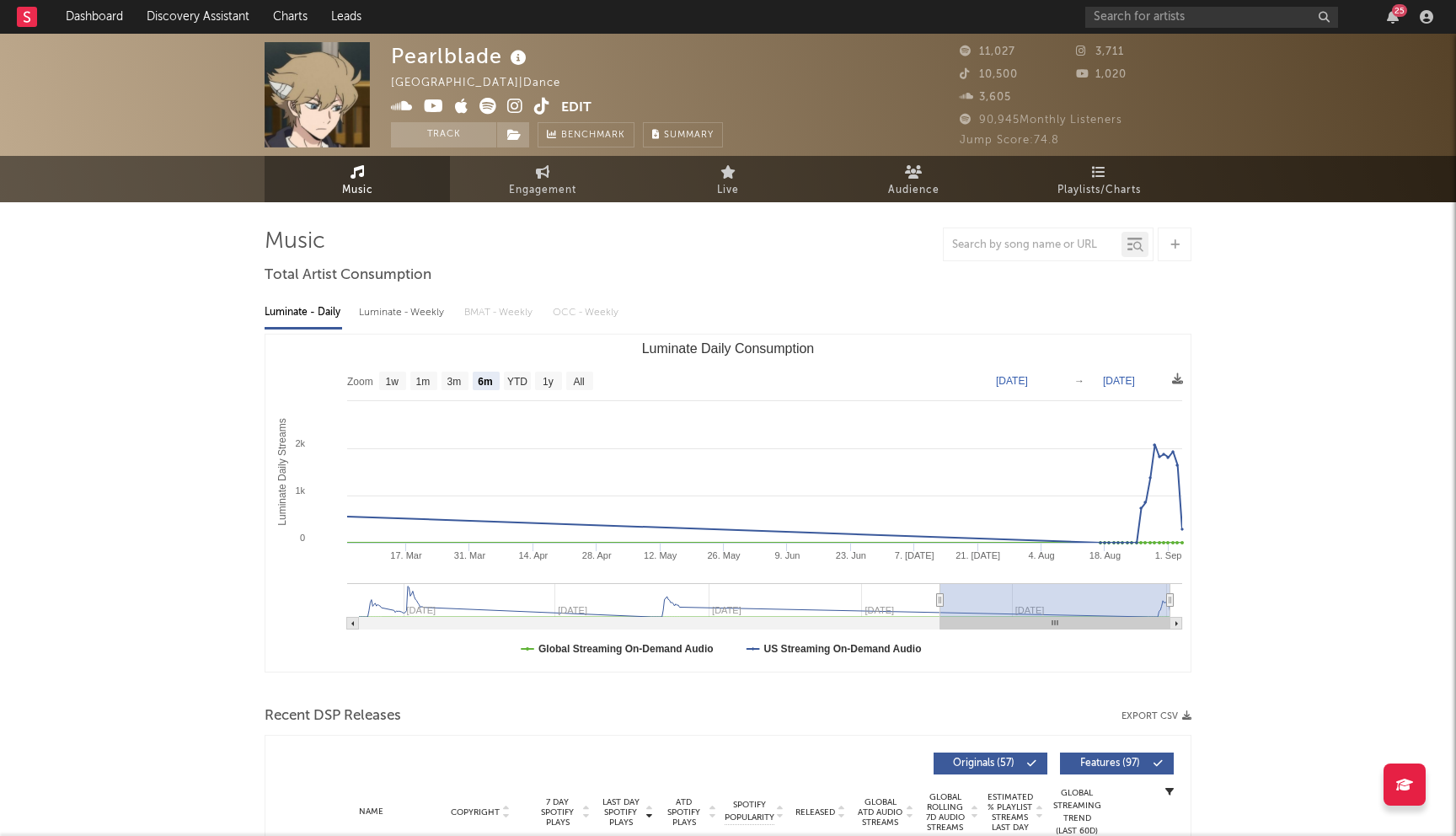
click at [520, 104] on icon at bounding box center [515, 106] width 16 height 17
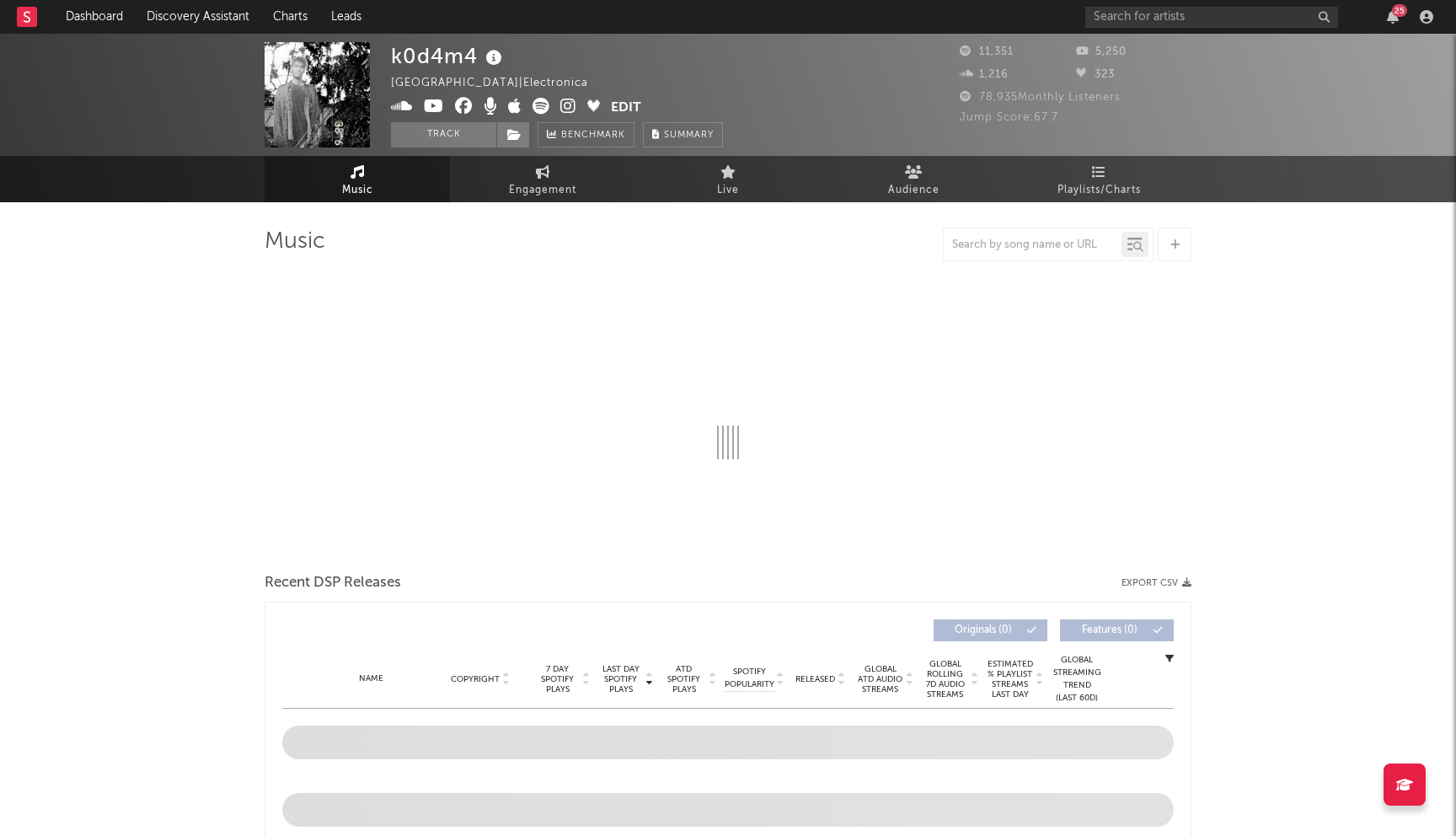
select select "6m"
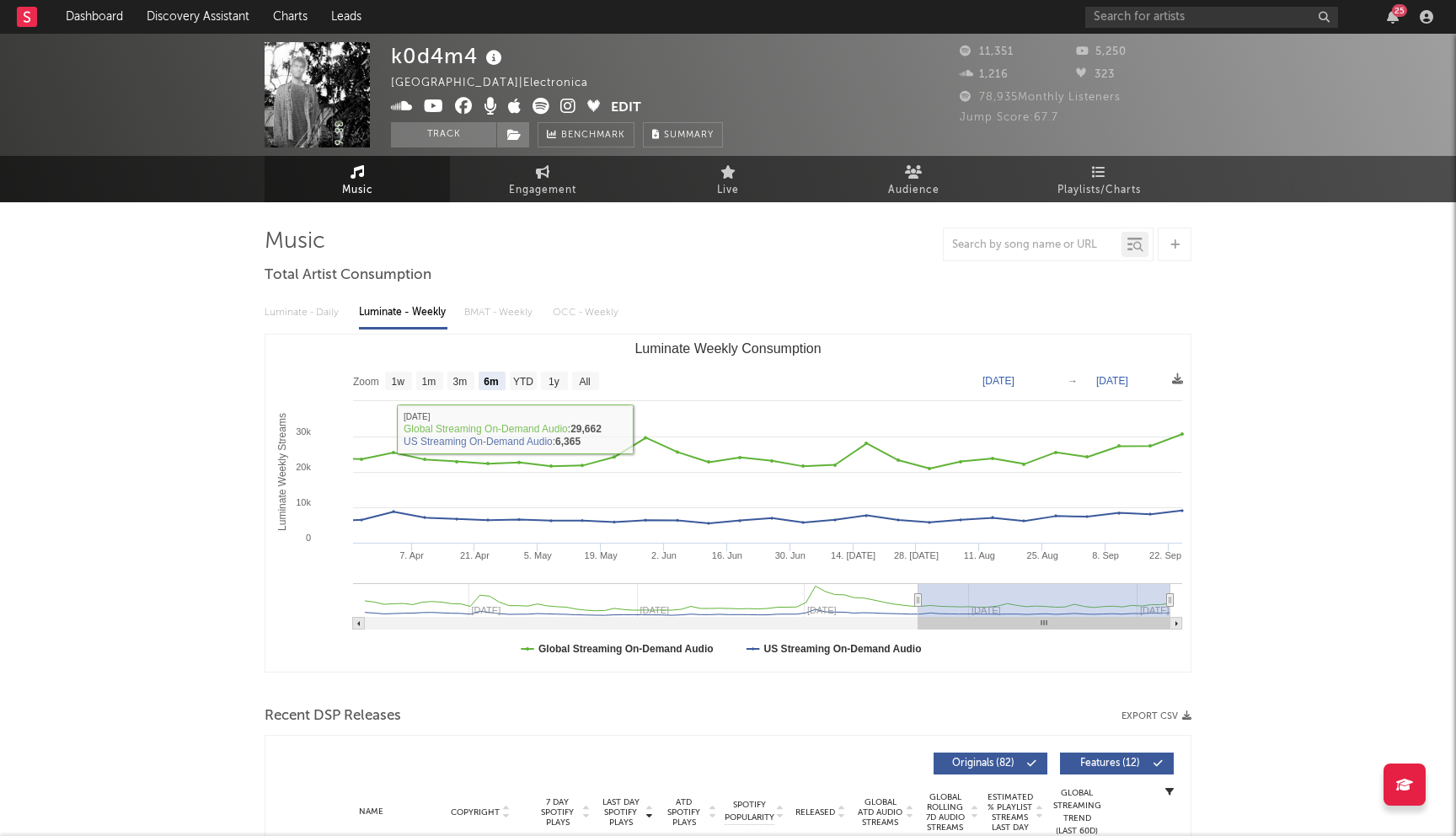
click at [461, 100] on icon at bounding box center [464, 106] width 18 height 17
click at [432, 103] on icon at bounding box center [434, 106] width 21 height 17
click at [438, 54] on div "k0d4m4" at bounding box center [449, 56] width 115 height 28
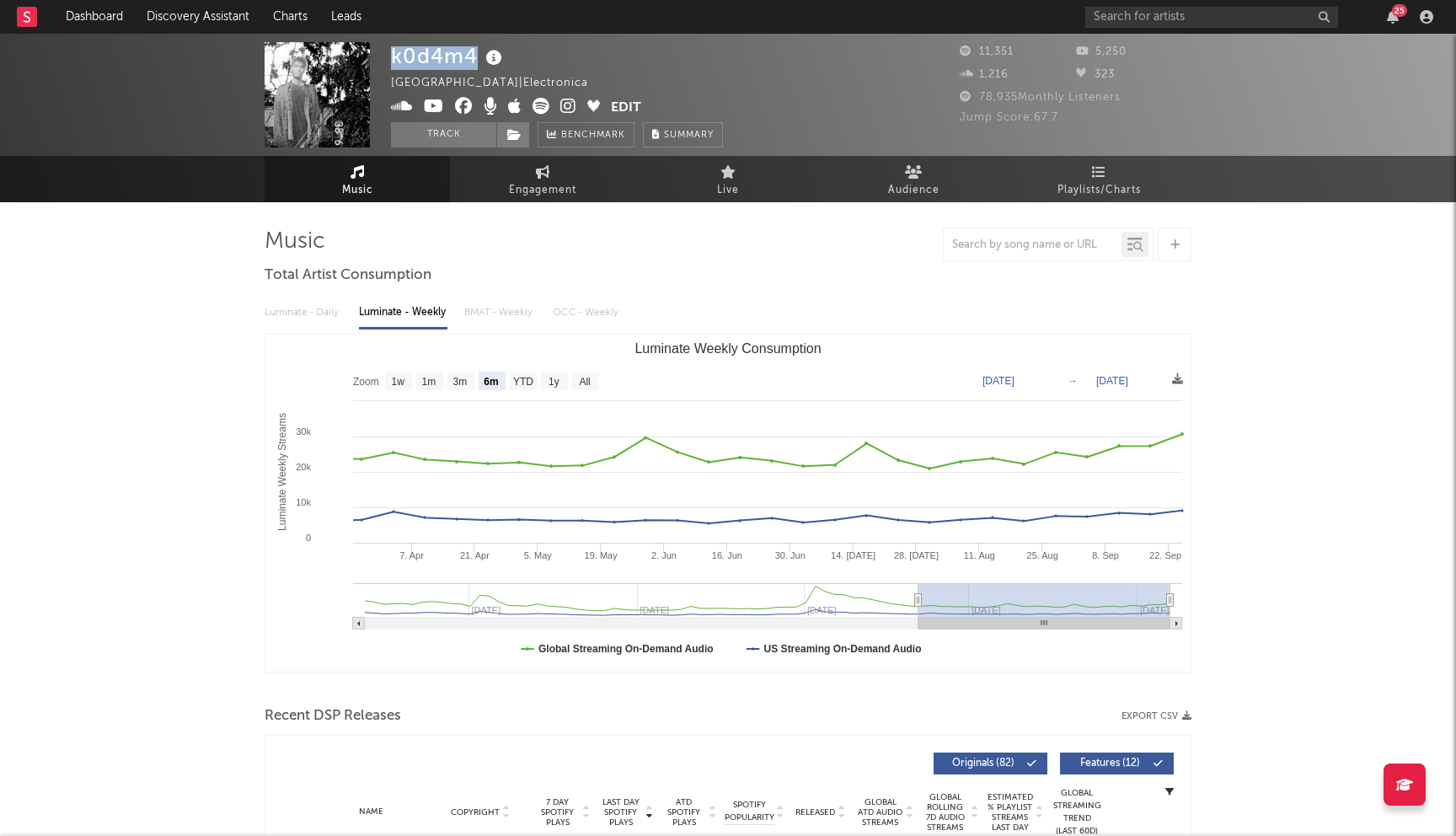
click at [438, 54] on div "k0d4m4" at bounding box center [449, 56] width 115 height 28
copy div "k0d4m4"
click at [1142, 22] on input "text" at bounding box center [1212, 17] width 253 height 21
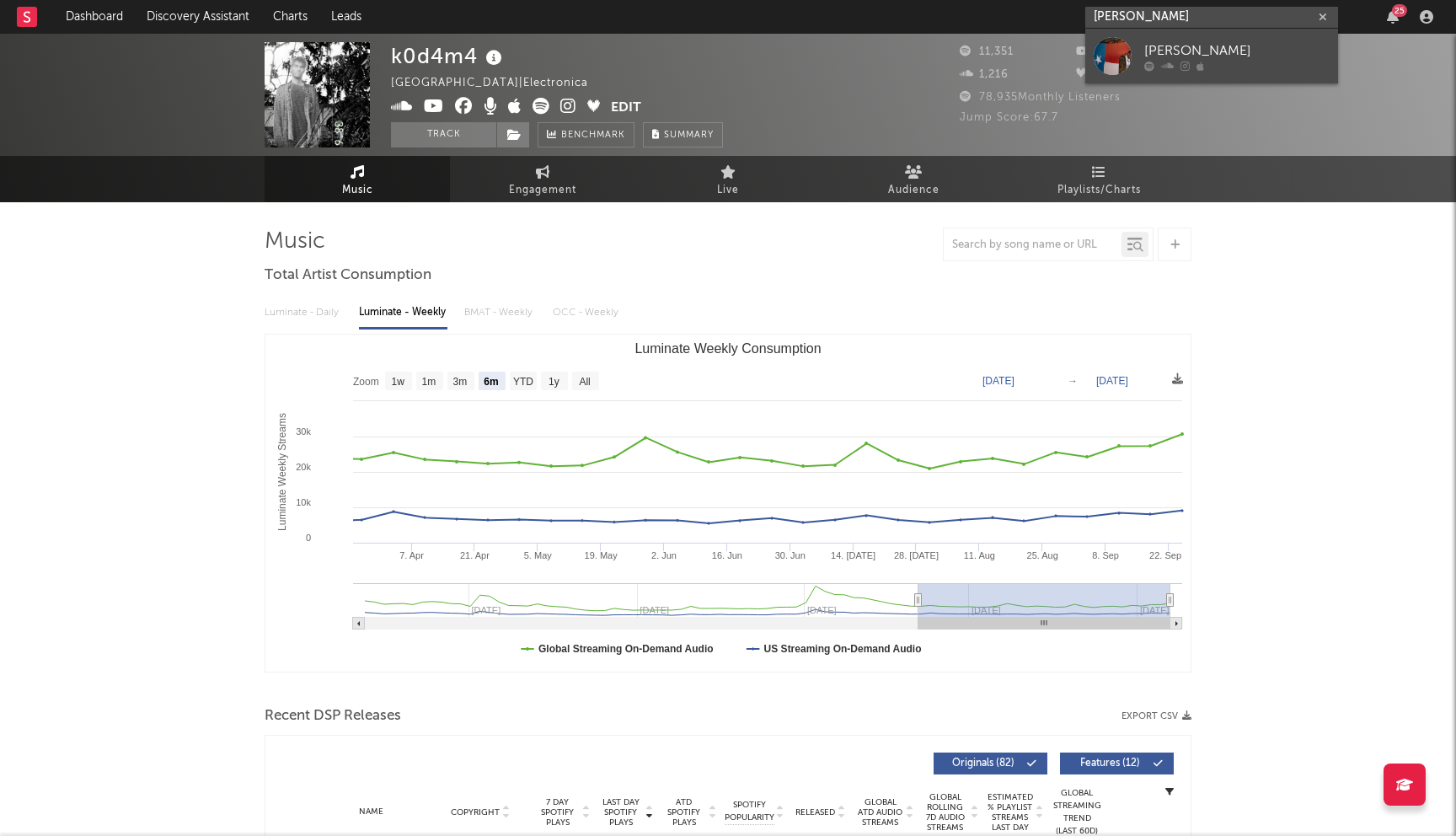
type input "alan warhol"
click at [1168, 54] on div "[PERSON_NAME]" at bounding box center [1236, 50] width 185 height 21
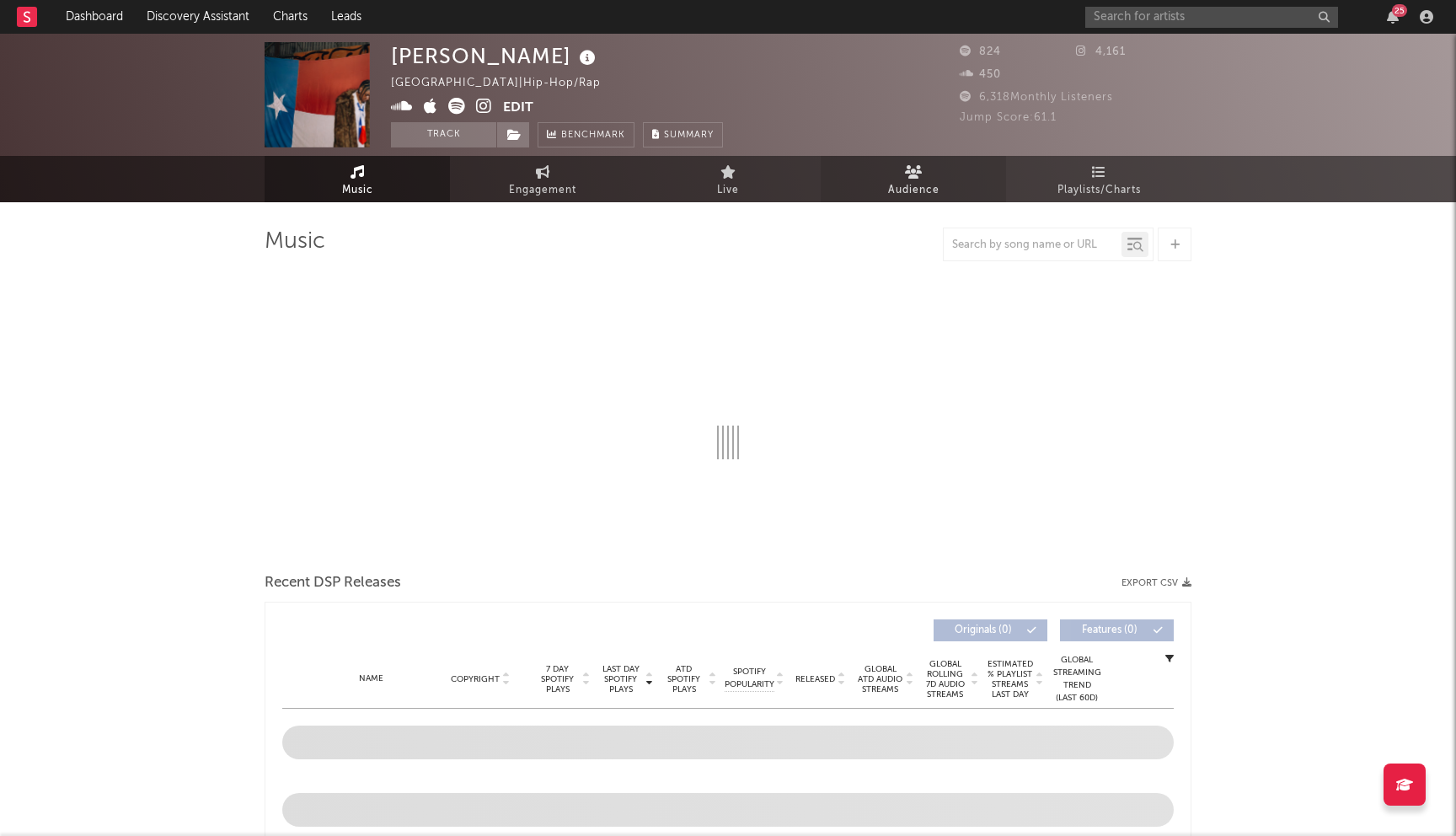
select select "1w"
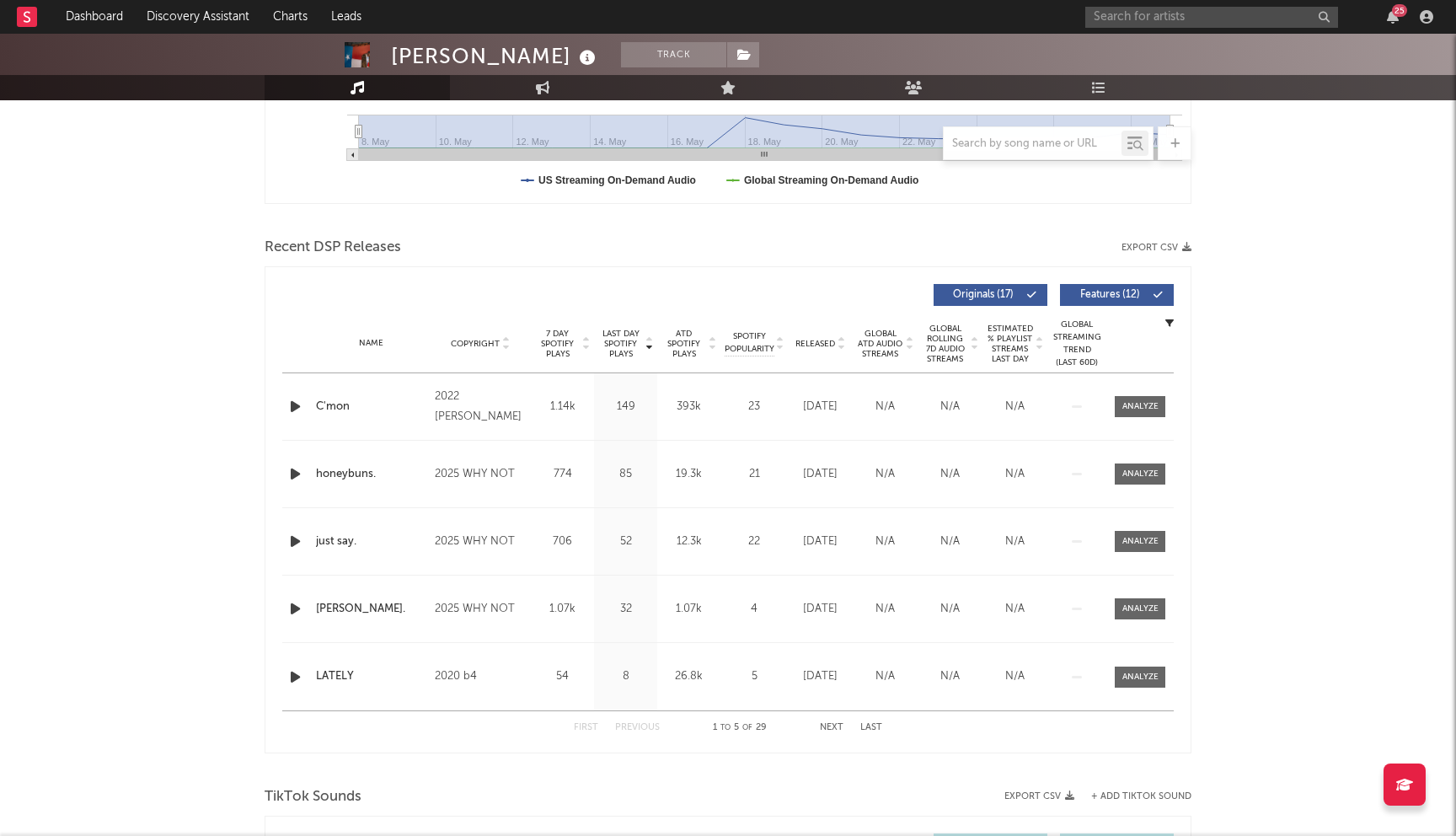
scroll to position [532, 0]
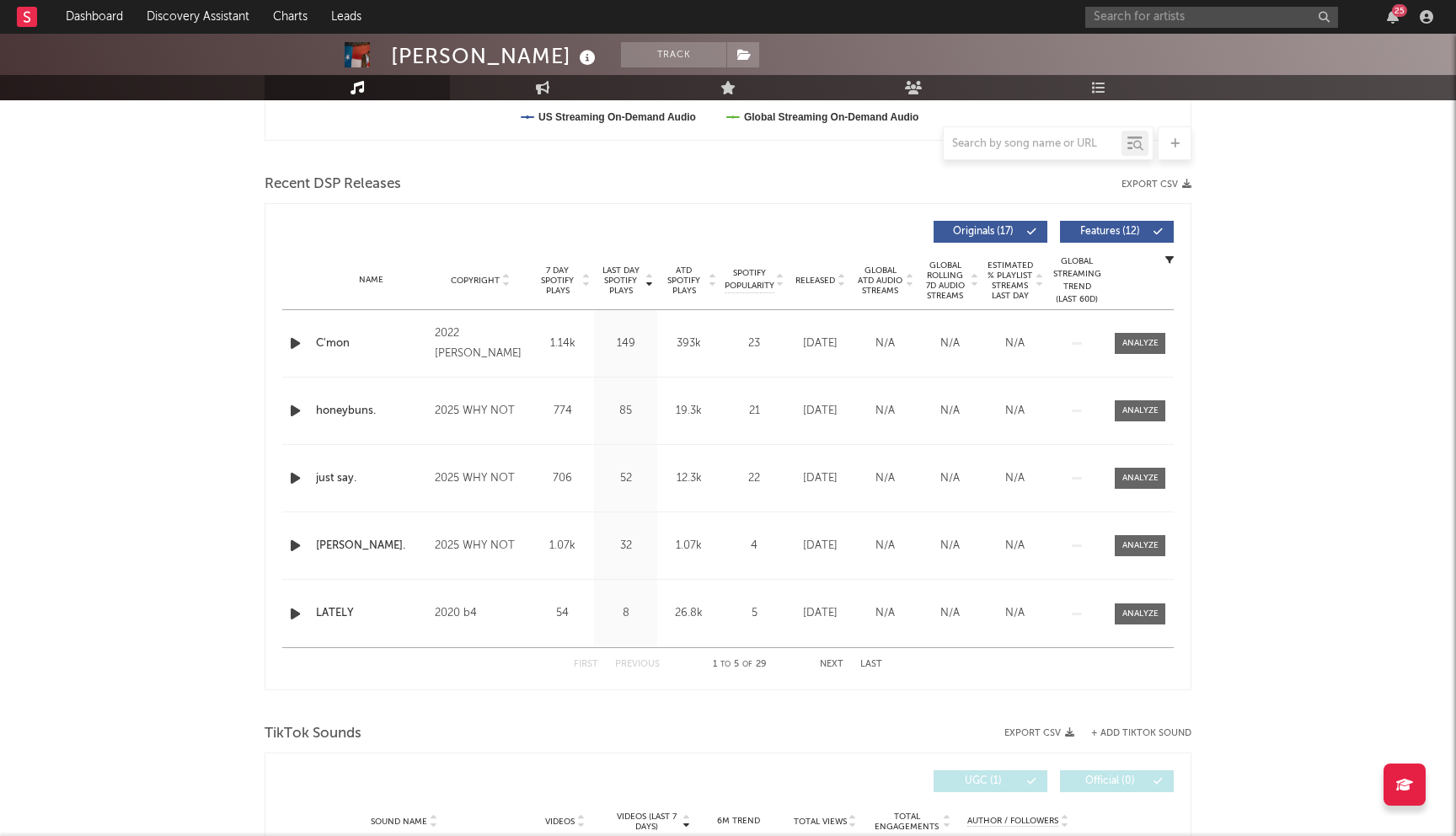
click at [830, 657] on div "First Previous 1 to 5 of 29 Next Last" at bounding box center [728, 665] width 308 height 32
click at [830, 668] on button "Next" at bounding box center [832, 664] width 24 height 9
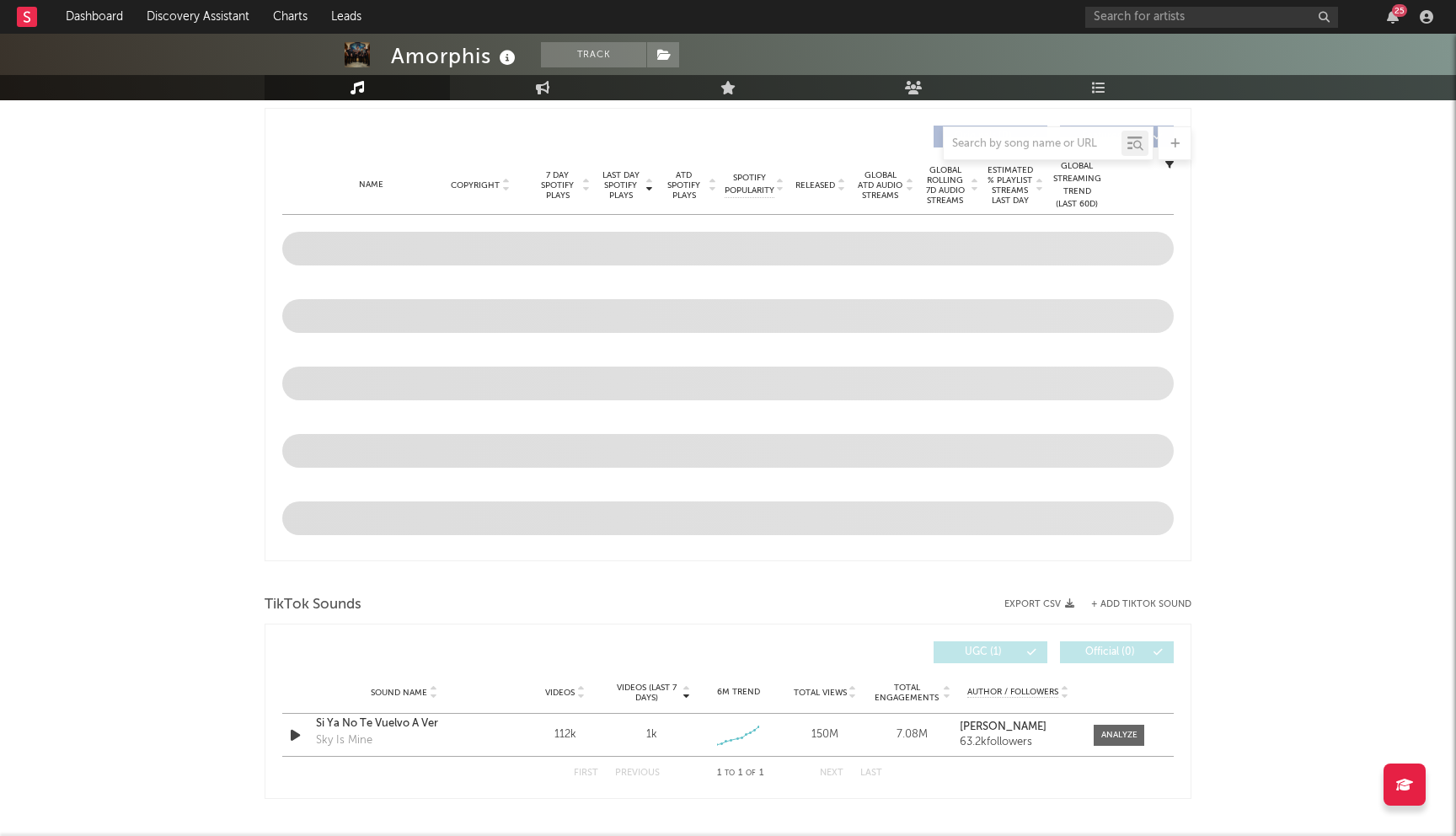
select select "6m"
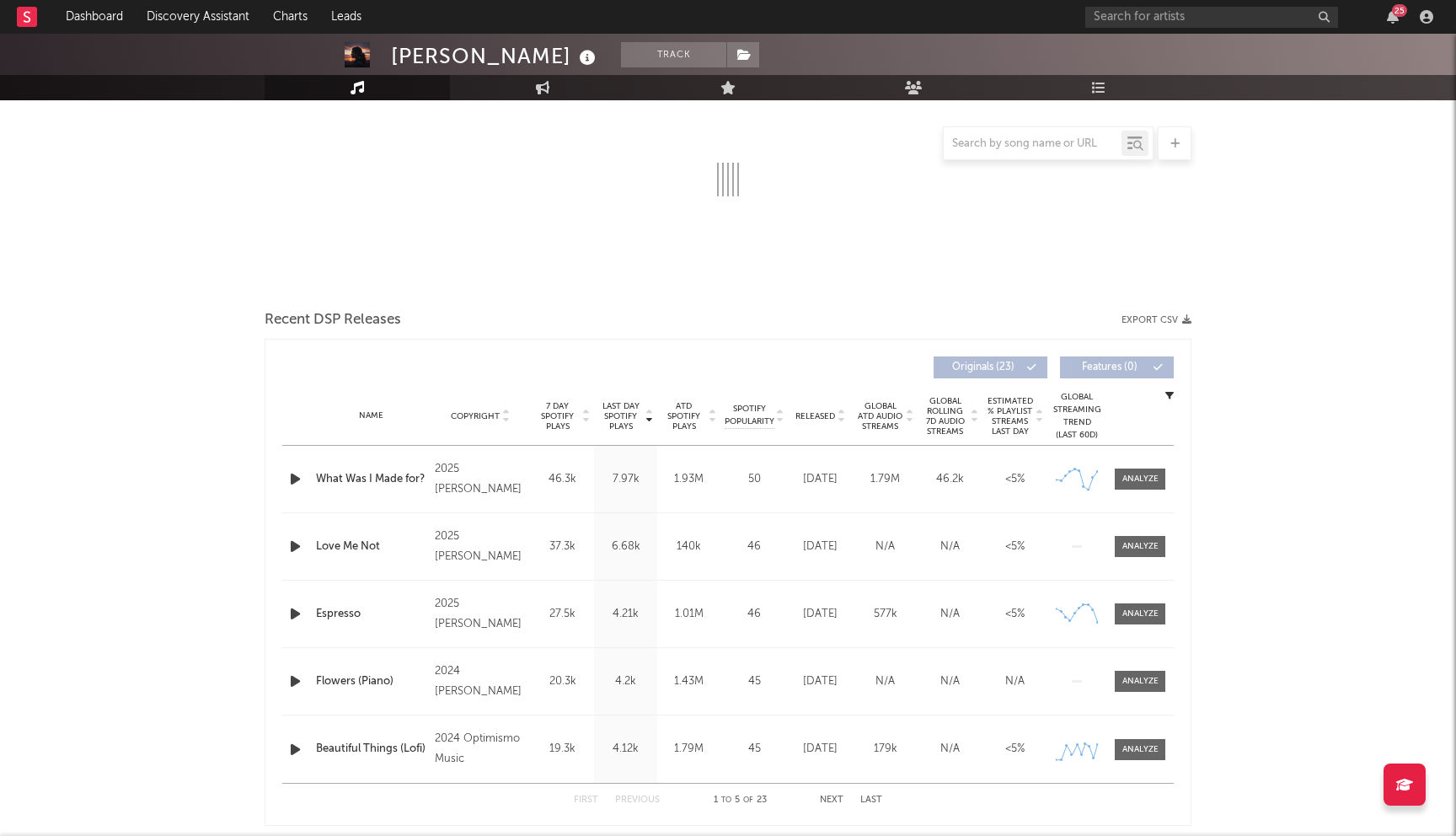
select select "6m"
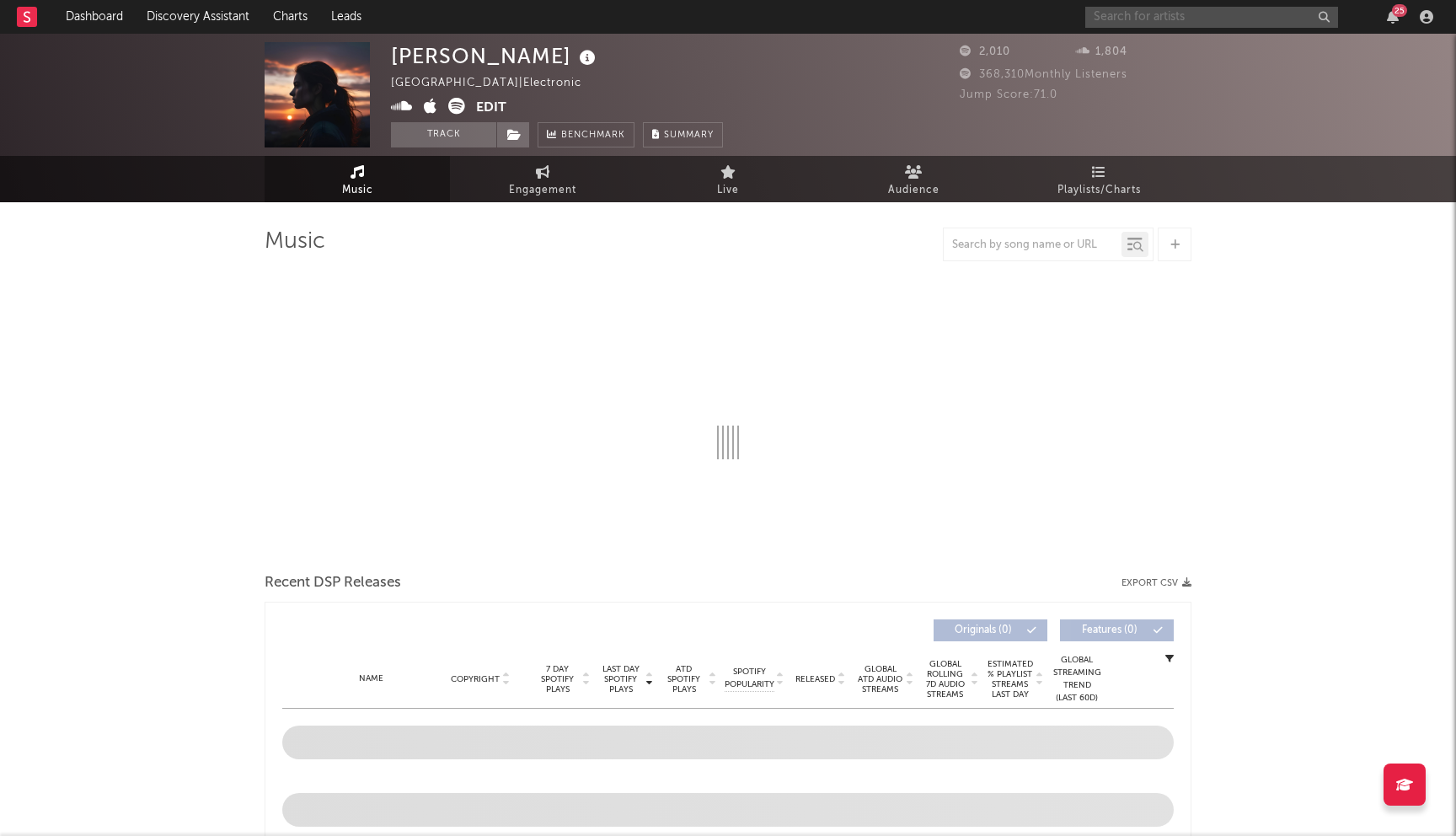
click at [1177, 23] on input "text" at bounding box center [1212, 17] width 253 height 21
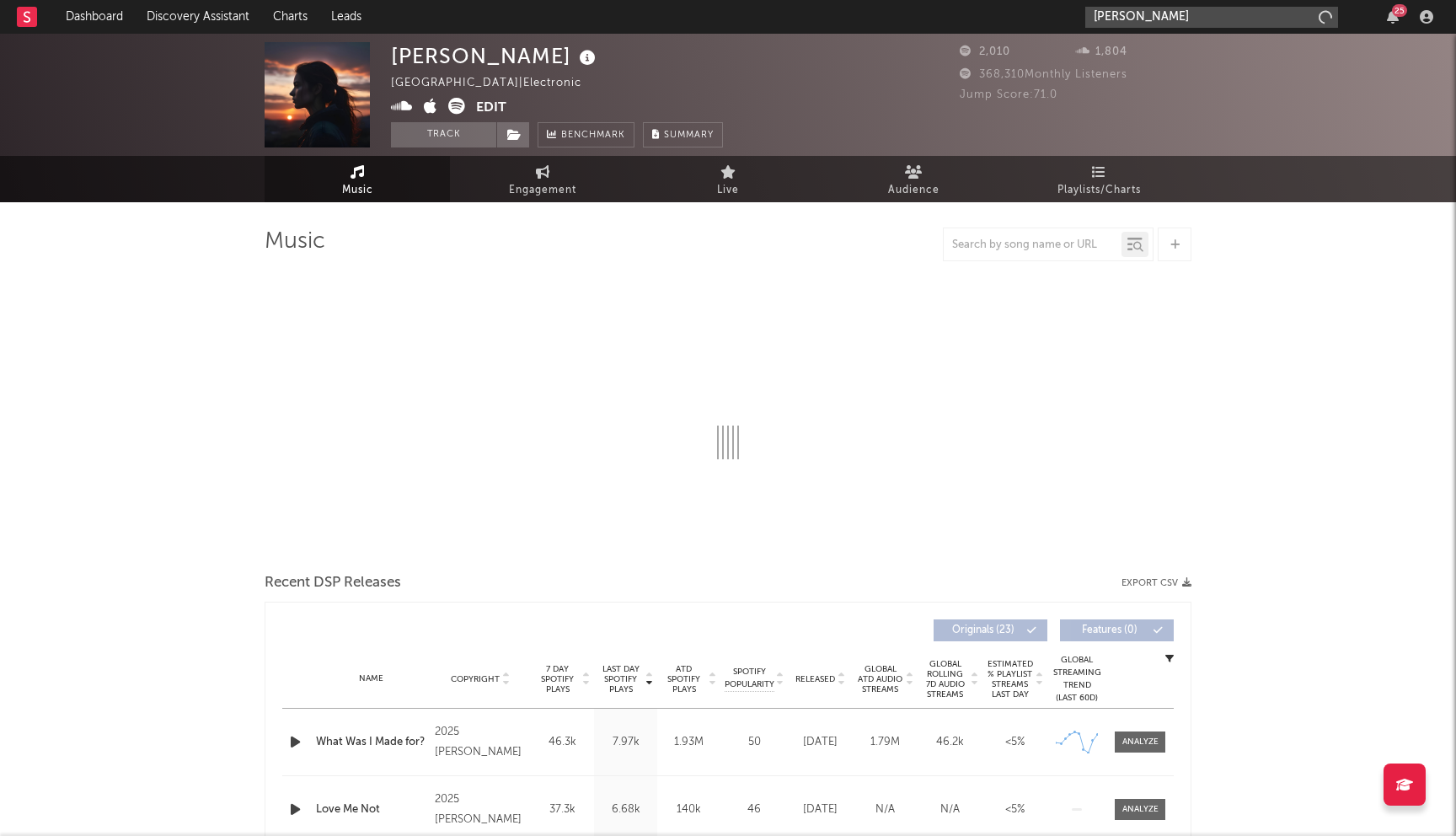
type input "sabrina j"
select select "6m"
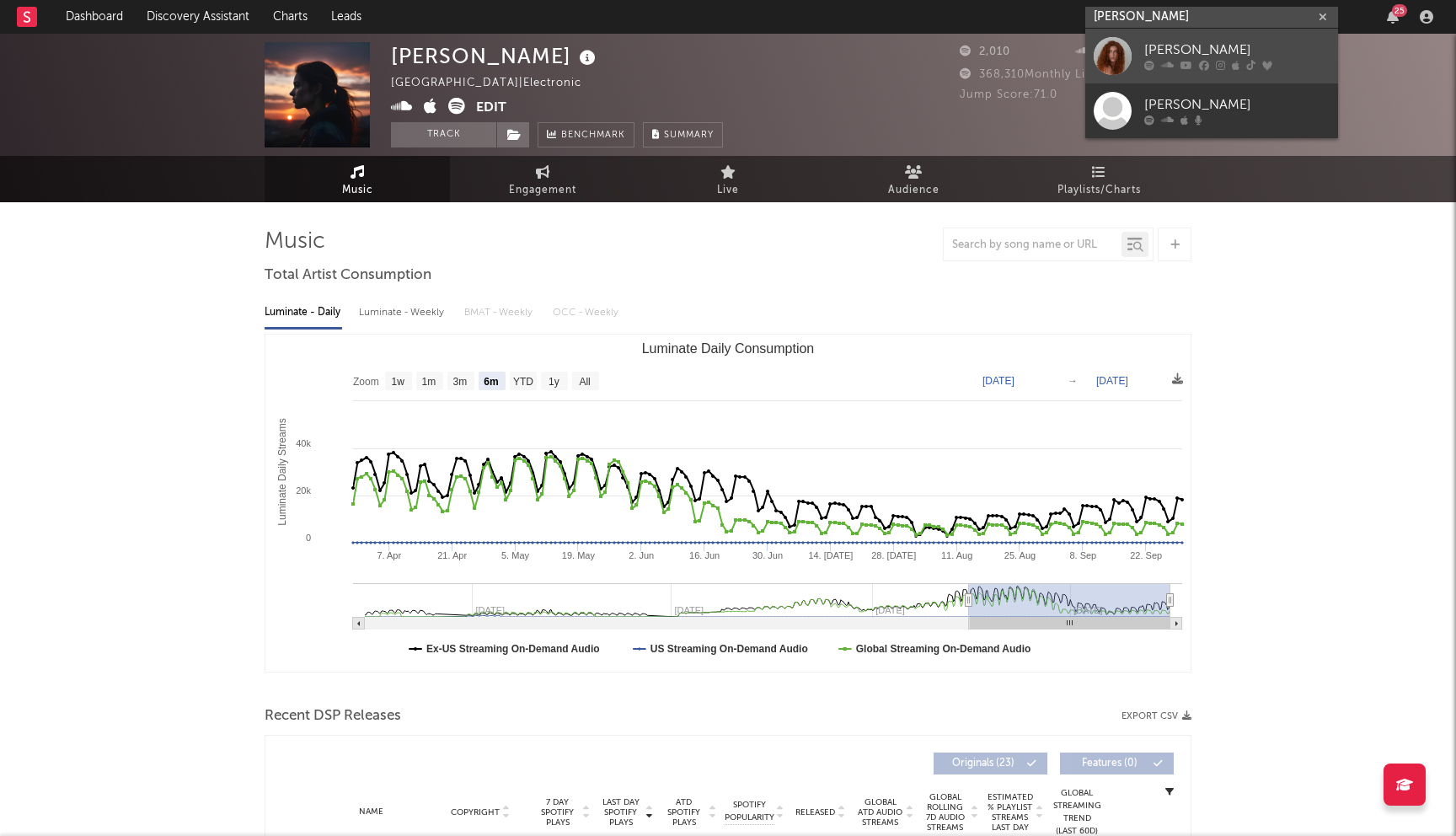
type input "sabrina jordan"
click at [1225, 57] on div "[PERSON_NAME]" at bounding box center [1236, 50] width 185 height 21
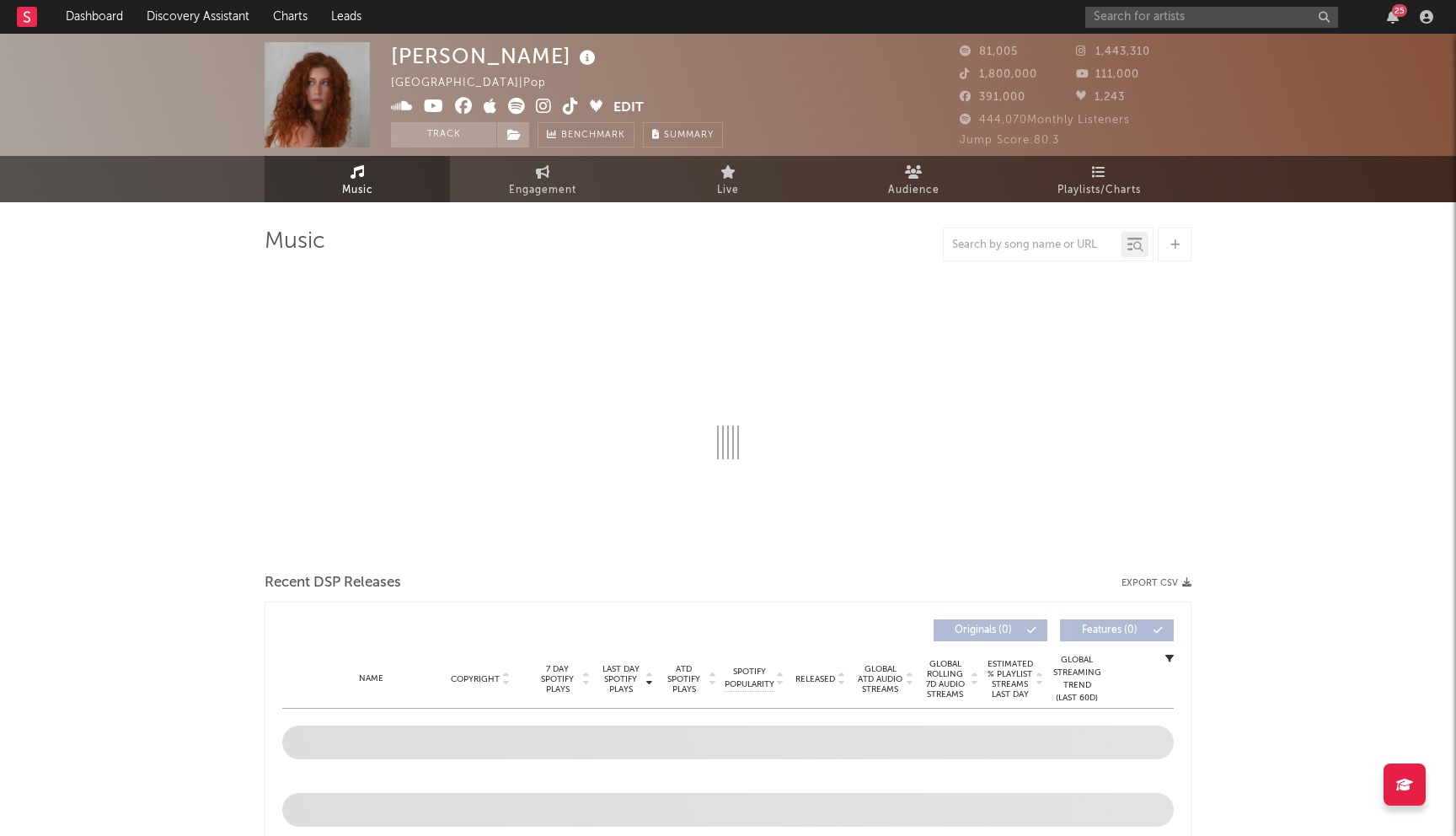
select select "6m"
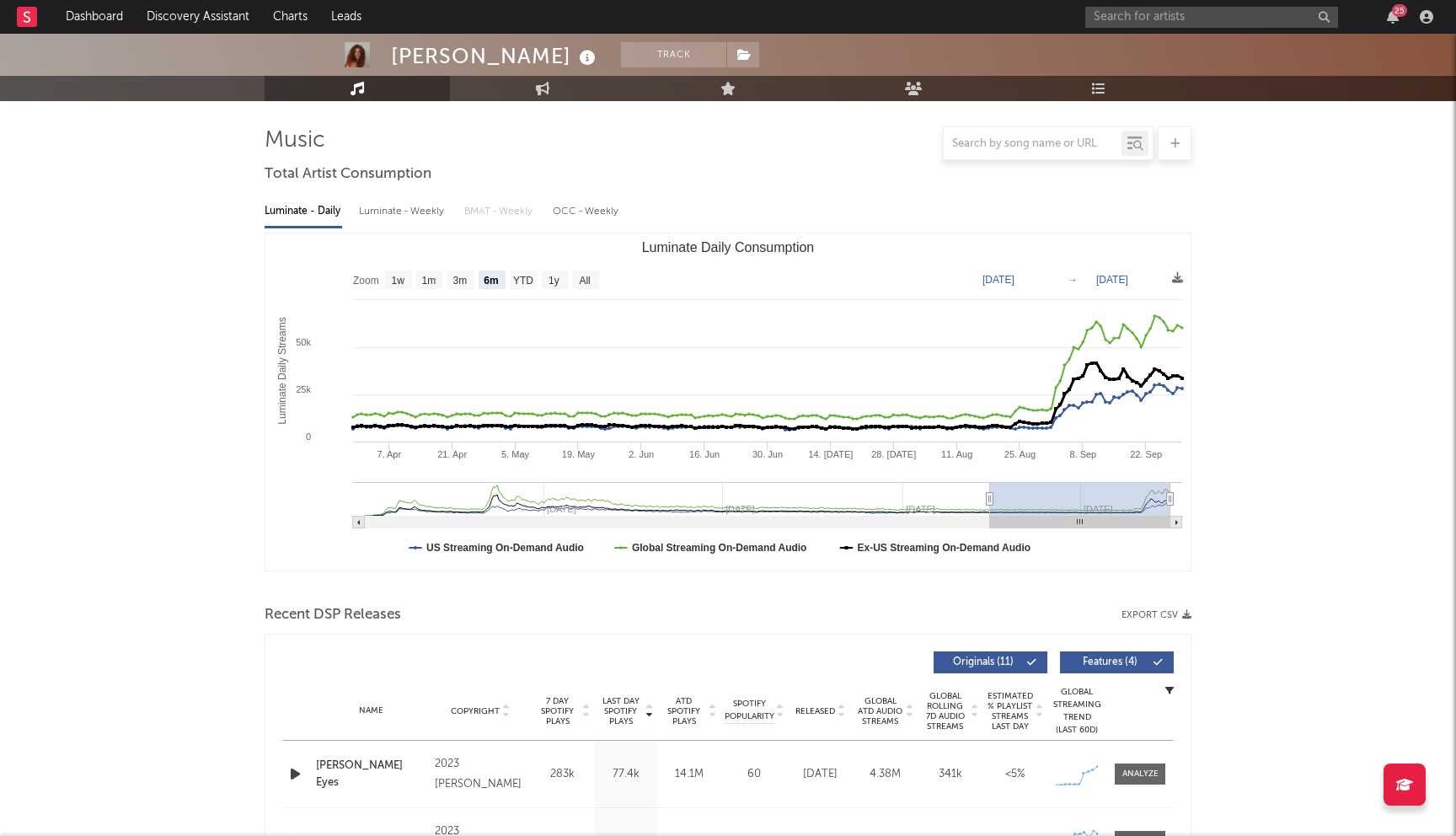
scroll to position [42, 0]
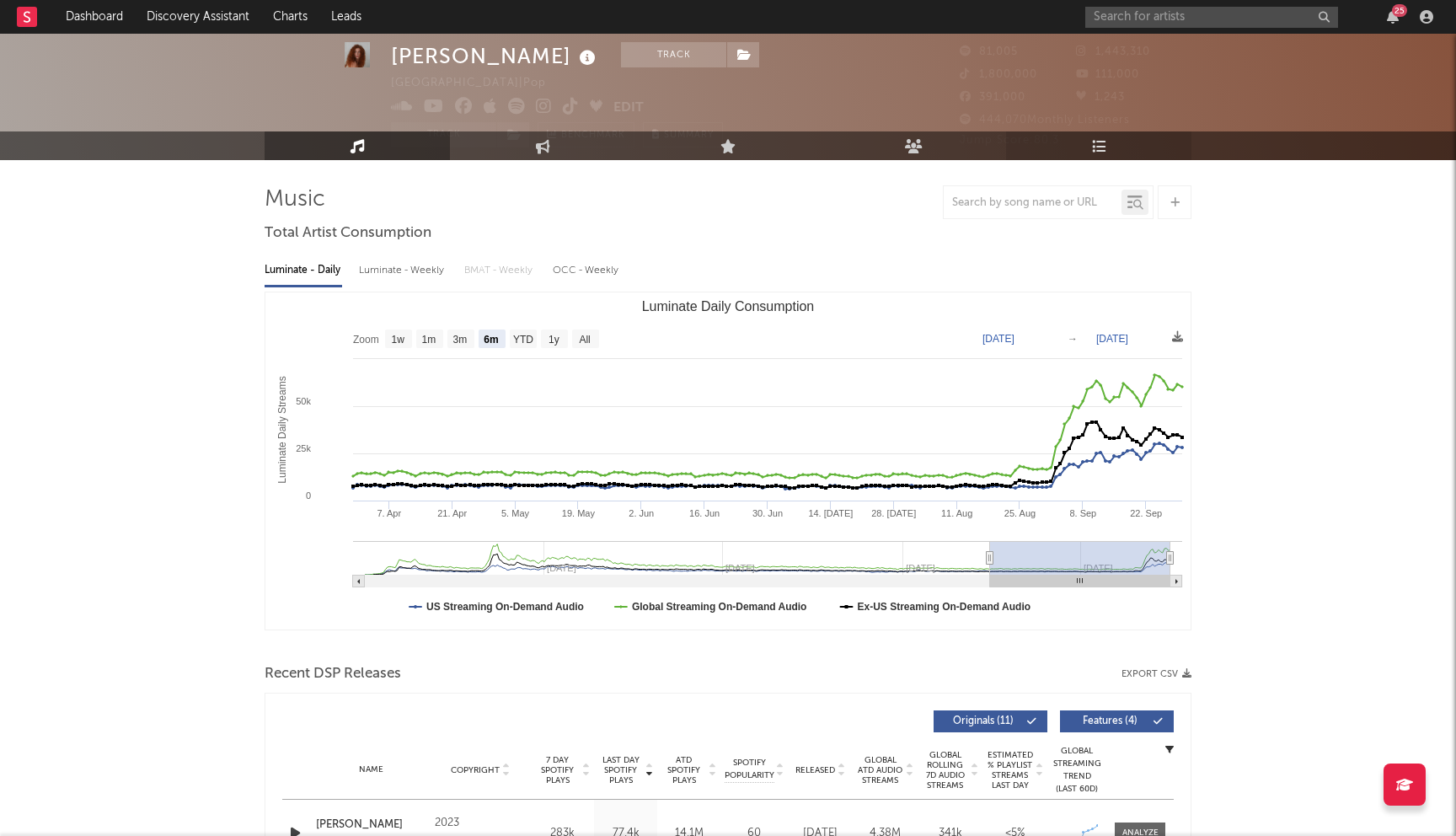
click at [1082, 141] on link "Playlists/Charts" at bounding box center [1099, 146] width 185 height 29
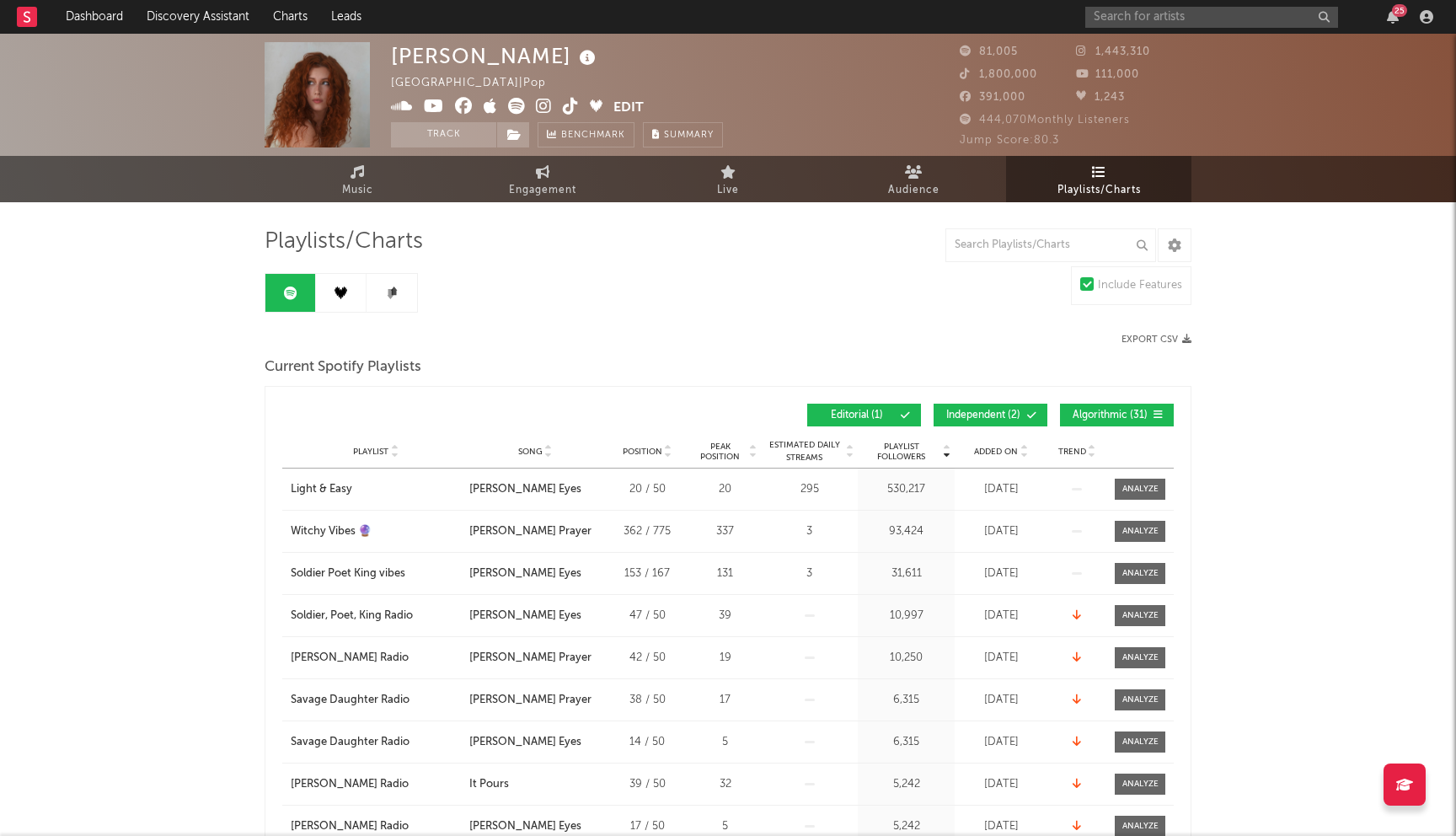
click at [1019, 418] on span "Independent ( 2 )" at bounding box center [983, 415] width 78 height 10
click at [1085, 427] on div "Playlist Followers Playlist Song Position Peak Position Playlist Followers Adde…" at bounding box center [728, 415] width 892 height 39
click at [1087, 415] on span "Algorithmic ( 31 )" at bounding box center [1110, 415] width 78 height 10
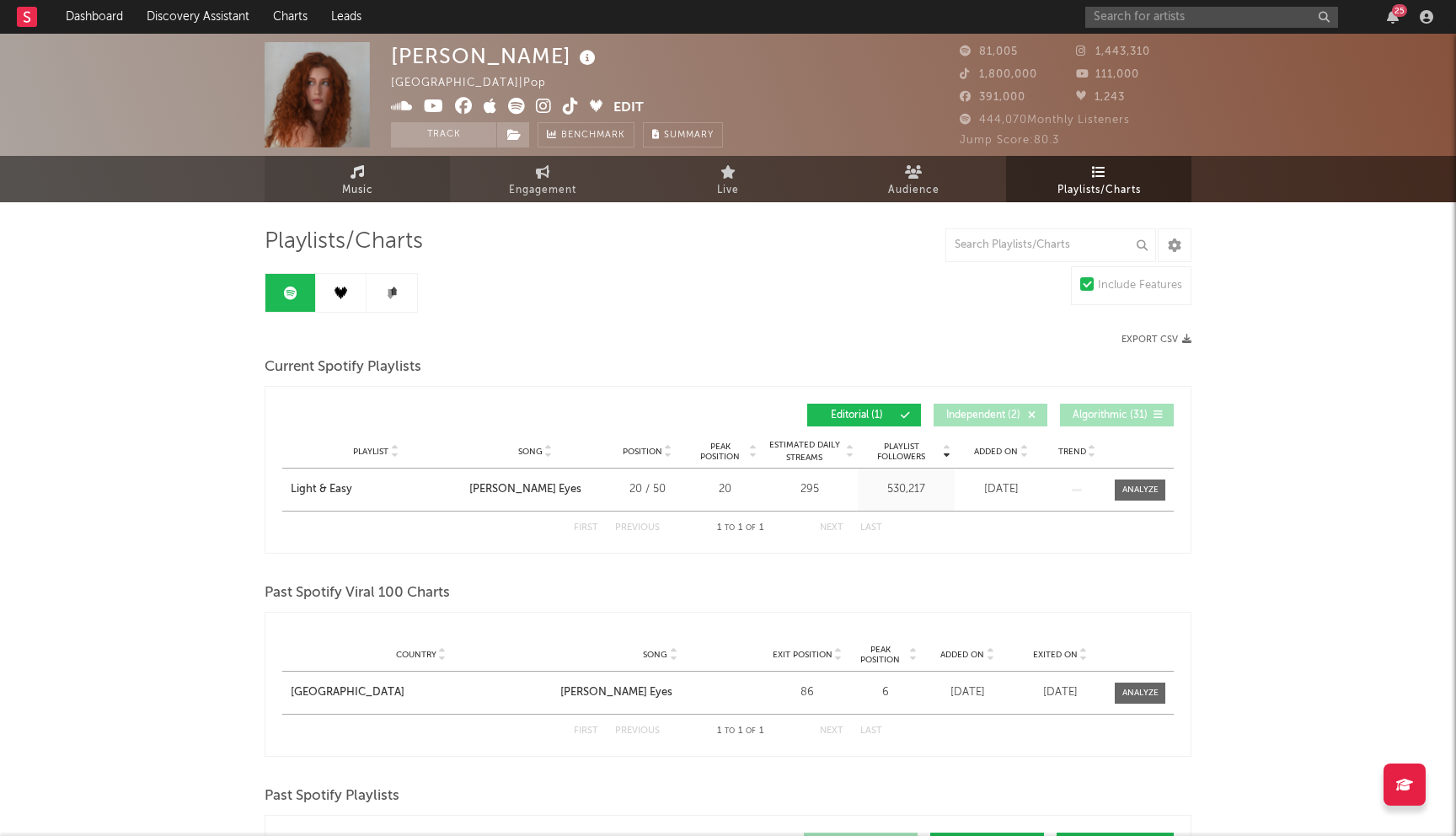
click at [394, 179] on link "Music" at bounding box center [357, 179] width 185 height 46
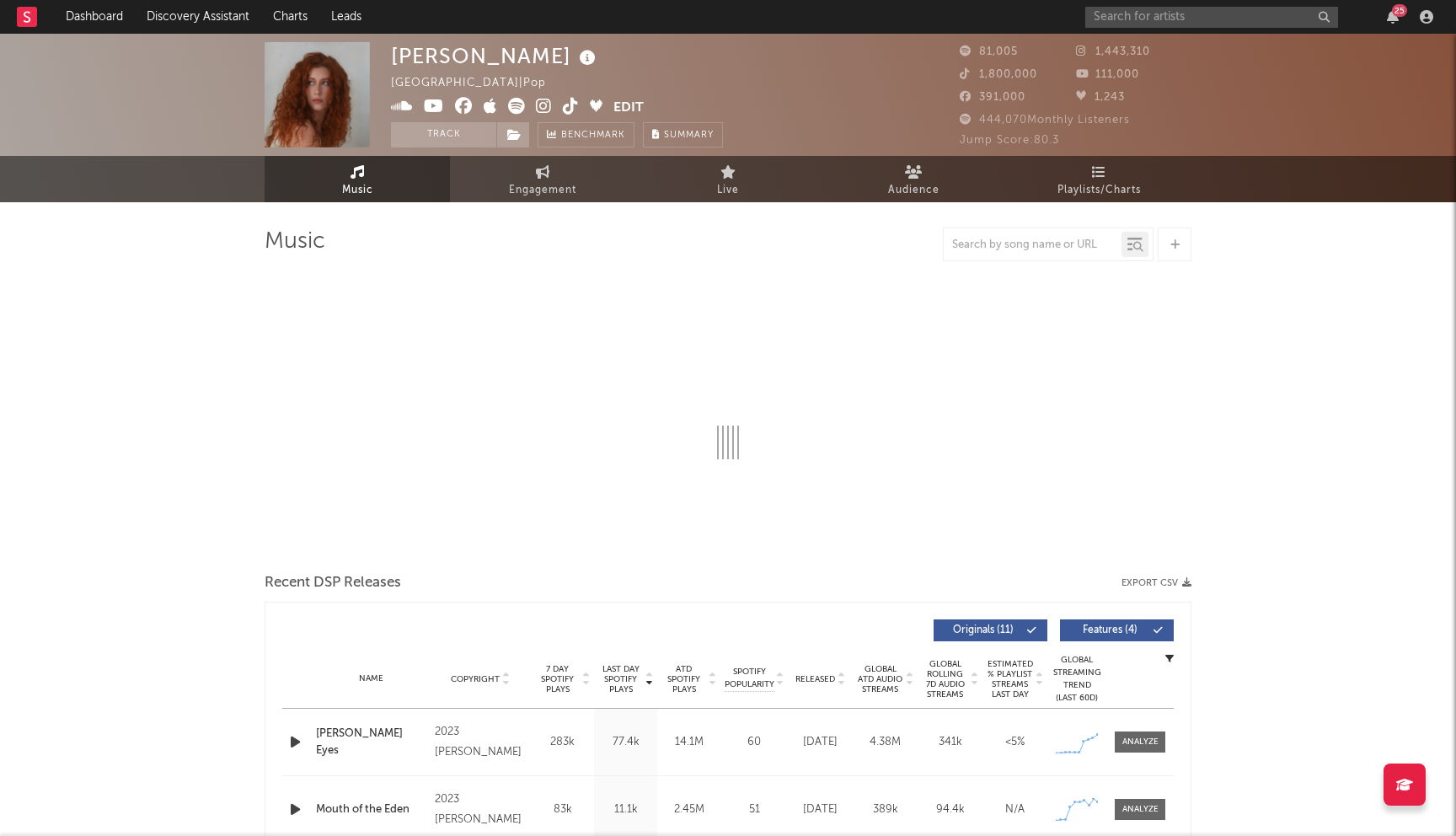
select select "6m"
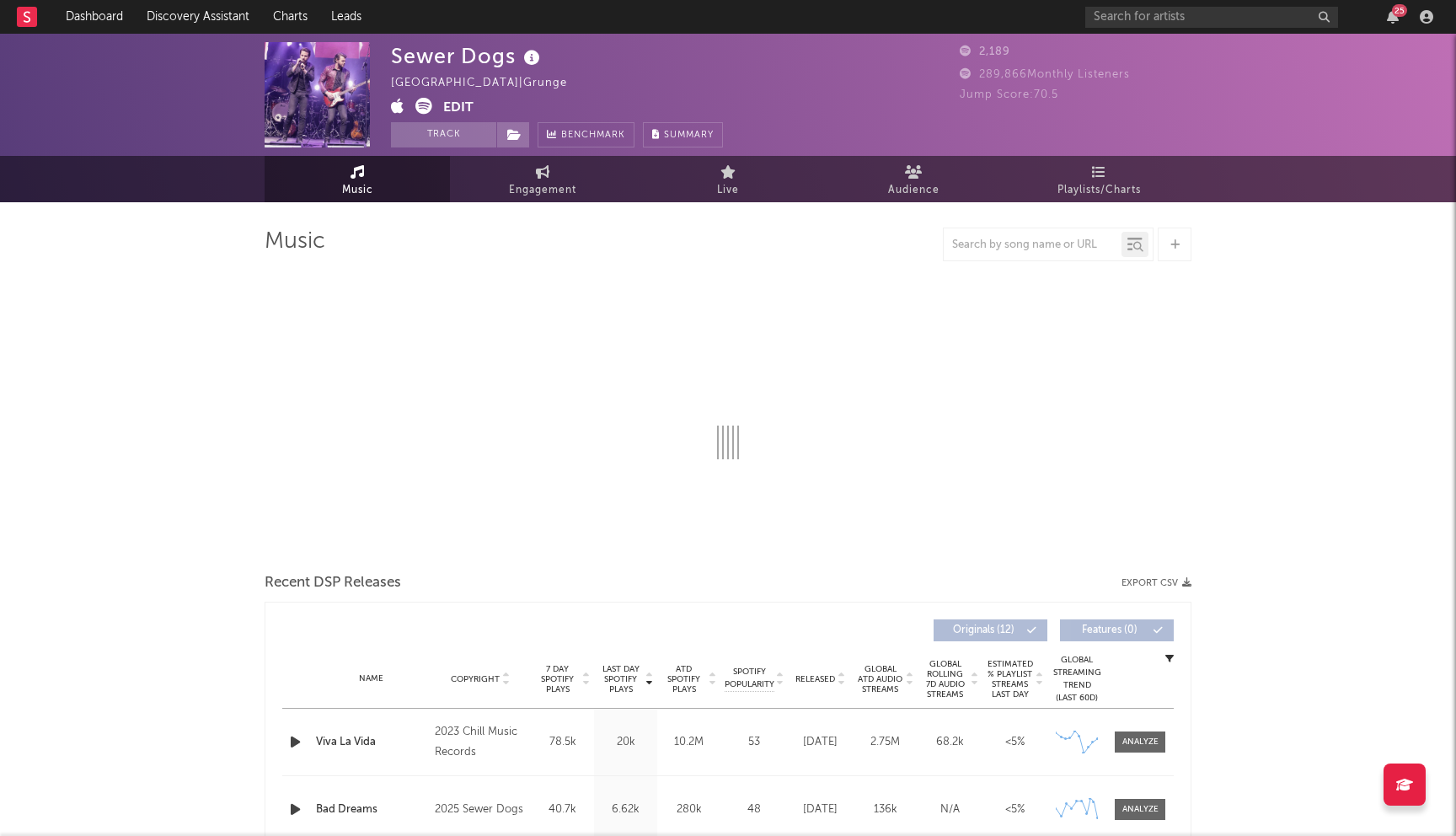
select select "6m"
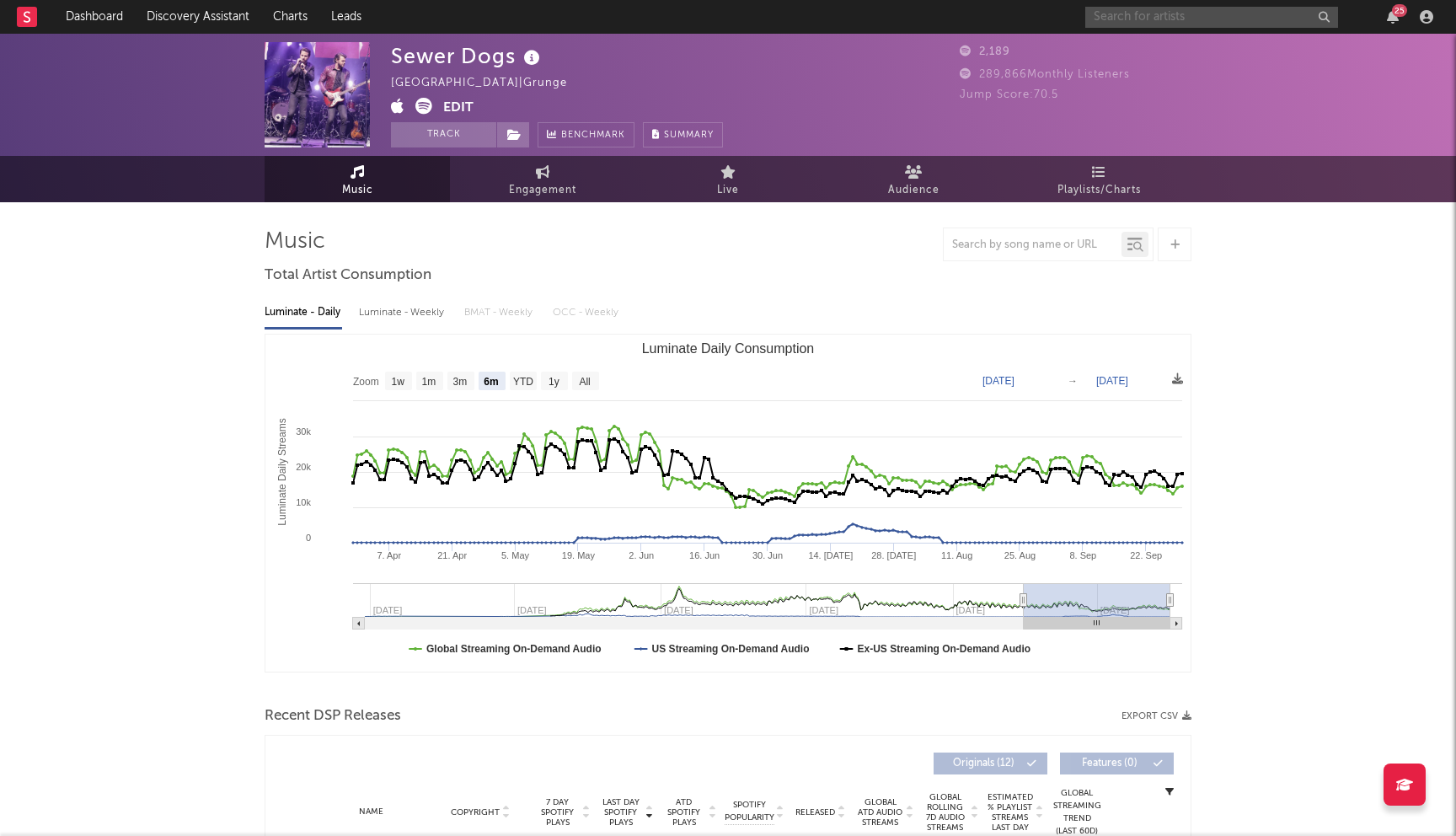
click at [1133, 21] on input "text" at bounding box center [1212, 17] width 253 height 21
click at [1156, 12] on input "la reezy" at bounding box center [1212, 17] width 253 height 21
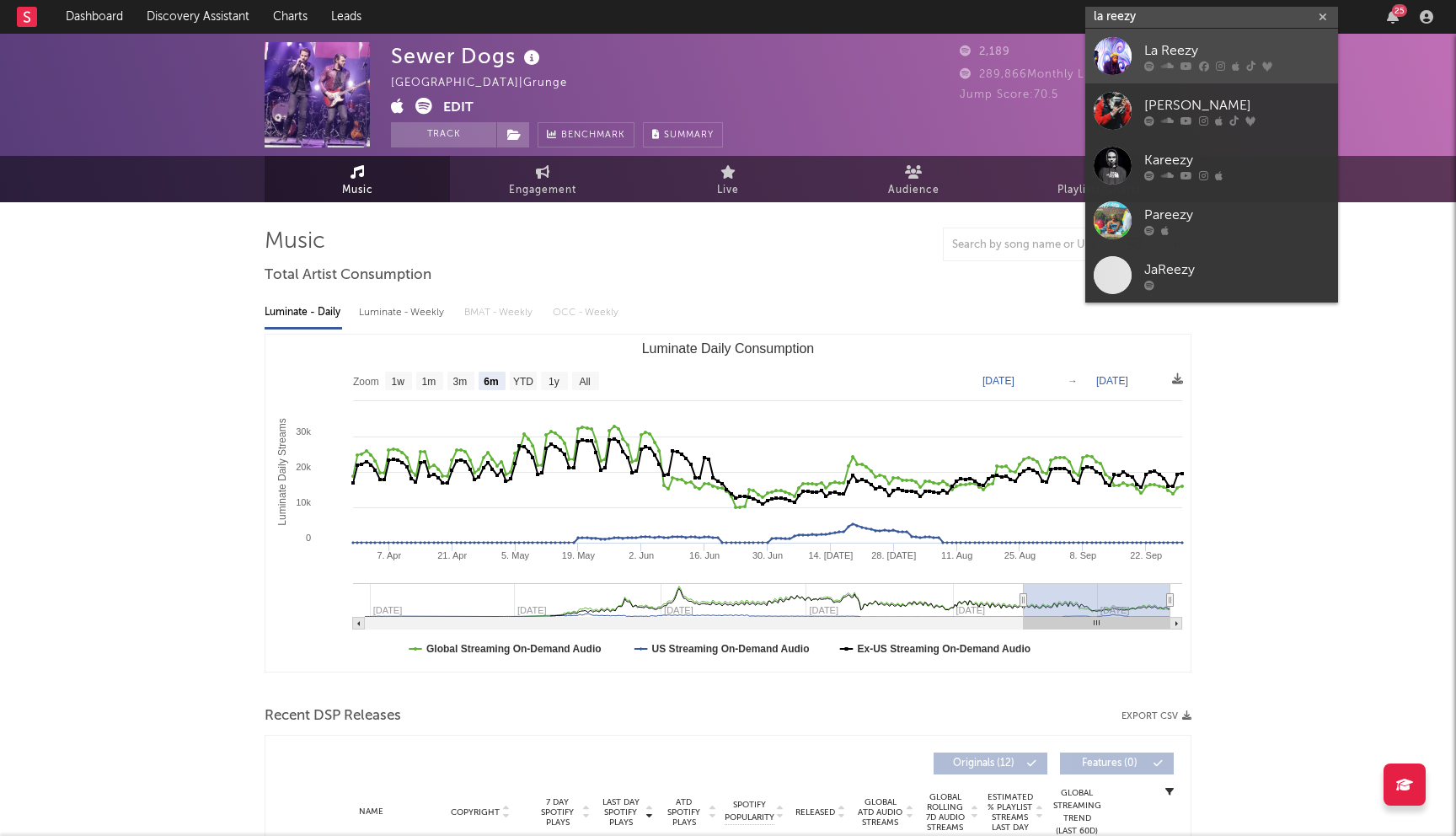
type input "la reezy"
click at [1133, 57] on link "La Reezy" at bounding box center [1212, 56] width 253 height 55
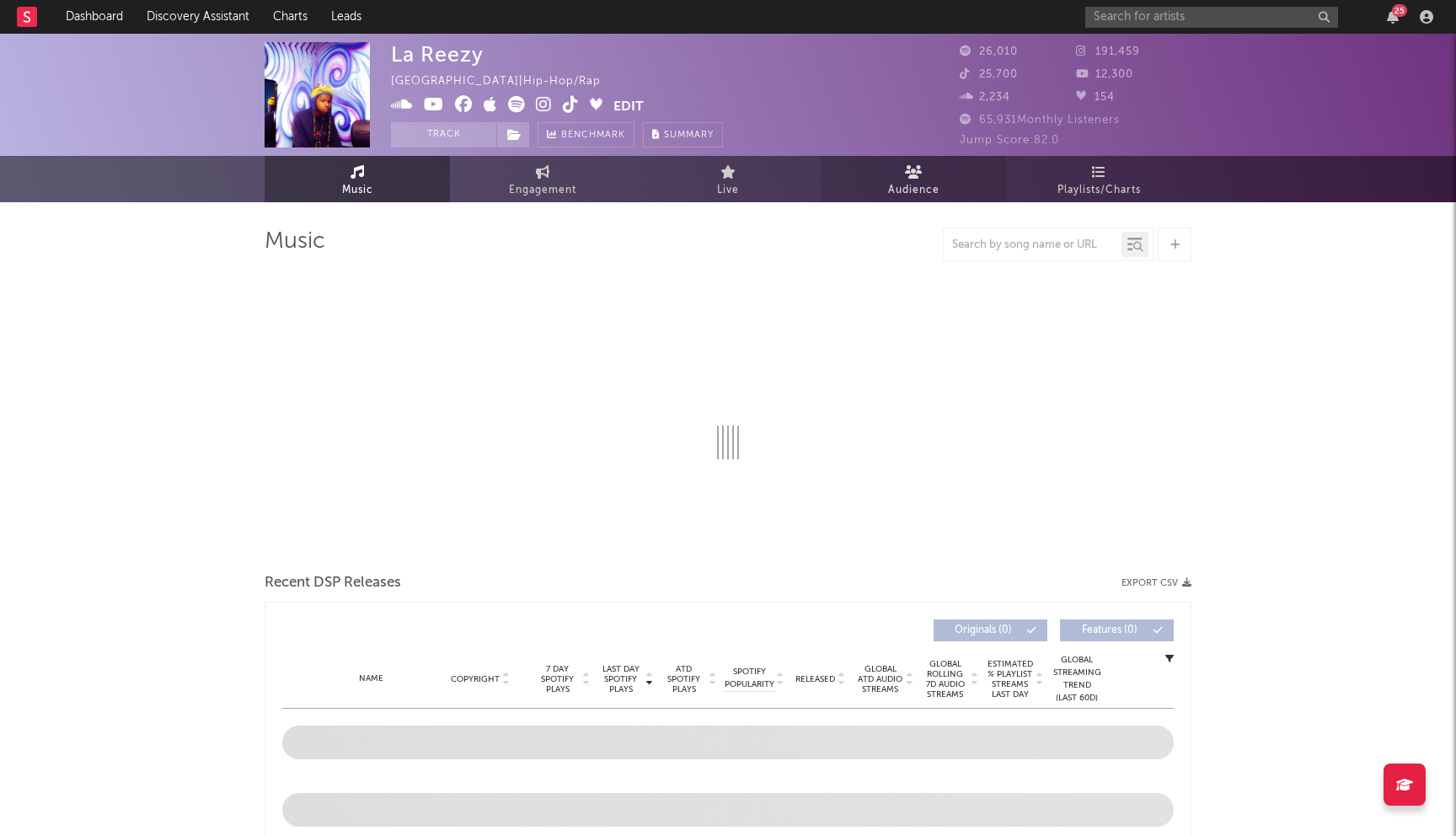
select select "6m"
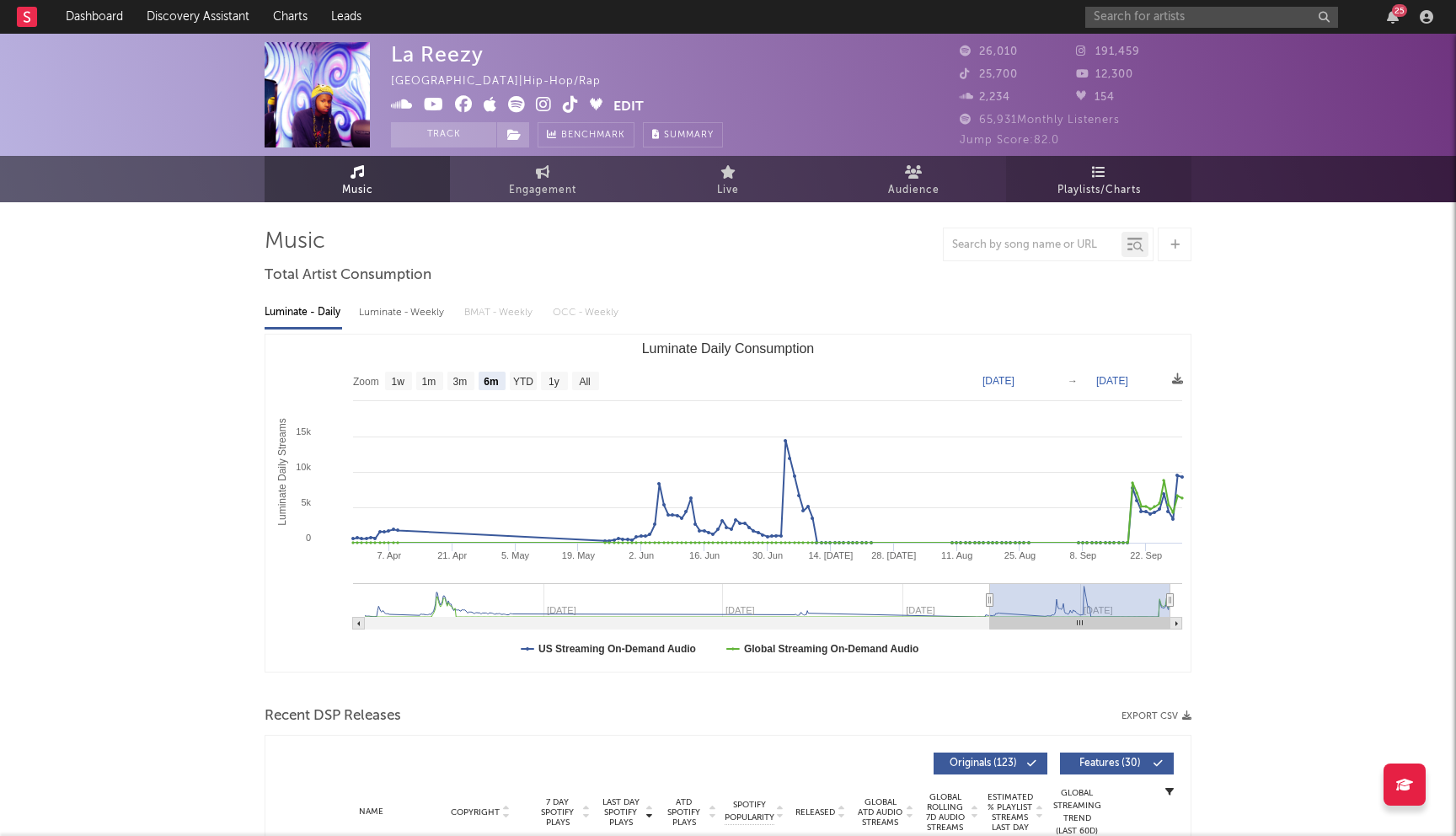
click at [1082, 173] on link "Playlists/Charts" at bounding box center [1099, 179] width 185 height 46
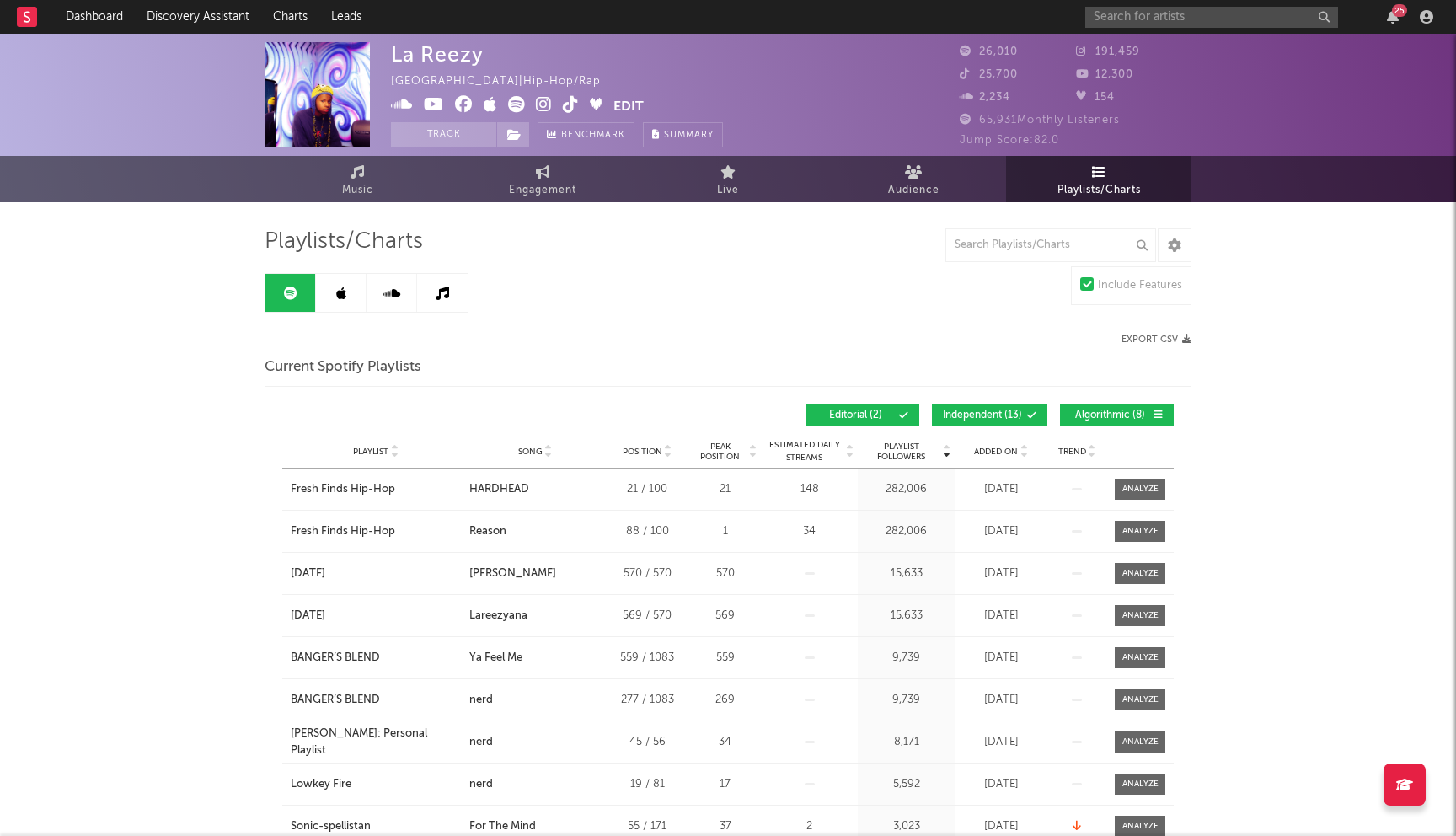
click at [994, 412] on span "Independent ( 13 )" at bounding box center [983, 415] width 79 height 10
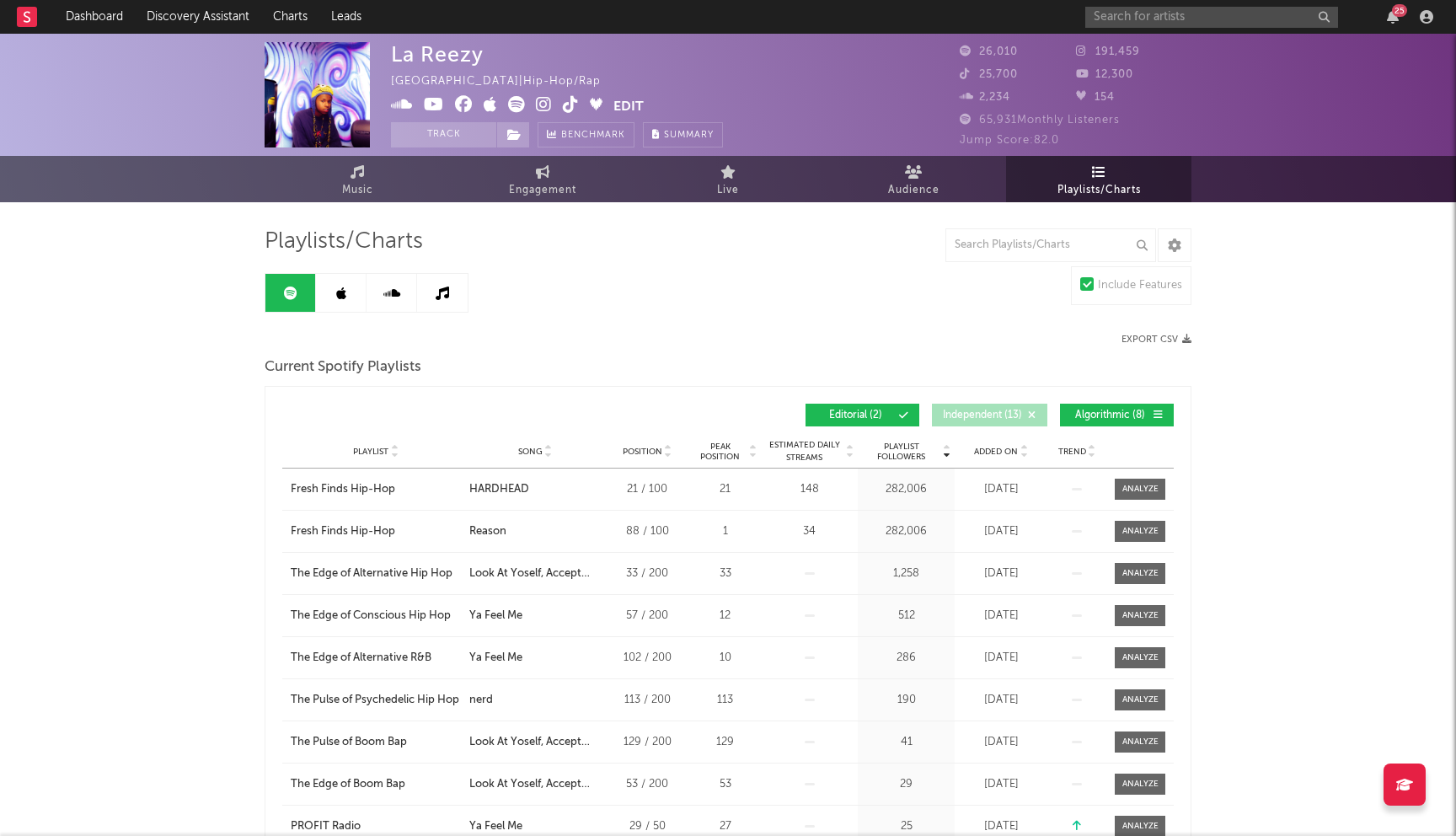
click at [1179, 427] on div "Playlist Followers Playlist Song Position Peak Position Playlist Followers Adde…" at bounding box center [728, 660] width 927 height 547
click at [1142, 414] on span "Algorithmic ( 8 )" at bounding box center [1110, 415] width 78 height 10
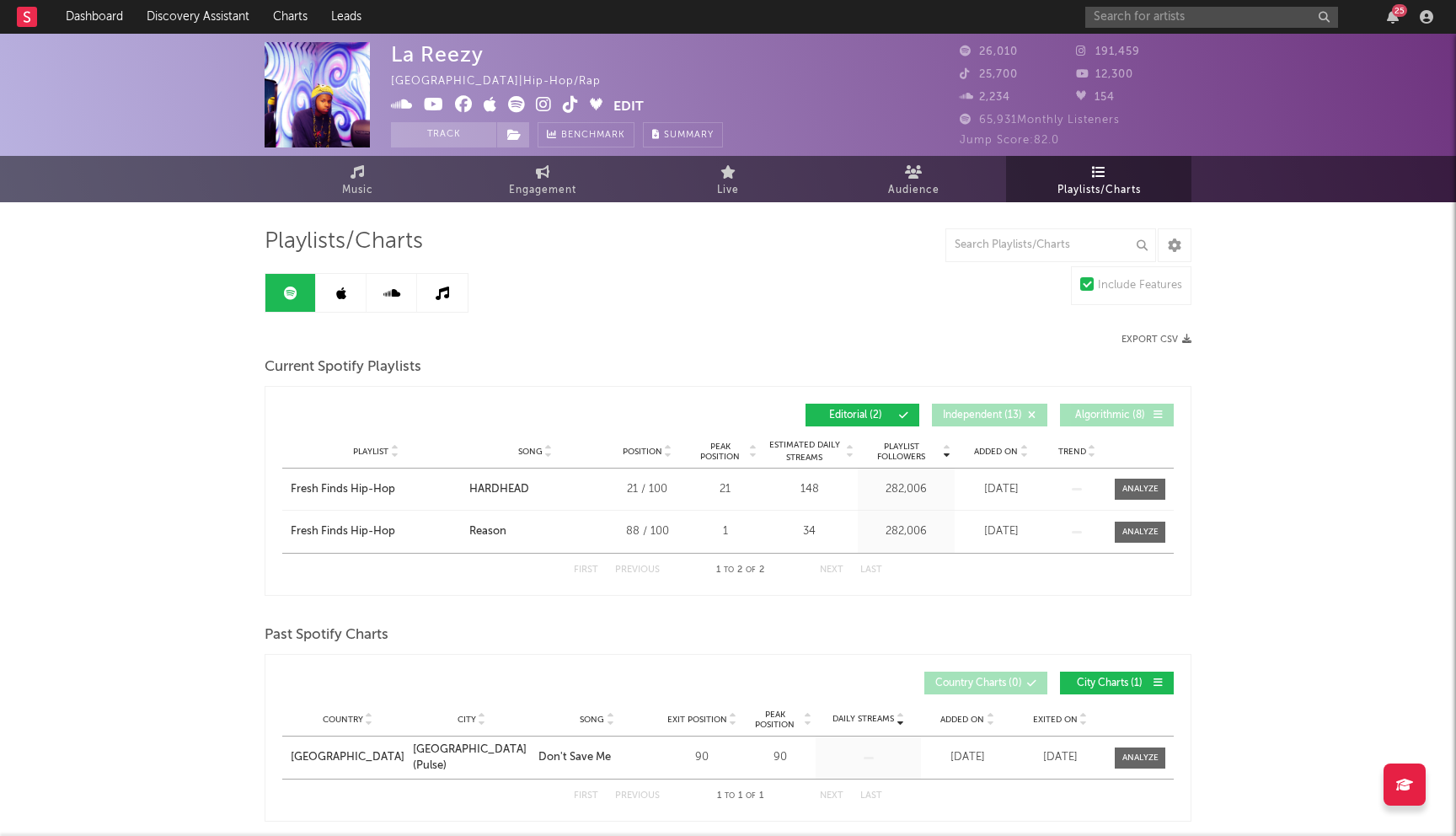
click at [349, 307] on link at bounding box center [341, 293] width 50 height 38
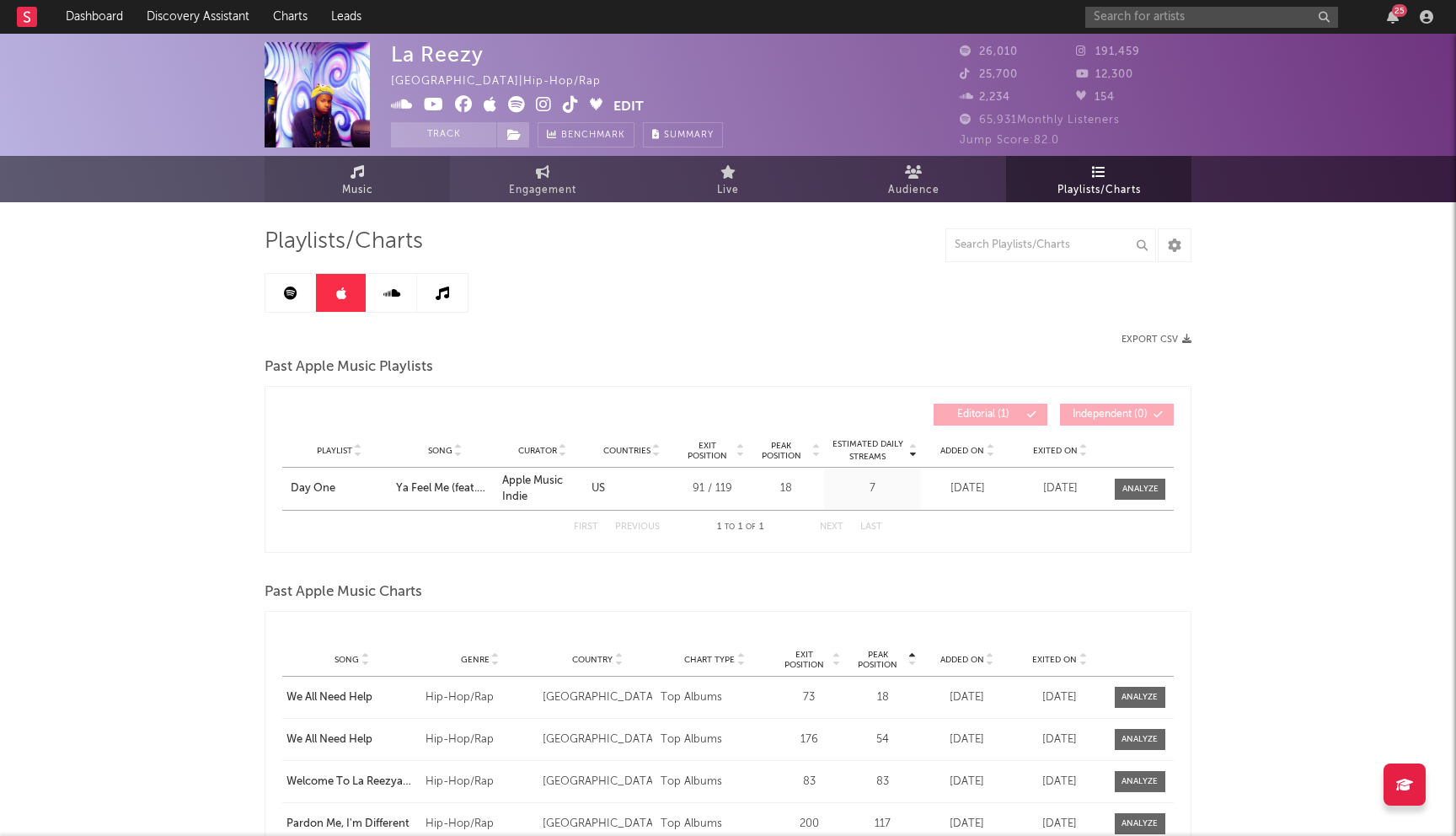
click at [382, 198] on link "Music" at bounding box center [357, 179] width 185 height 46
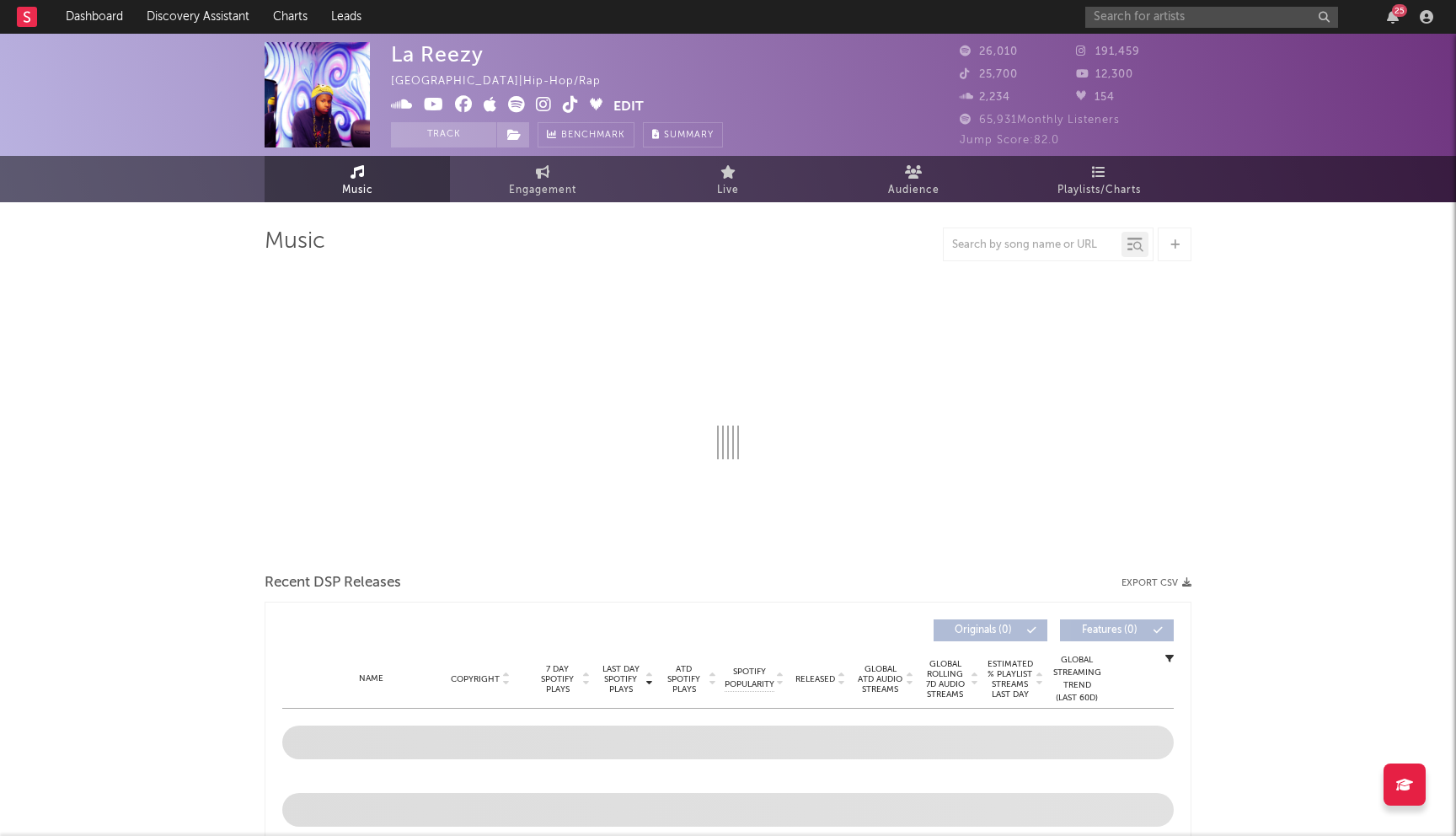
select select "6m"
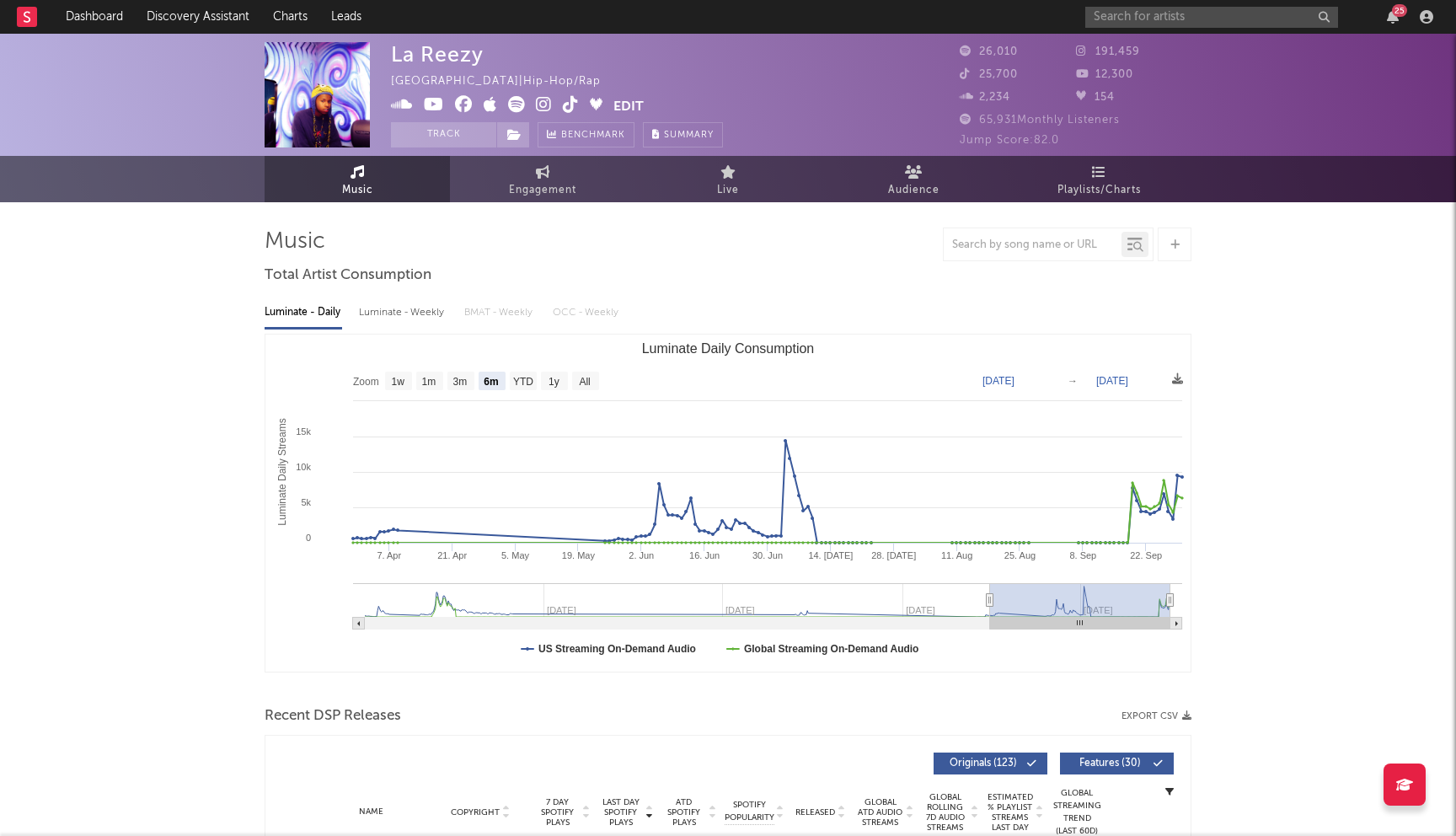
click at [1118, 29] on div "25" at bounding box center [1262, 16] width 354 height 33
click at [1134, 23] on input "text" at bounding box center [1212, 17] width 253 height 21
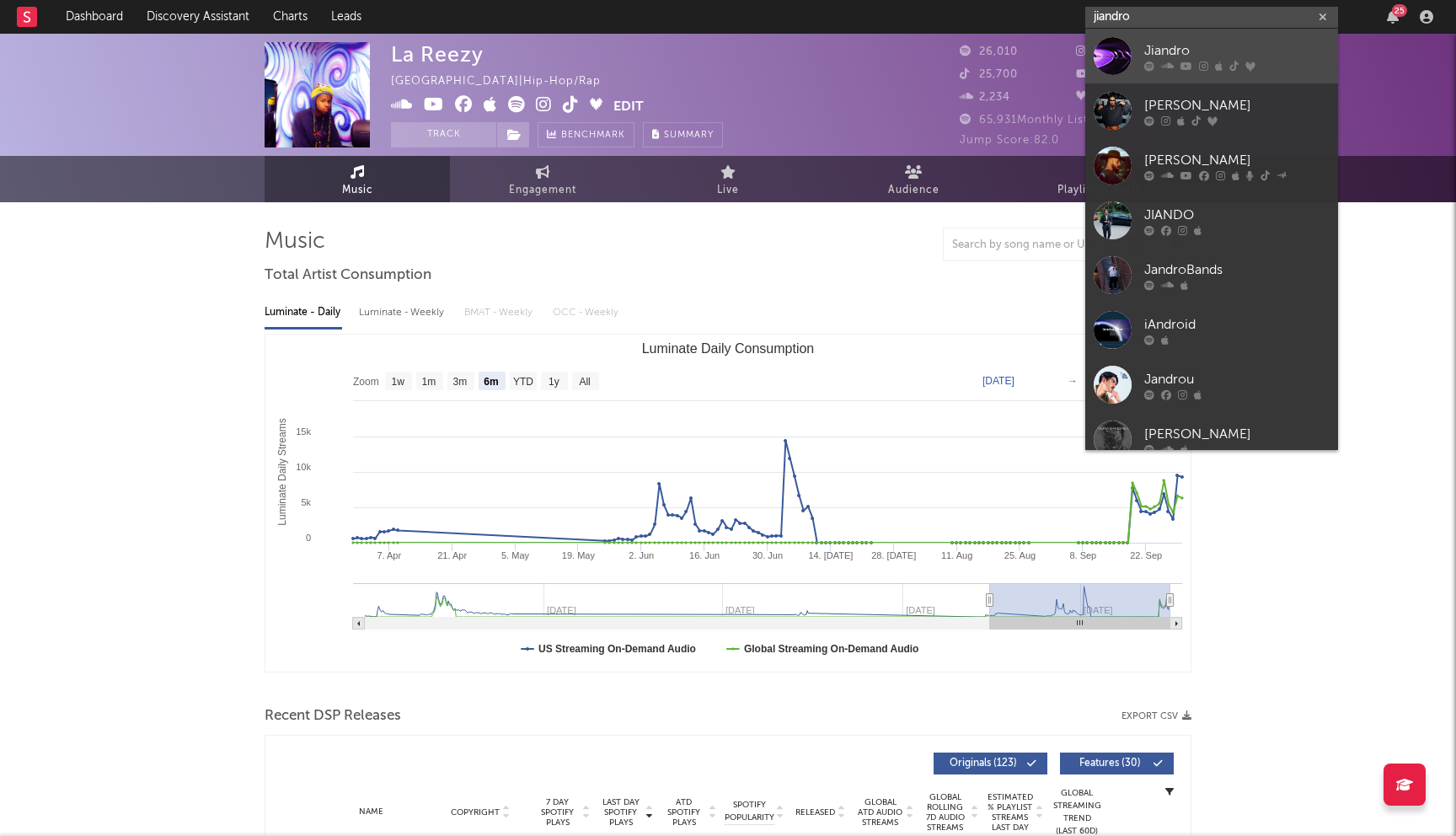
type input "jiandro"
click at [1154, 49] on div "Jiandro" at bounding box center [1236, 50] width 185 height 21
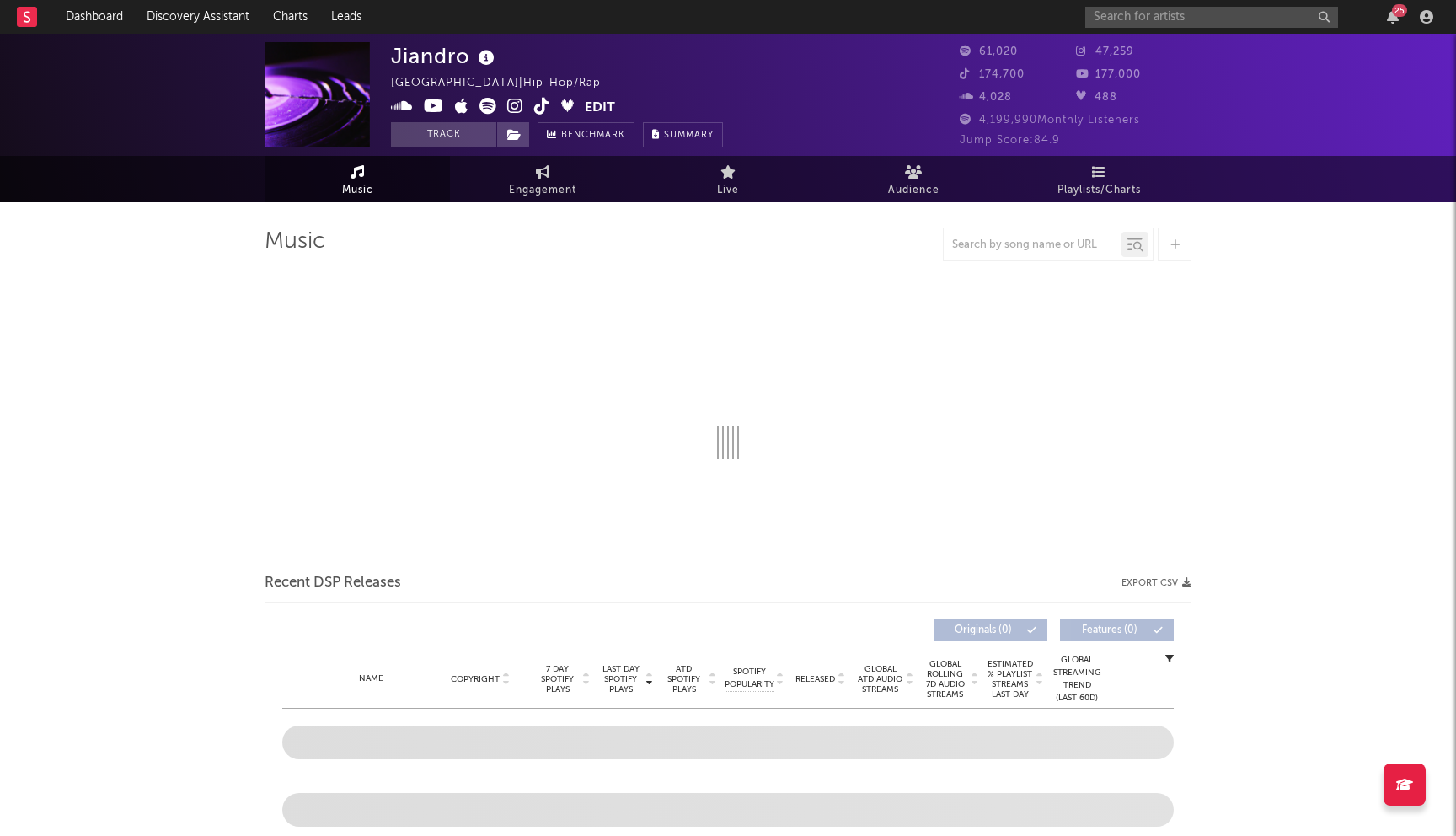
select select "1w"
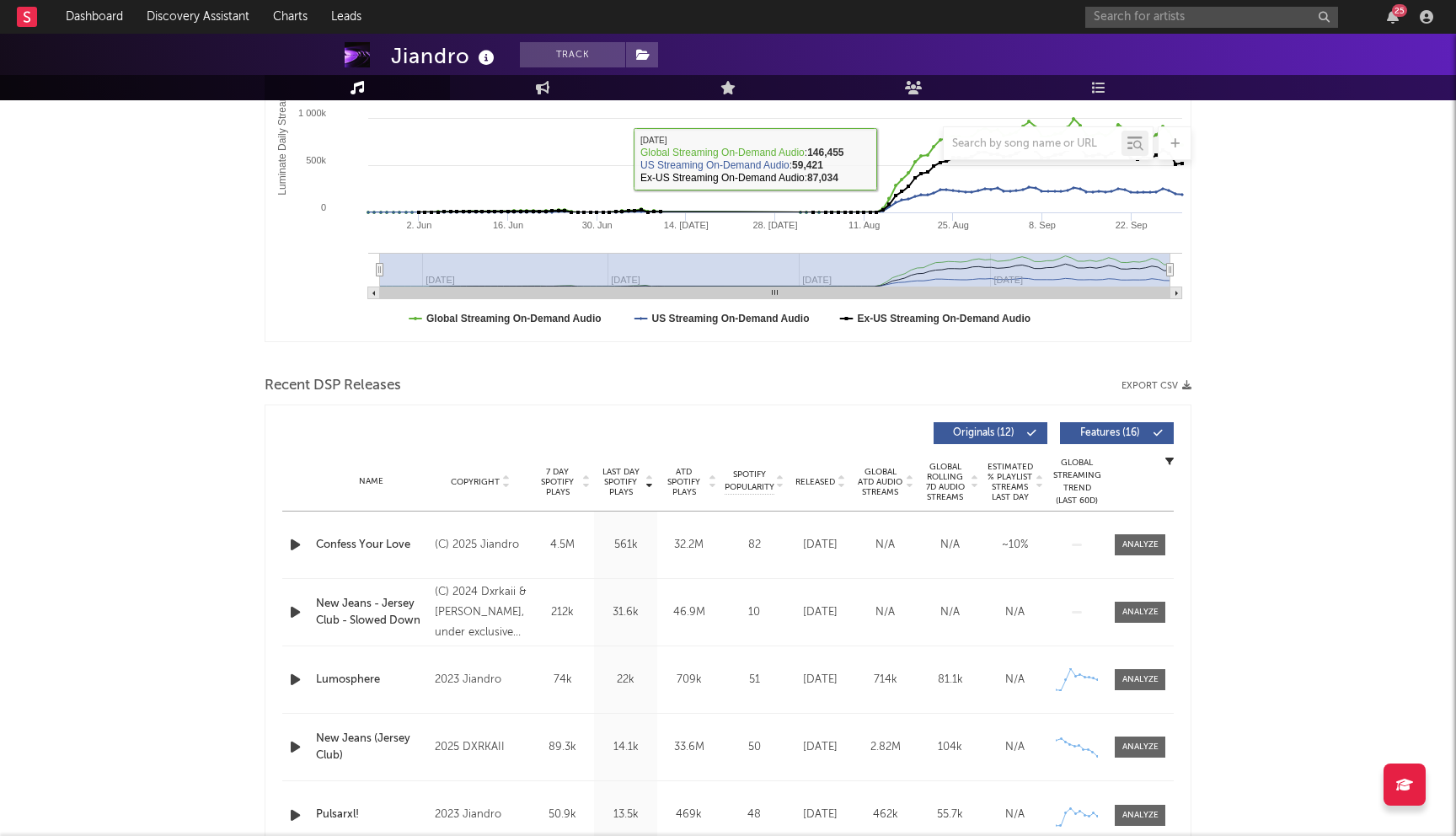
scroll to position [570, 0]
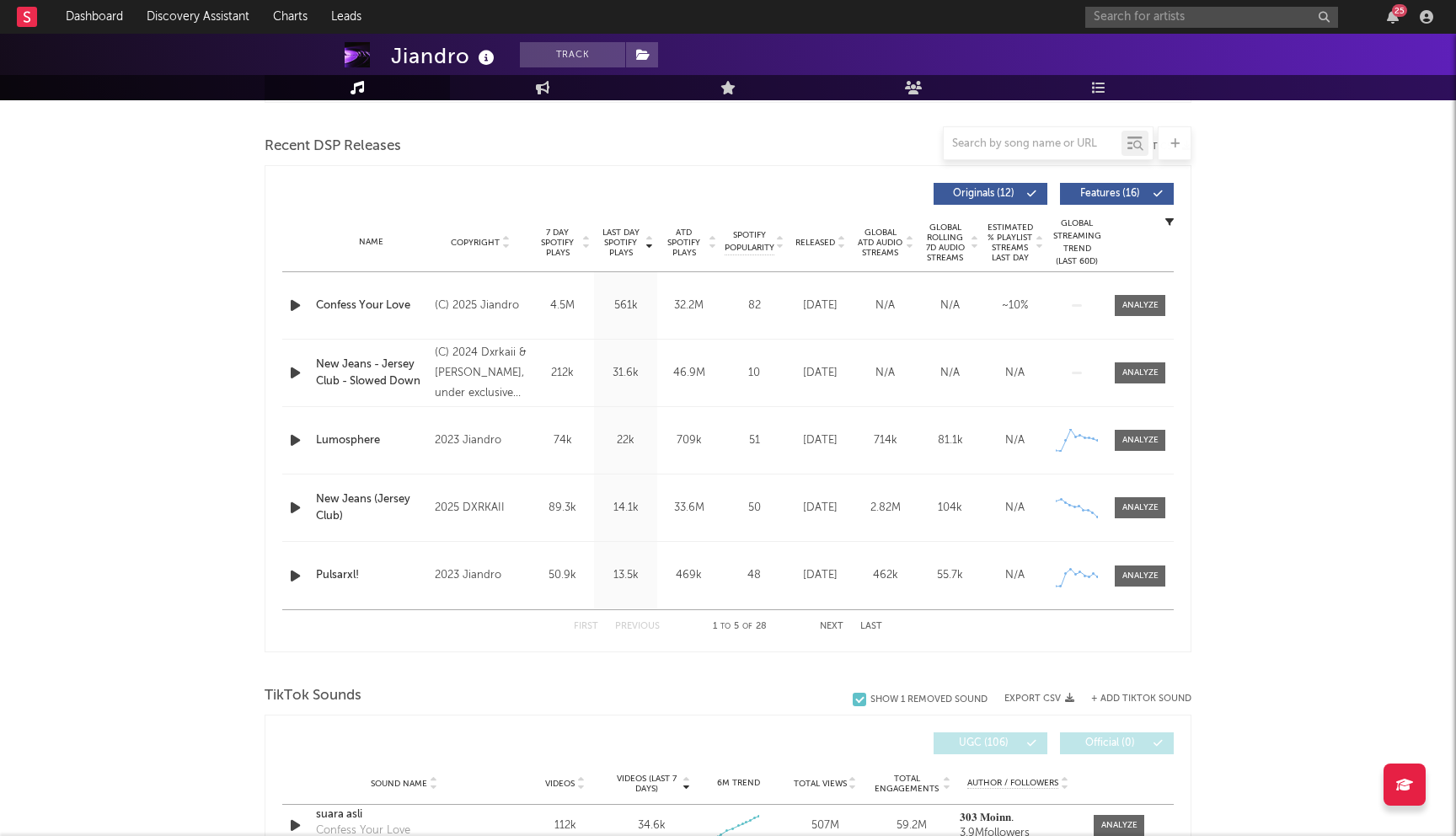
click at [1324, 216] on div "Jiandro Track [GEOGRAPHIC_DATA] | Hip-Hop/Rap Edit Track Benchmark Summary 61,0…" at bounding box center [728, 738] width 1456 height 2547
